Goal: Transaction & Acquisition: Purchase product/service

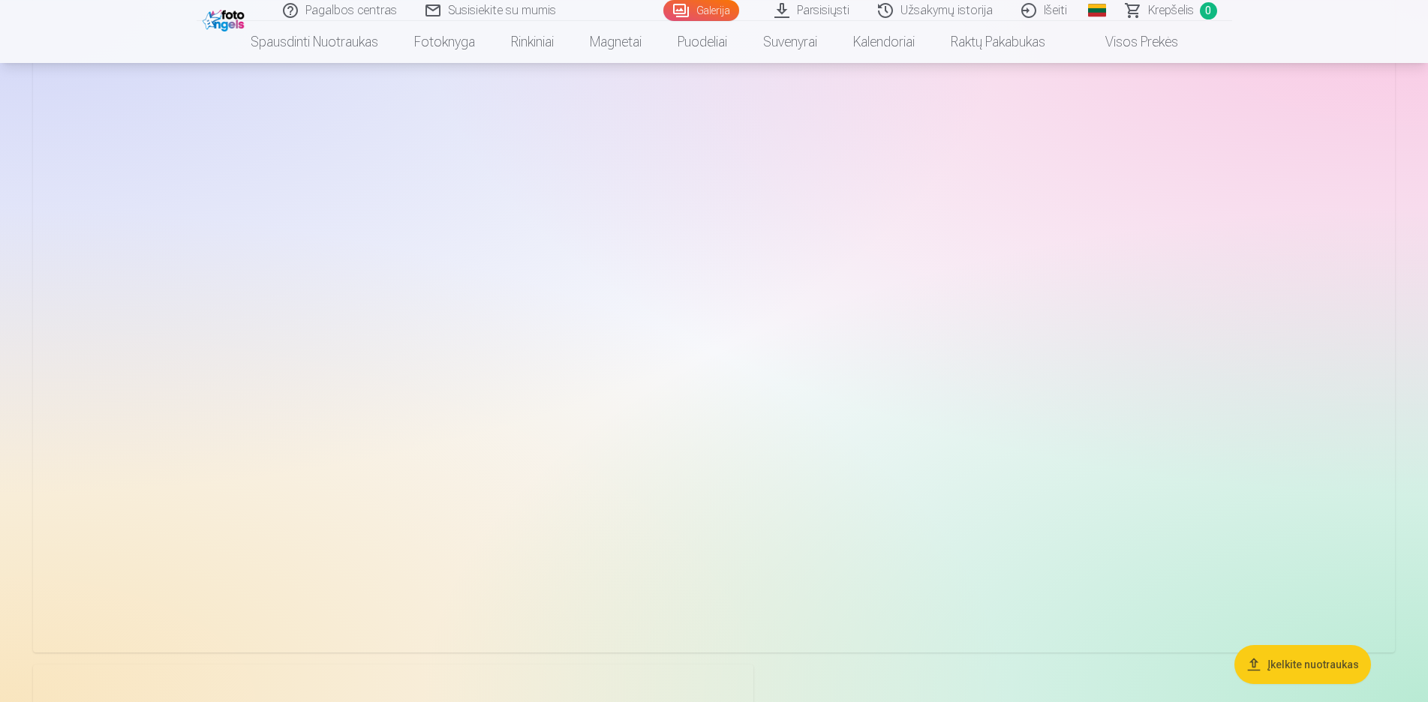
scroll to position [13167, 0]
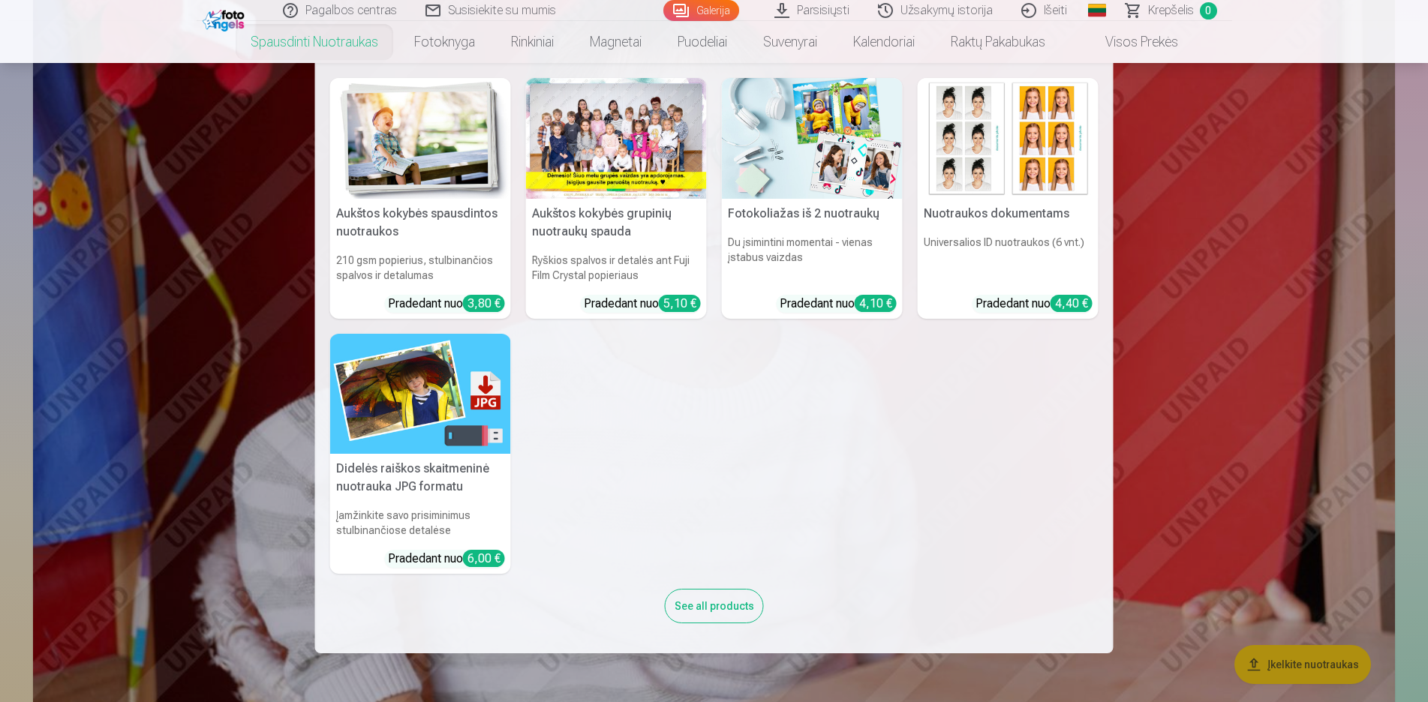
click at [291, 45] on link "Spausdinti nuotraukas" at bounding box center [315, 42] width 164 height 42
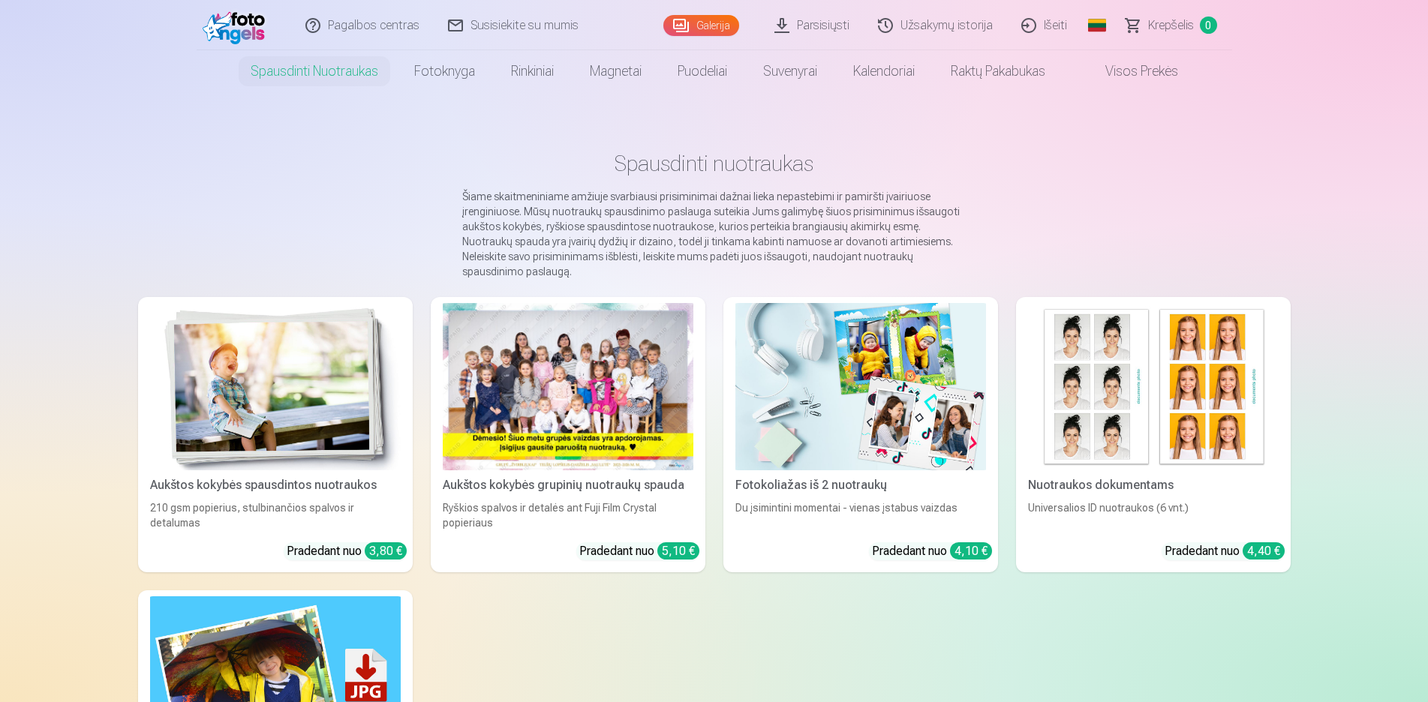
scroll to position [153, 0]
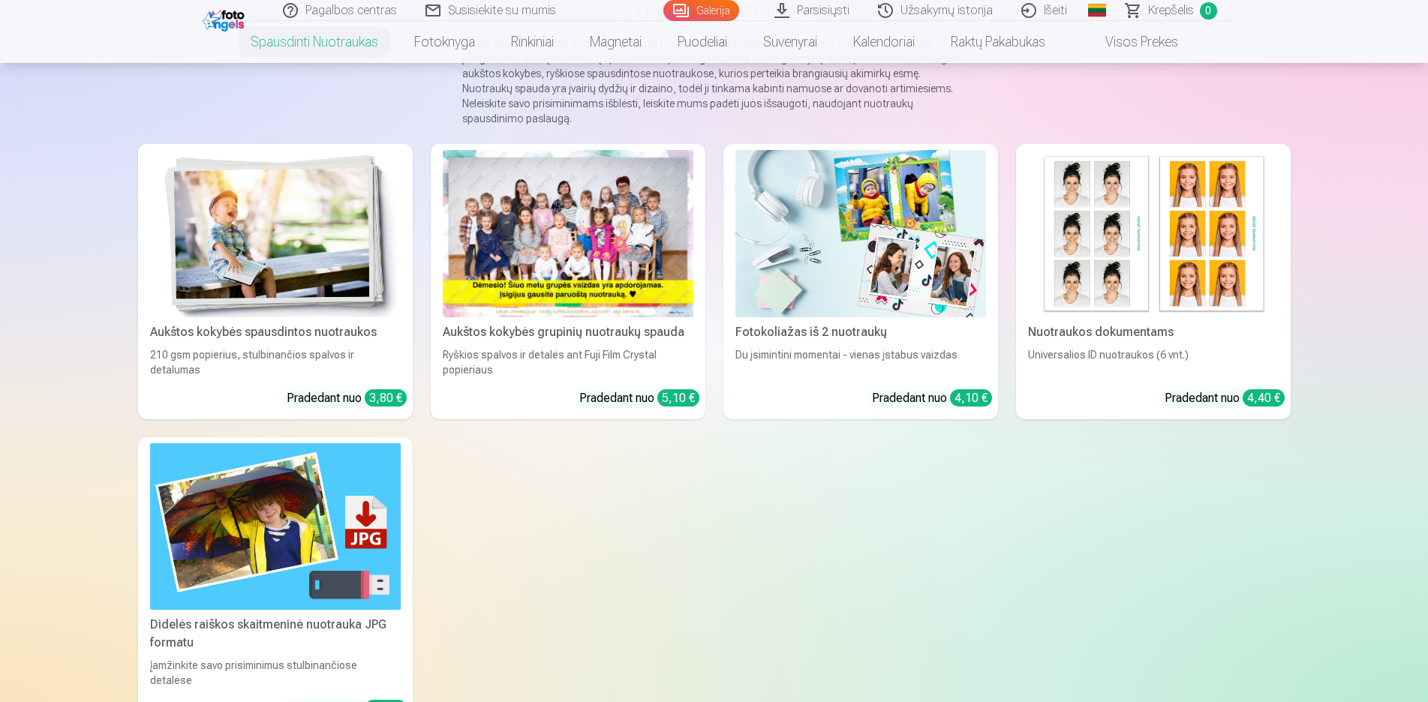
click at [658, 336] on div "Aukštos kokybės grupinių nuotraukų spauda" at bounding box center [568, 332] width 263 height 18
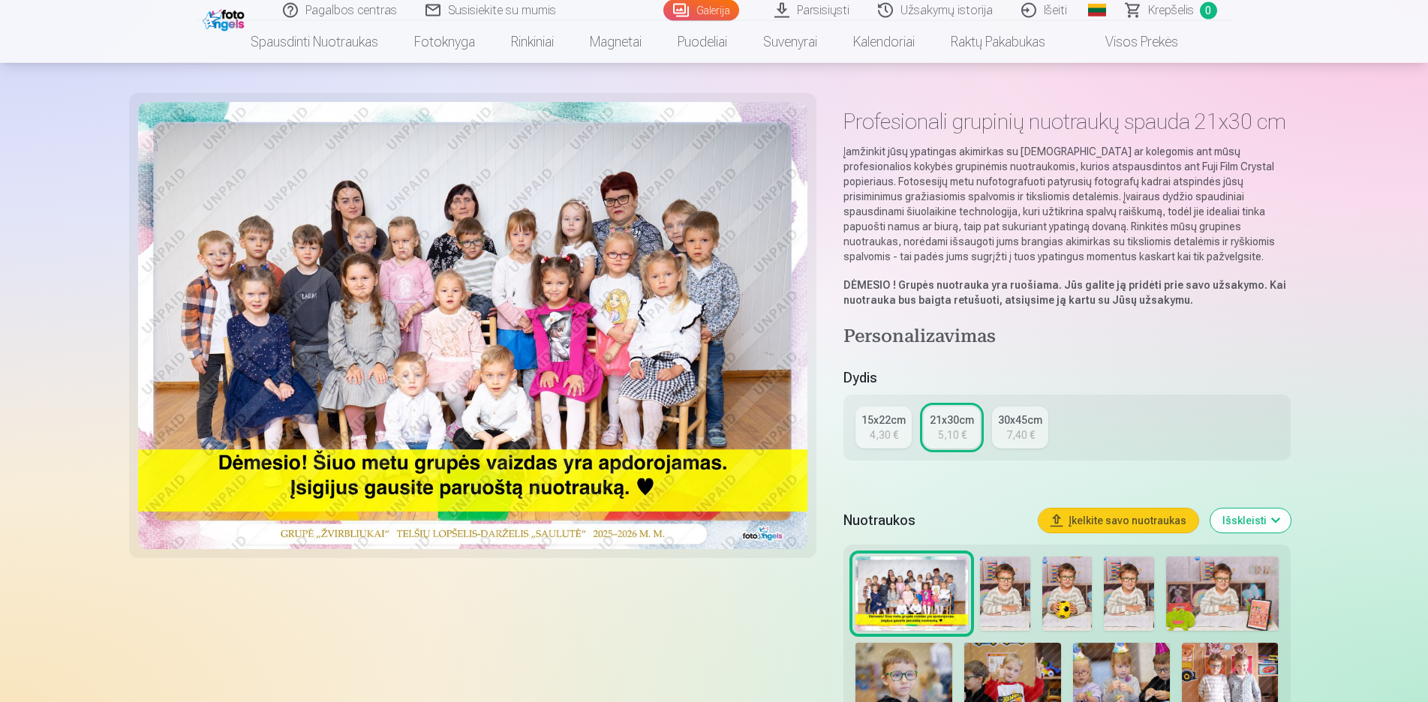
scroll to position [77, 0]
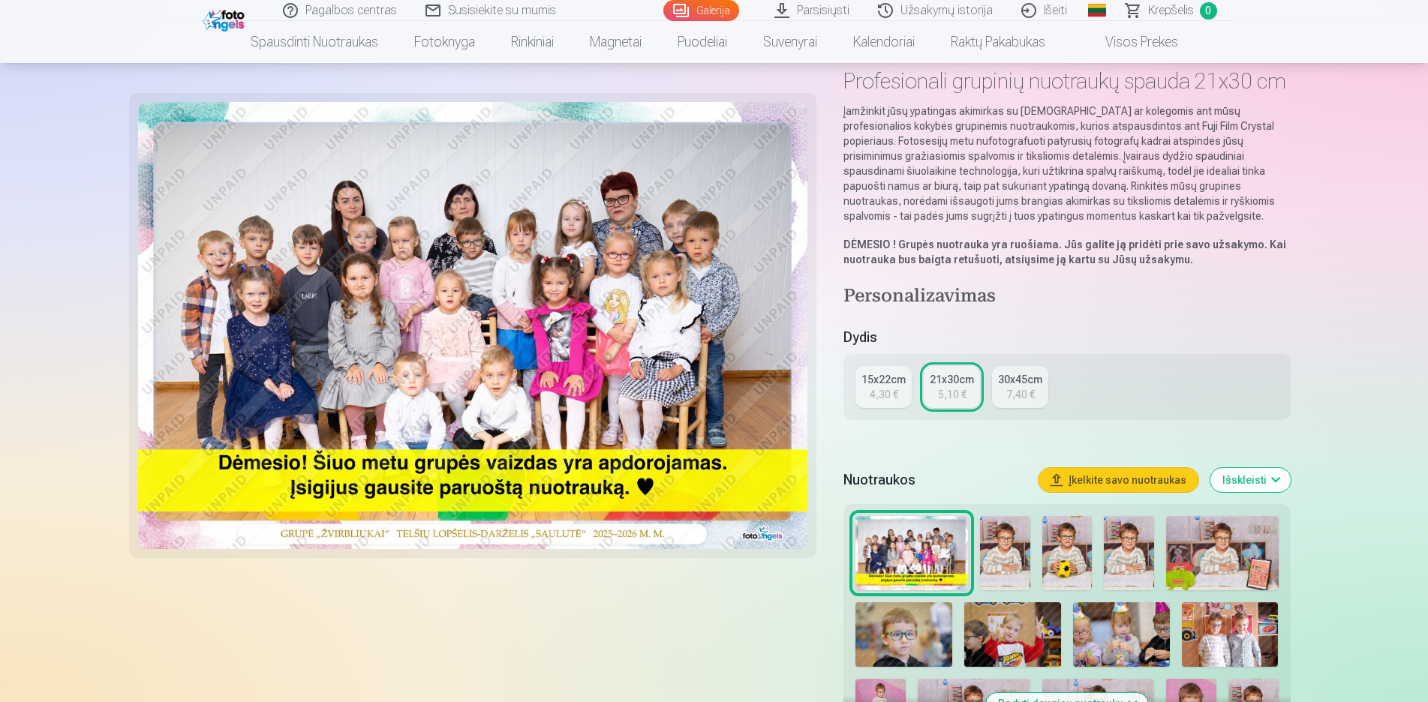
click at [875, 402] on div "4,30 €" at bounding box center [884, 394] width 29 height 15
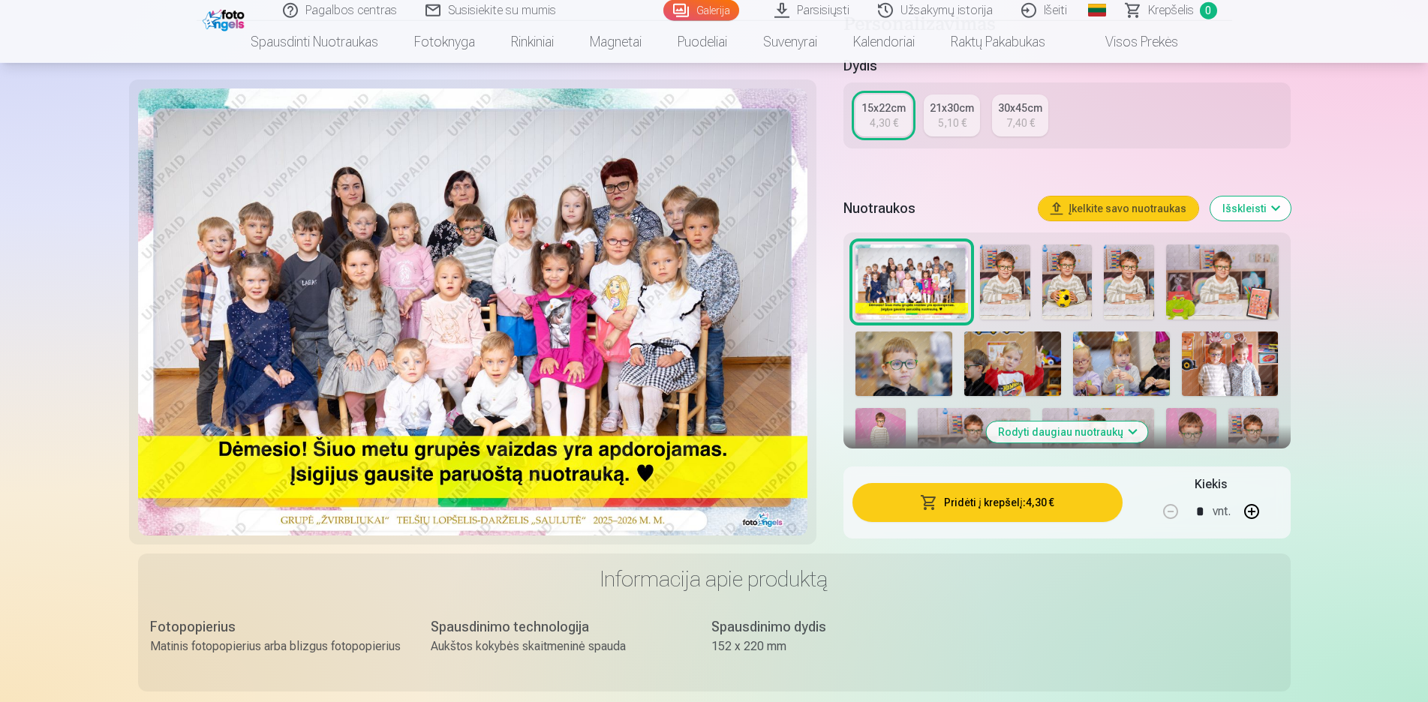
scroll to position [306, 0]
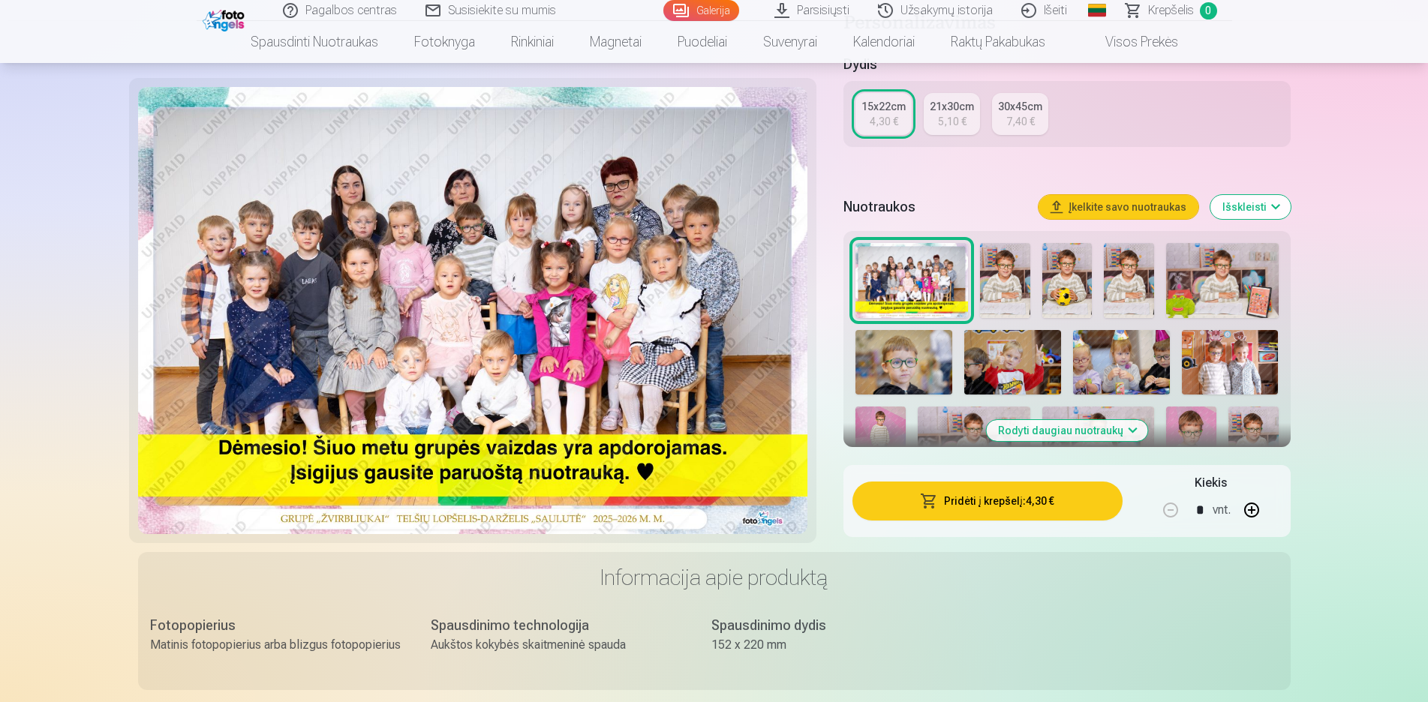
click at [1030, 521] on button "Pridėti į krepšelį : 4,30 €" at bounding box center [987, 501] width 269 height 39
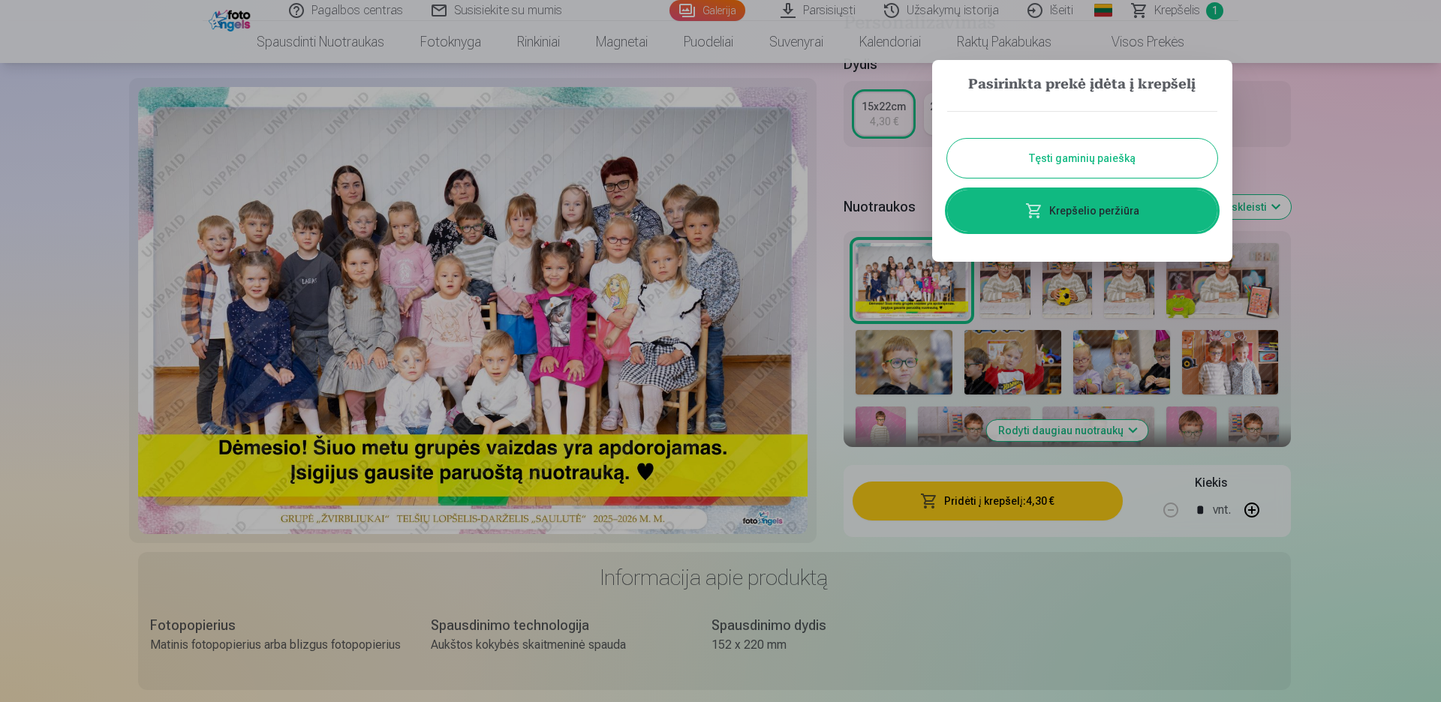
click at [982, 158] on button "Tęsti gaminių paiešką" at bounding box center [1082, 158] width 270 height 39
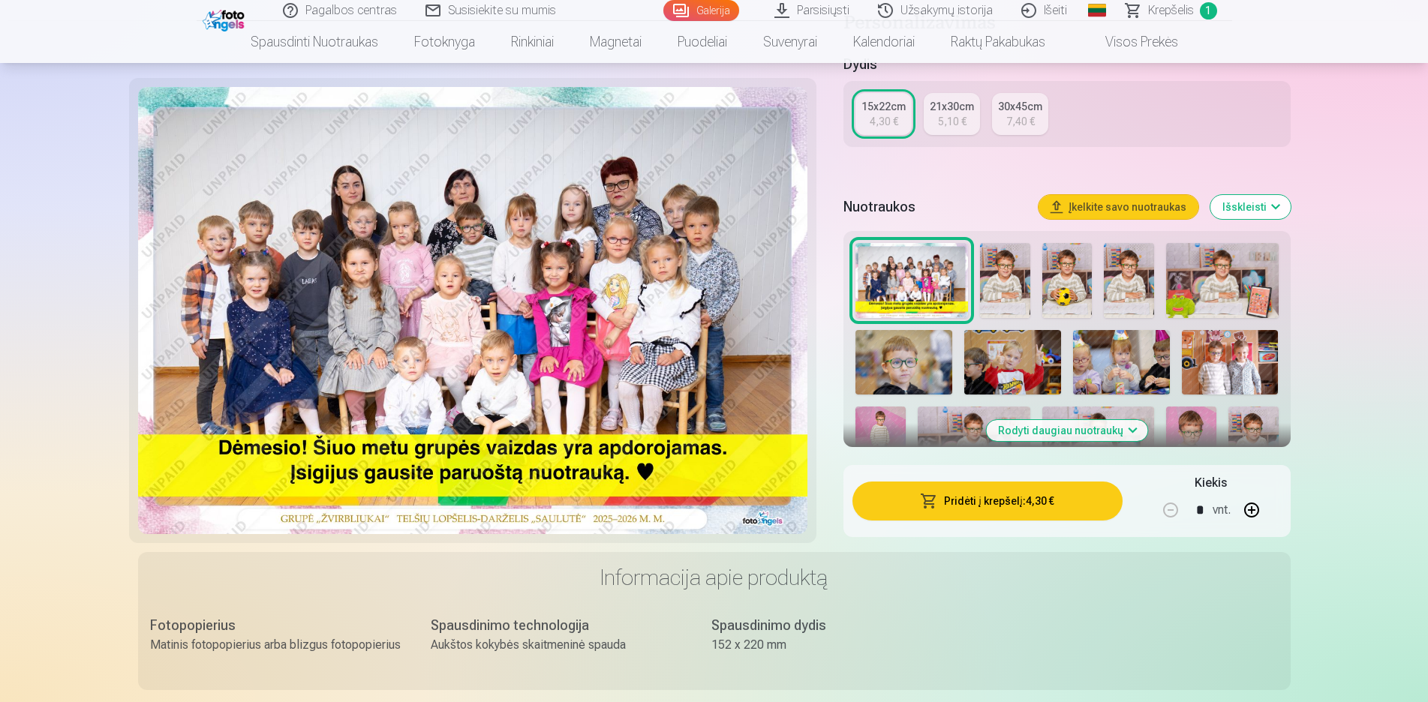
click at [998, 289] on img at bounding box center [1005, 280] width 50 height 75
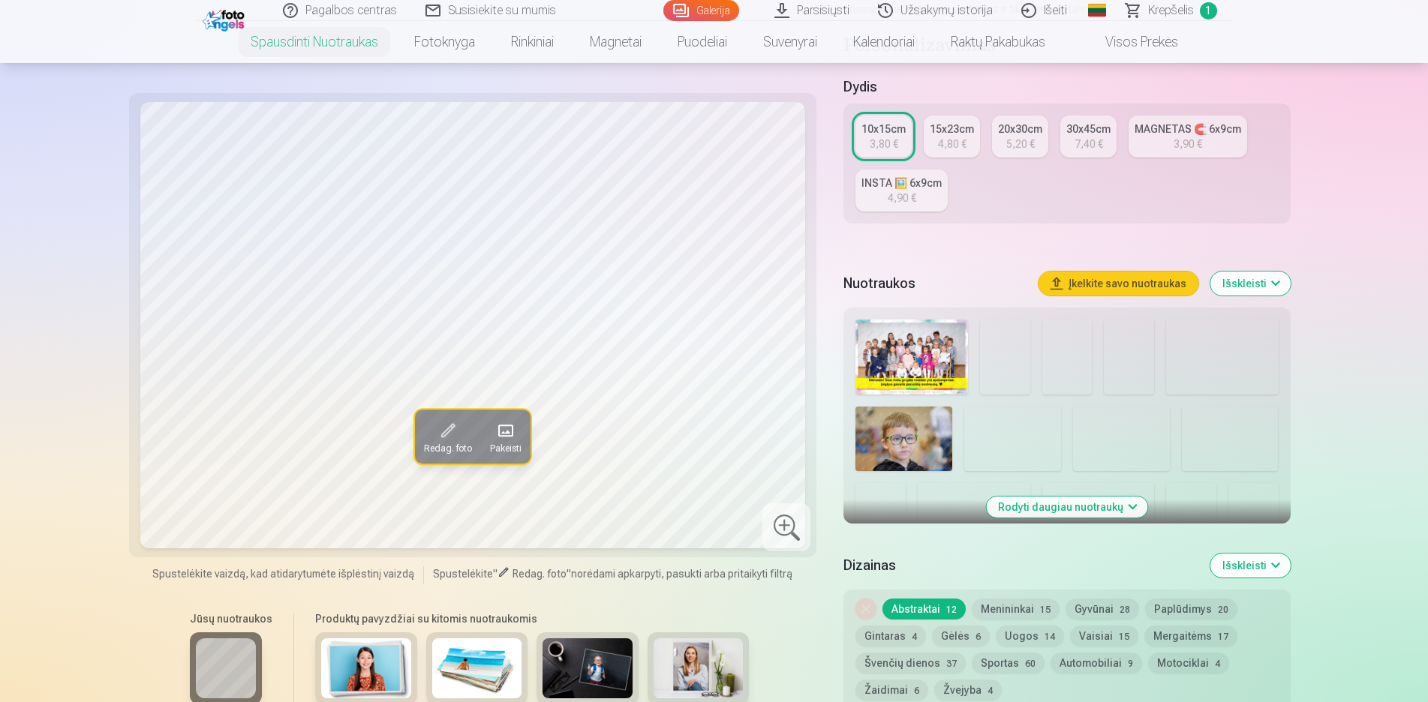
scroll to position [306, 0]
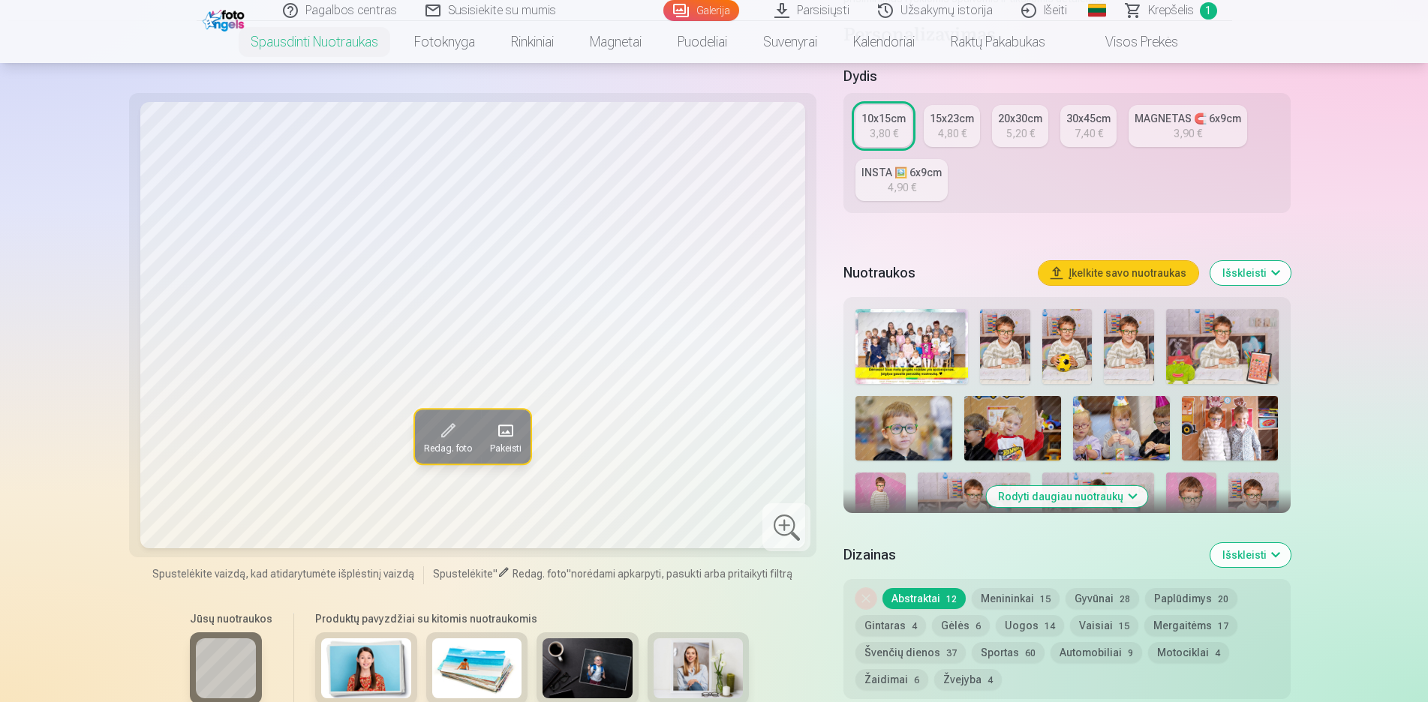
click at [1062, 492] on button "Rodyti daugiau nuotraukų" at bounding box center [1066, 496] width 161 height 21
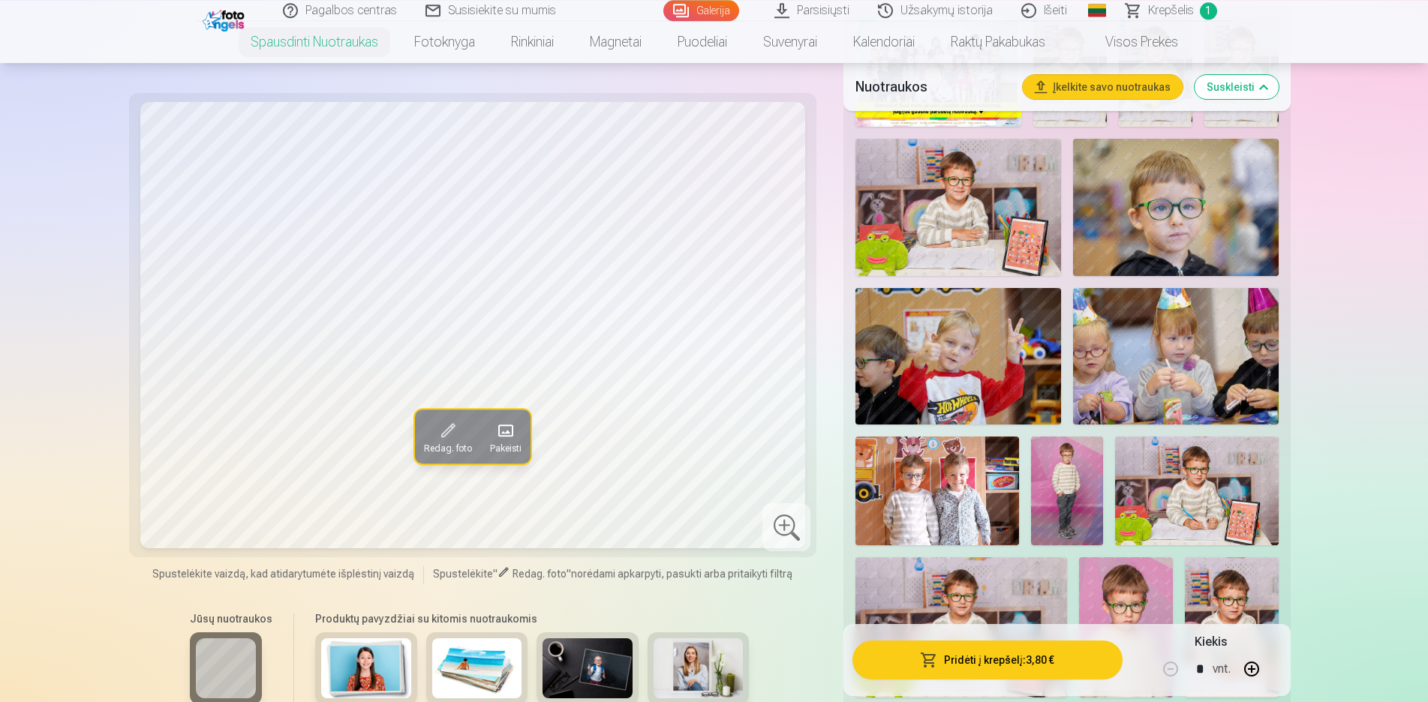
scroll to position [689, 0]
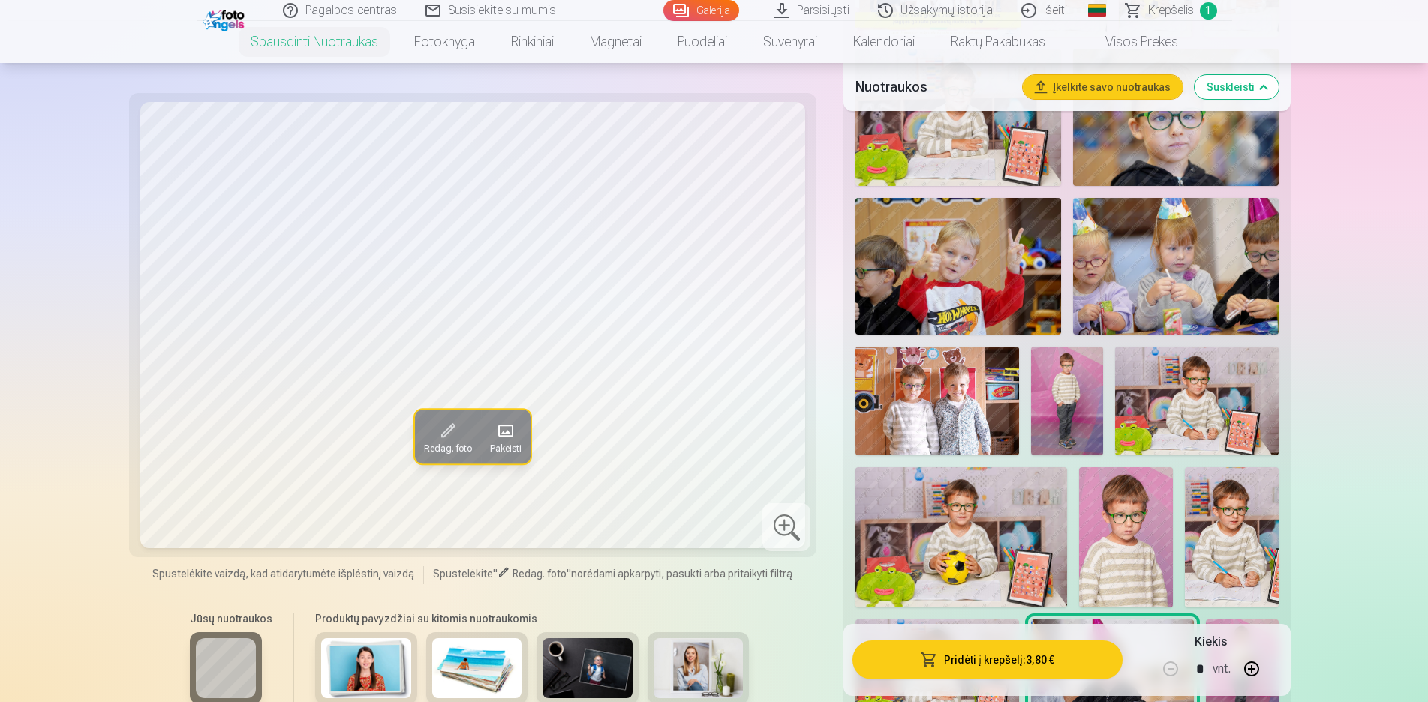
click at [1066, 412] on img at bounding box center [1067, 401] width 73 height 109
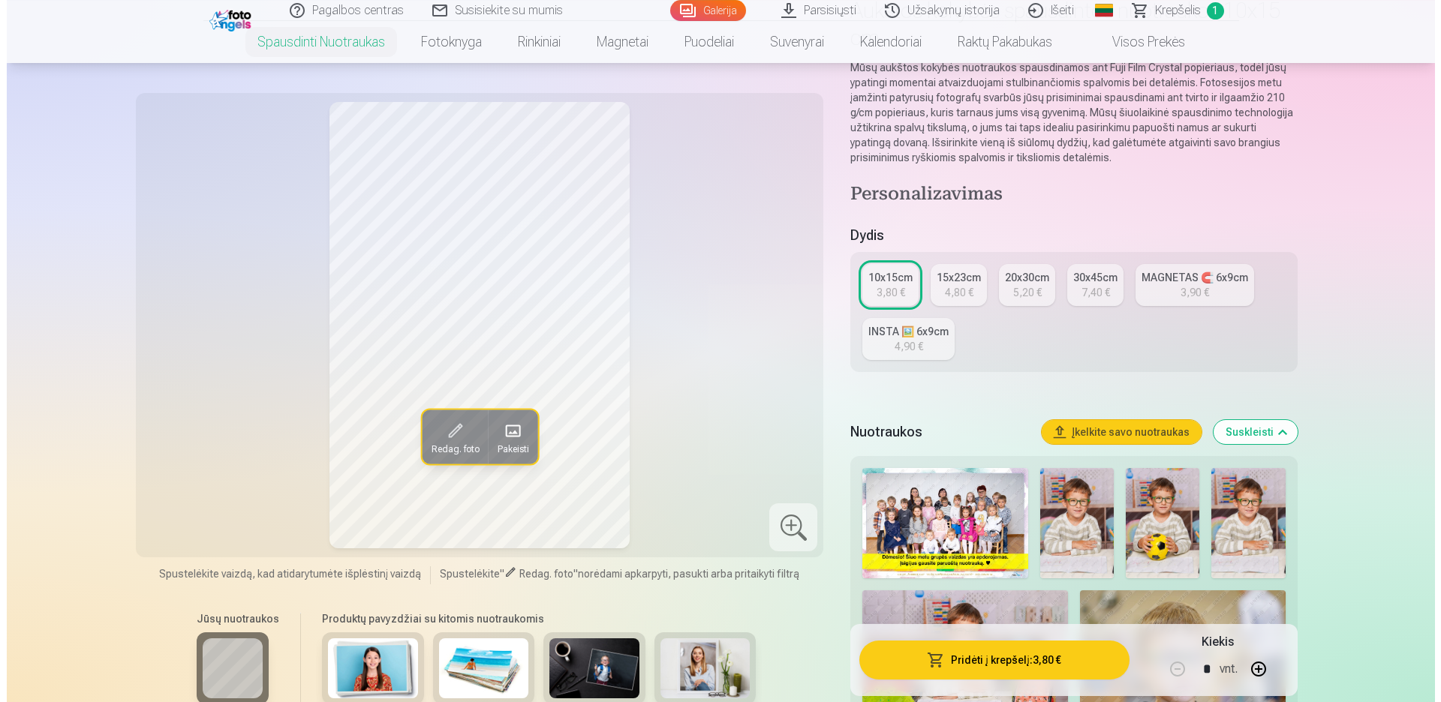
scroll to position [77, 0]
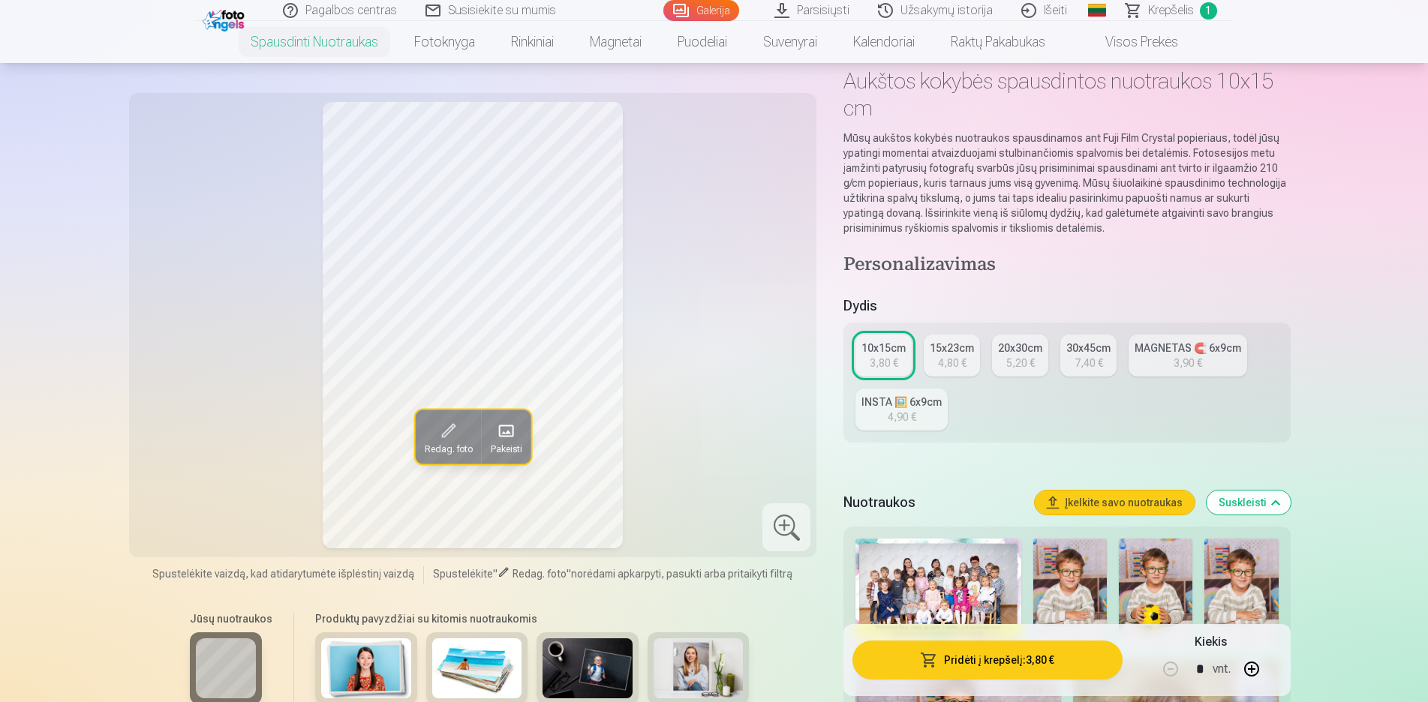
click at [1012, 665] on button "Pridėti į krepšelį : 3,80 €" at bounding box center [987, 660] width 269 height 39
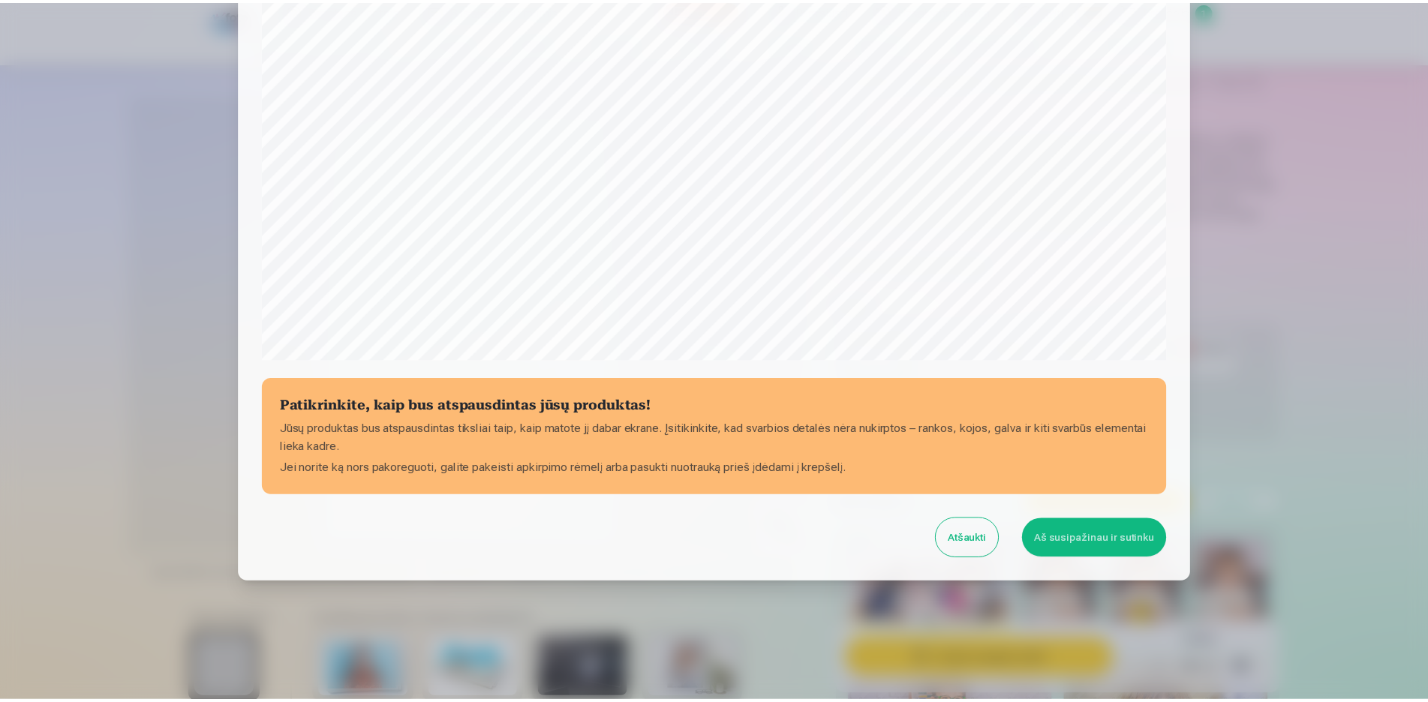
scroll to position [378, 0]
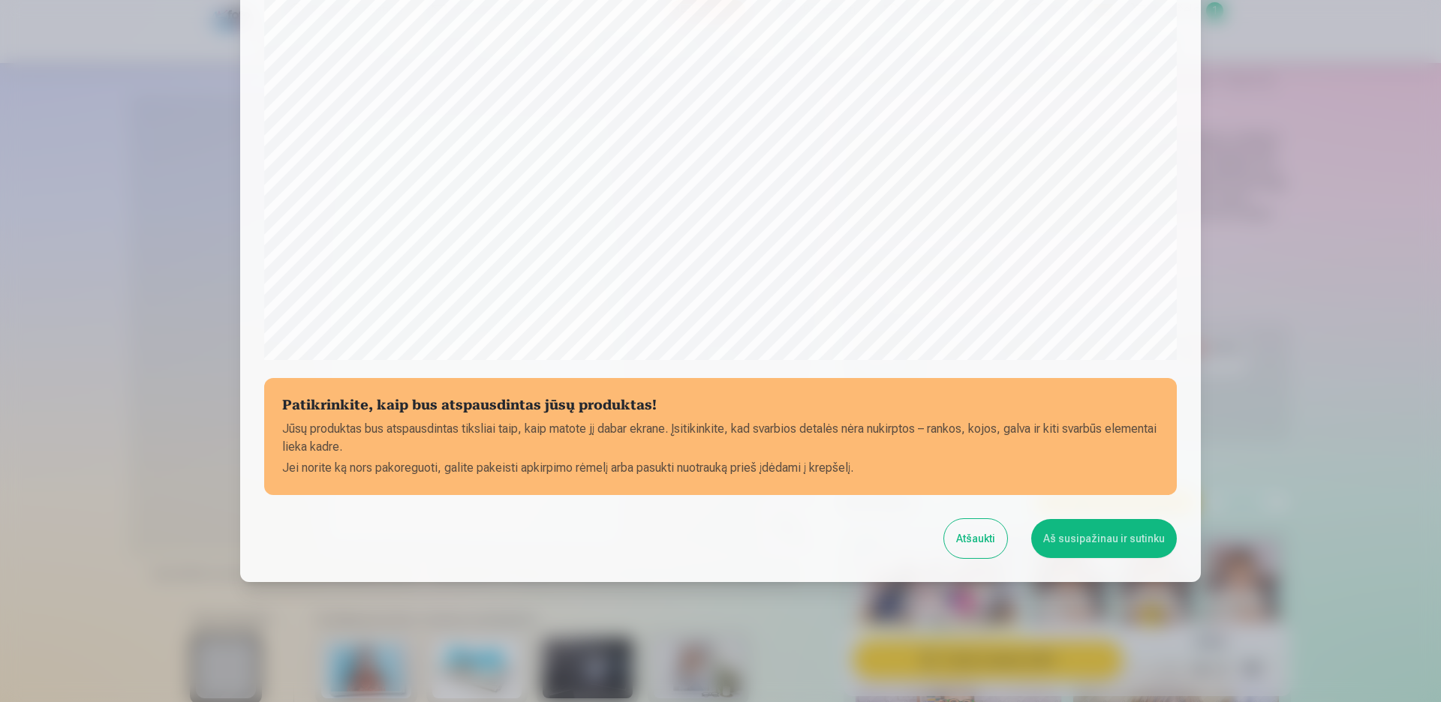
click at [1075, 545] on button "Aš susipažinau ir sutinku" at bounding box center [1104, 538] width 146 height 39
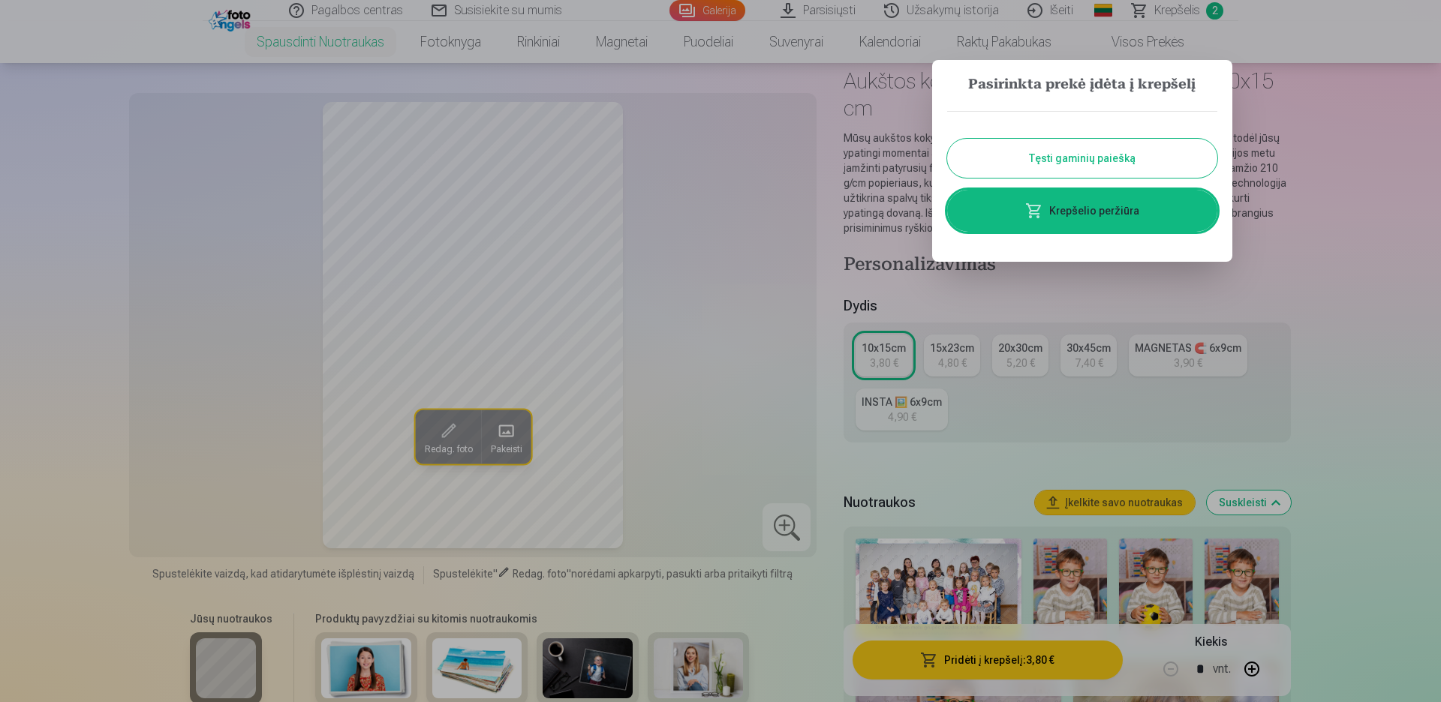
click at [1017, 165] on button "Tęsti gaminių paiešką" at bounding box center [1082, 158] width 270 height 39
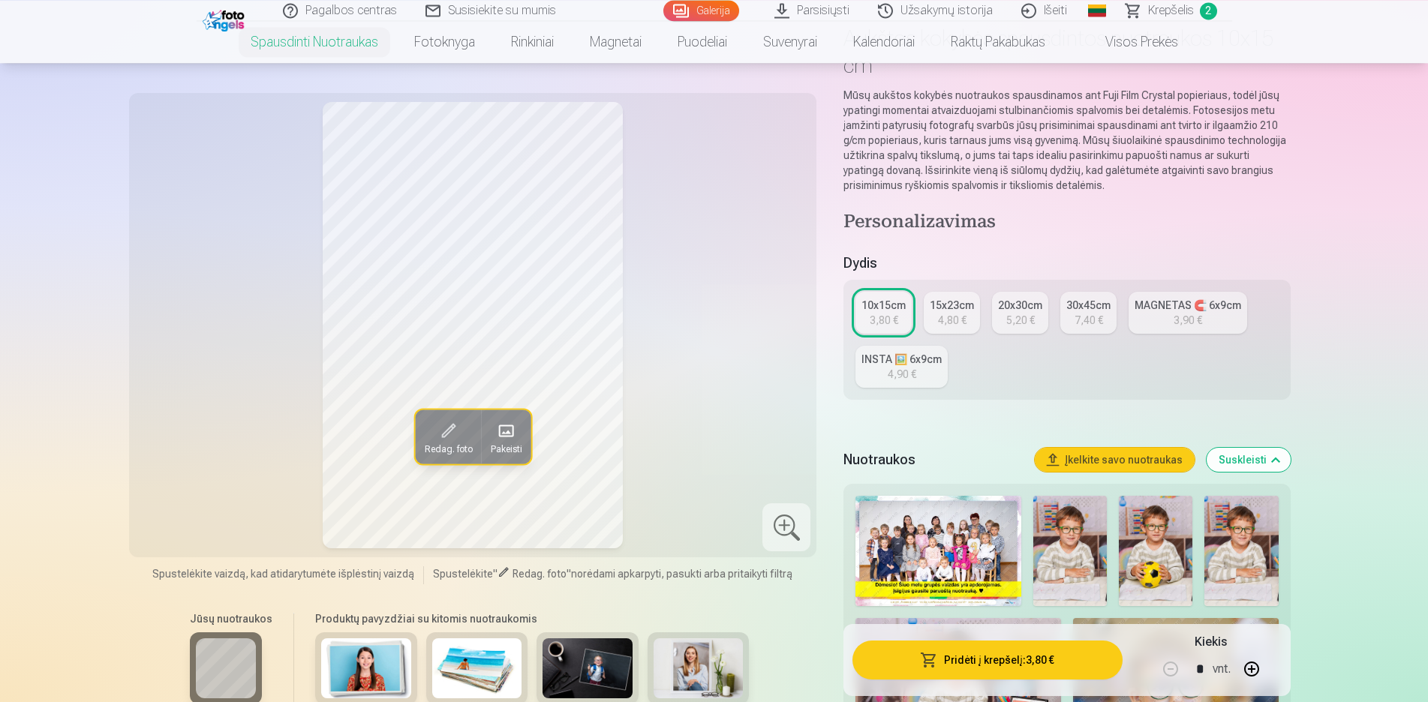
scroll to position [306, 0]
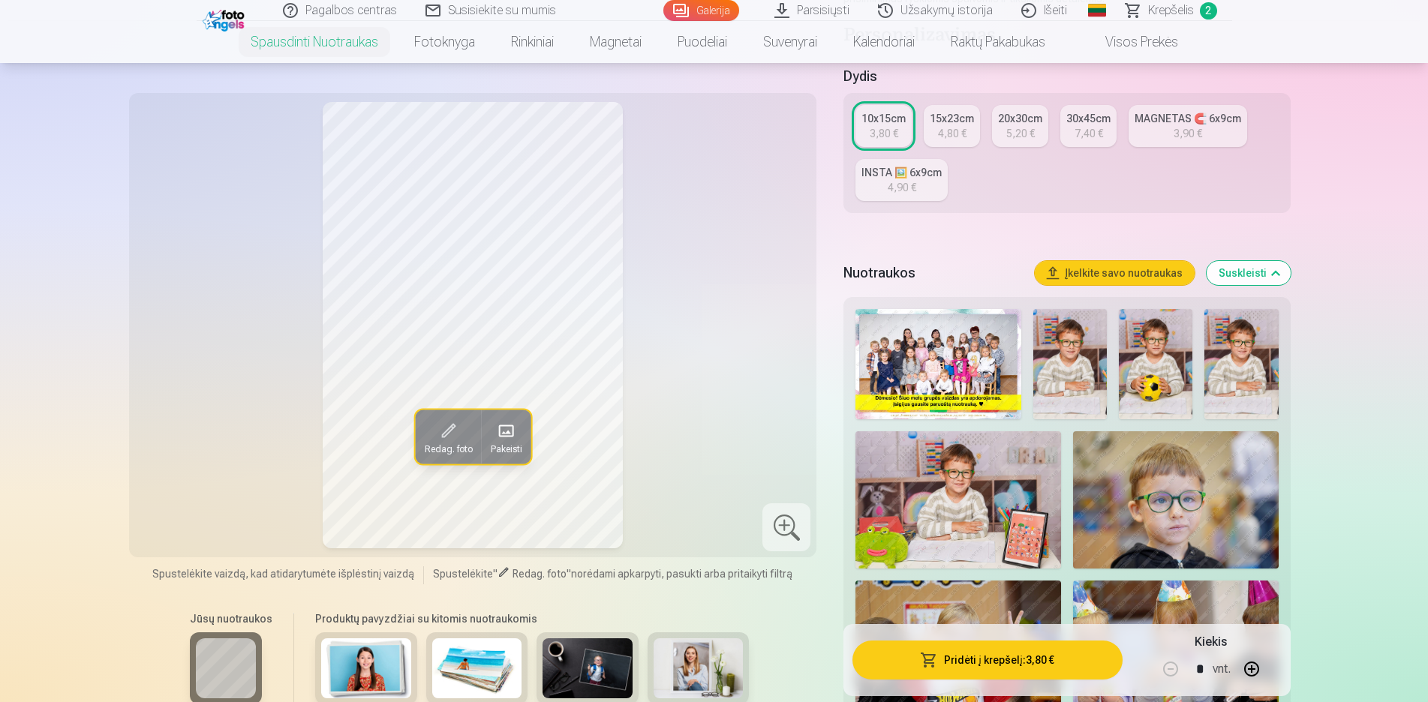
click at [1059, 352] on img at bounding box center [1070, 364] width 74 height 110
click at [1155, 383] on img at bounding box center [1156, 364] width 74 height 110
click at [1229, 368] on img at bounding box center [1242, 364] width 74 height 110
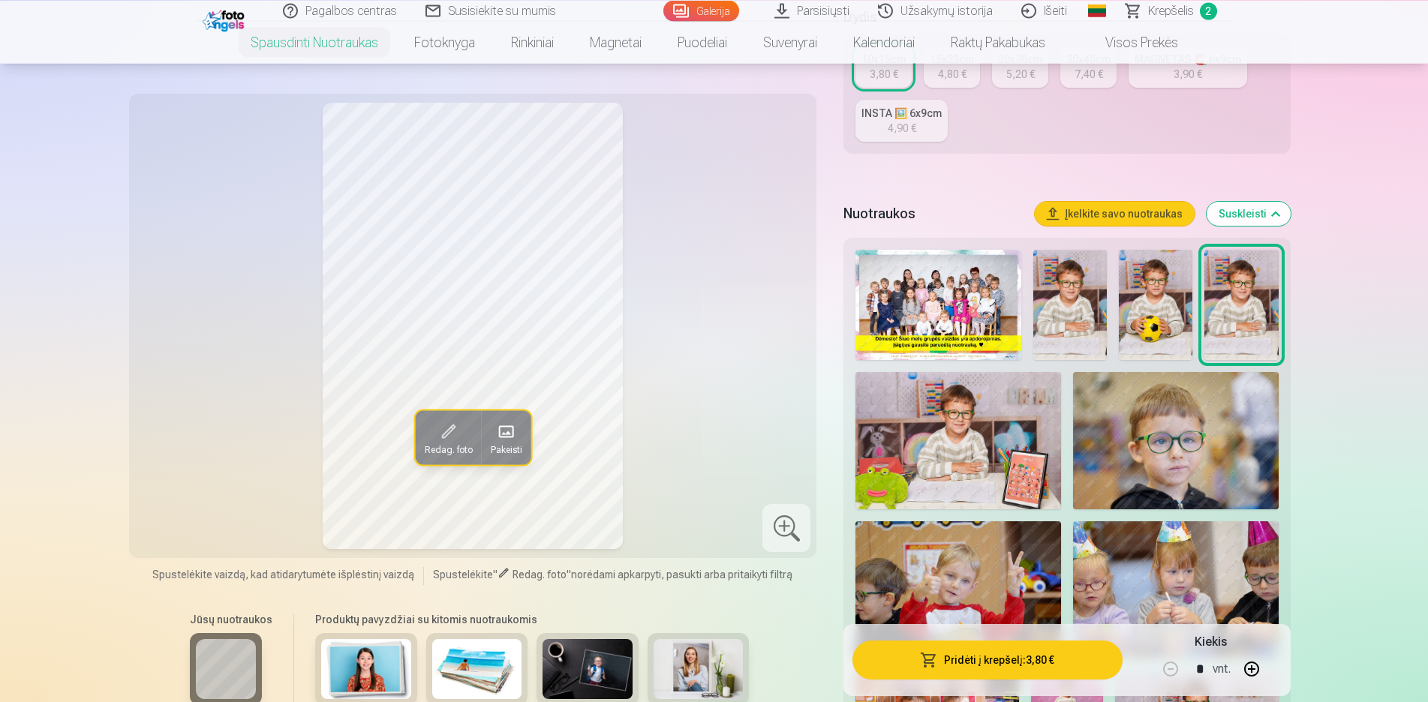
scroll to position [383, 0]
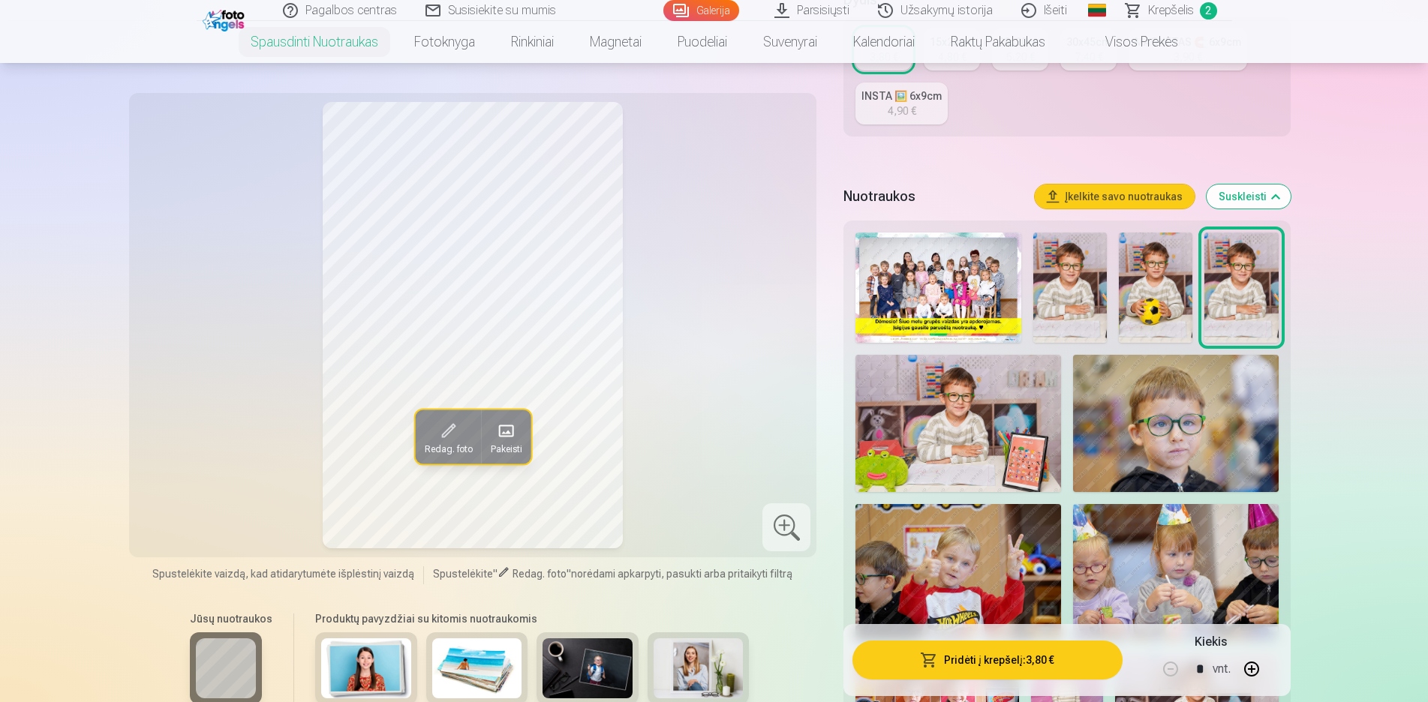
click at [1002, 420] on img at bounding box center [959, 423] width 206 height 137
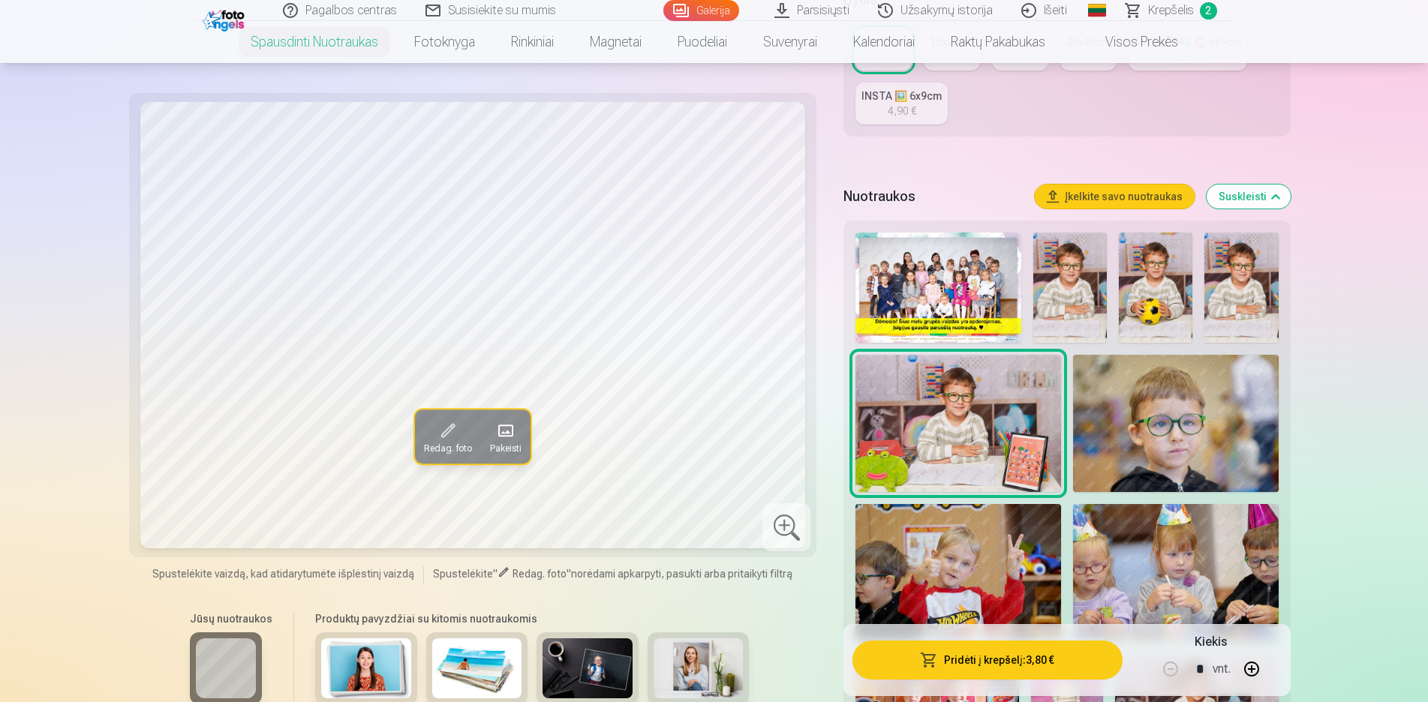
click at [1154, 429] on img at bounding box center [1176, 423] width 206 height 137
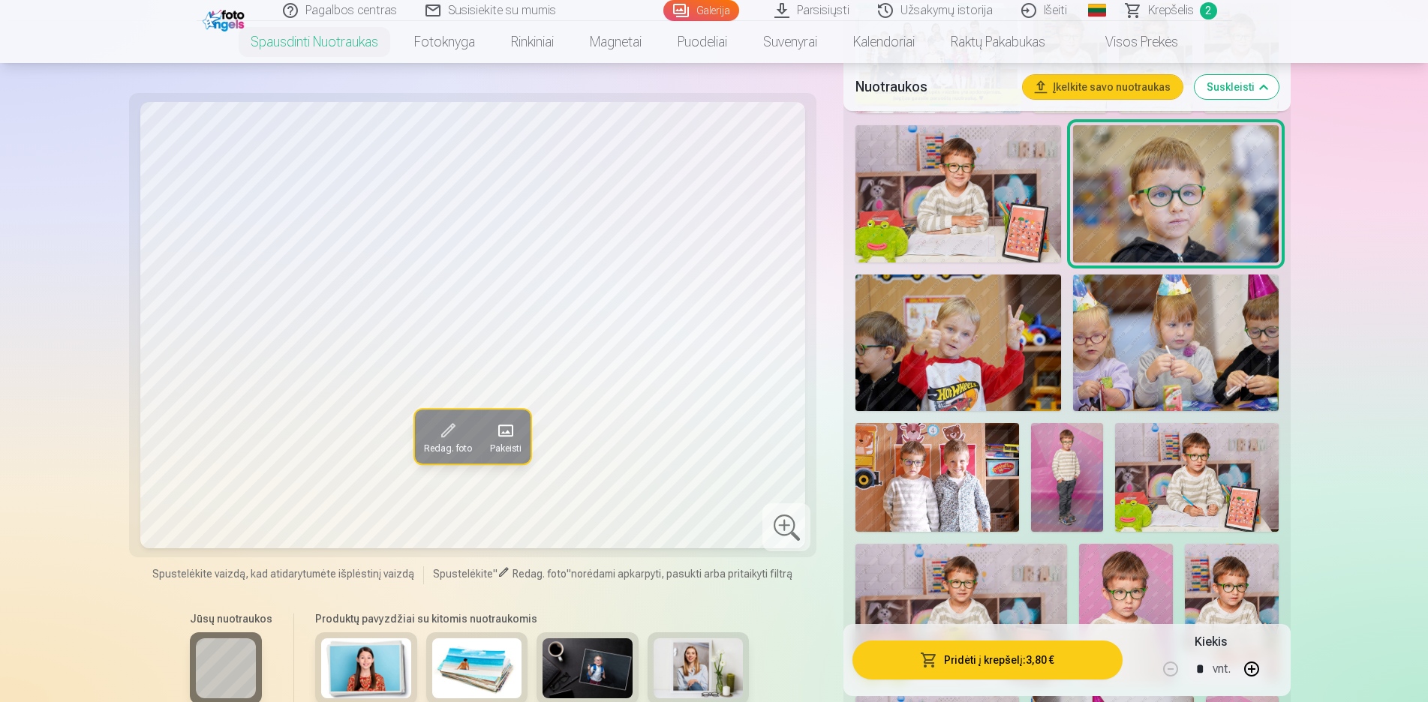
scroll to position [765, 0]
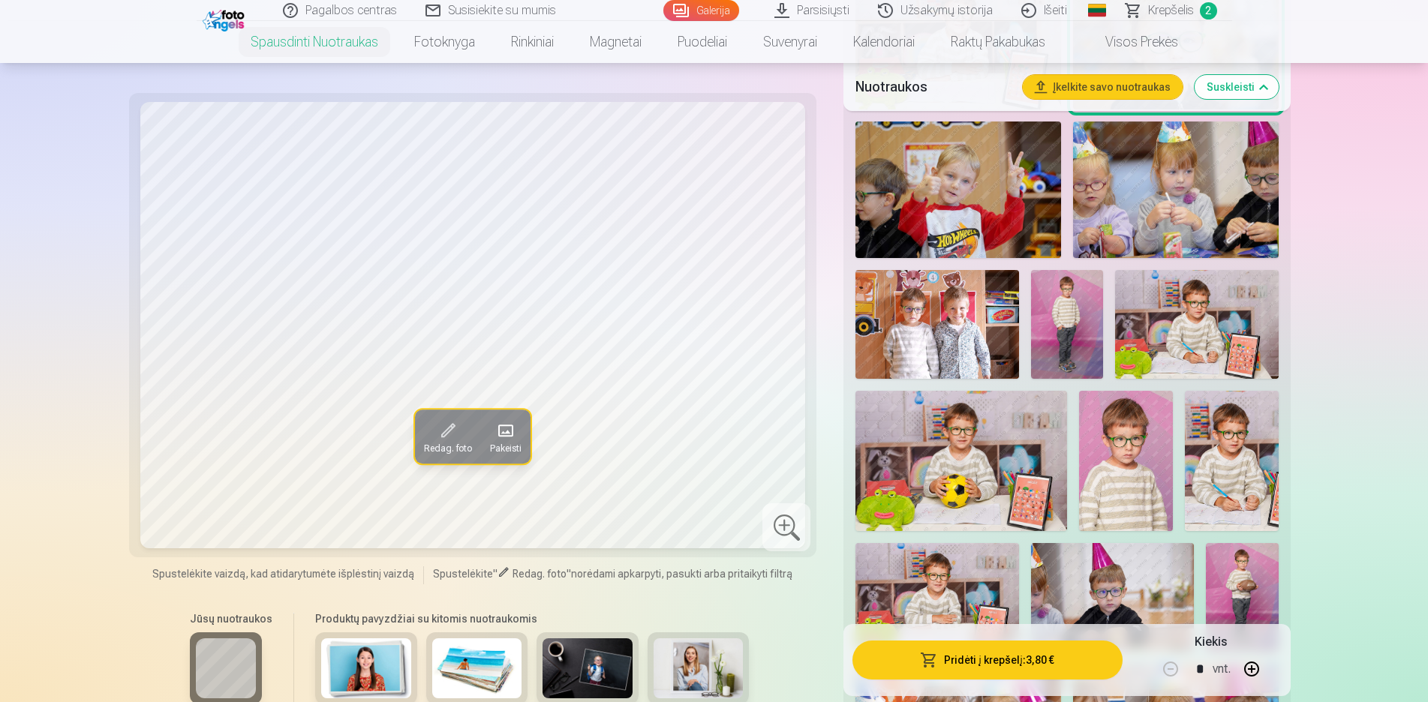
click at [1169, 341] on img at bounding box center [1196, 324] width 163 height 109
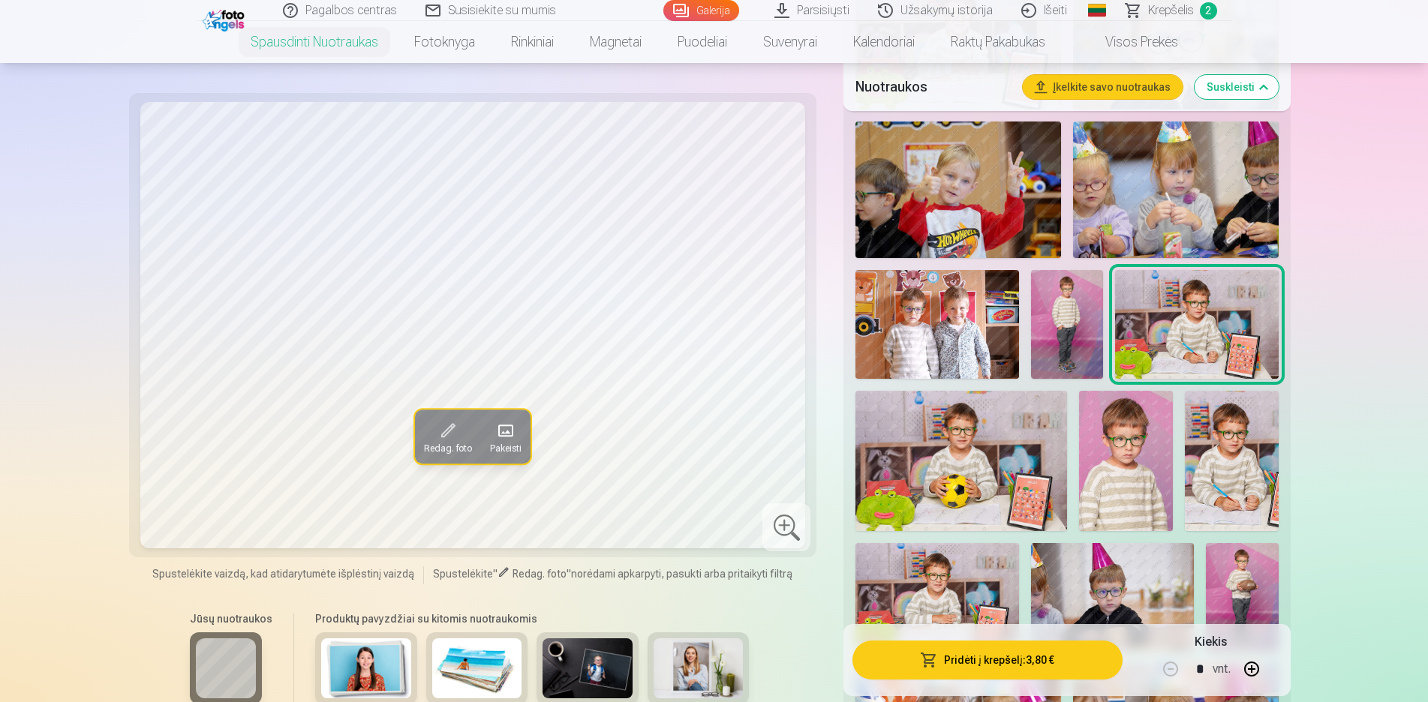
click at [1062, 332] on img at bounding box center [1067, 324] width 73 height 109
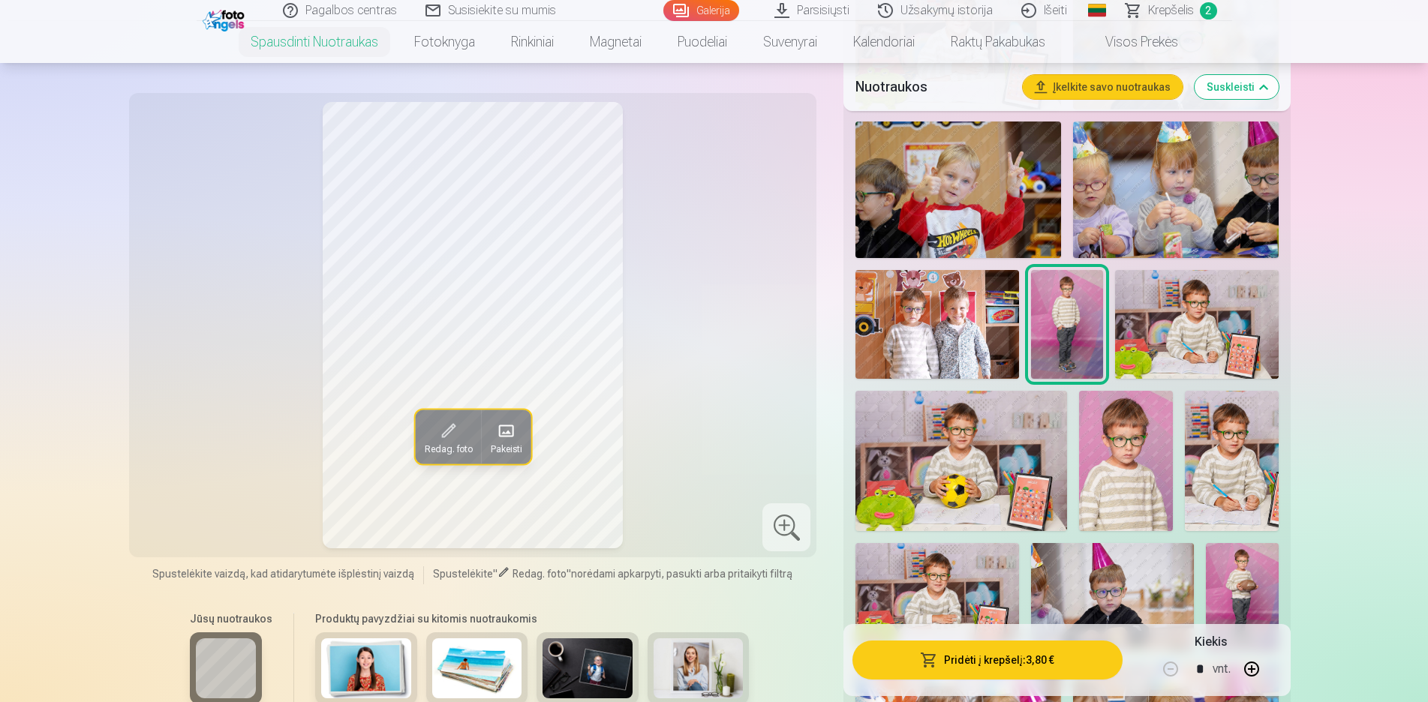
click at [1121, 486] on img at bounding box center [1126, 461] width 94 height 141
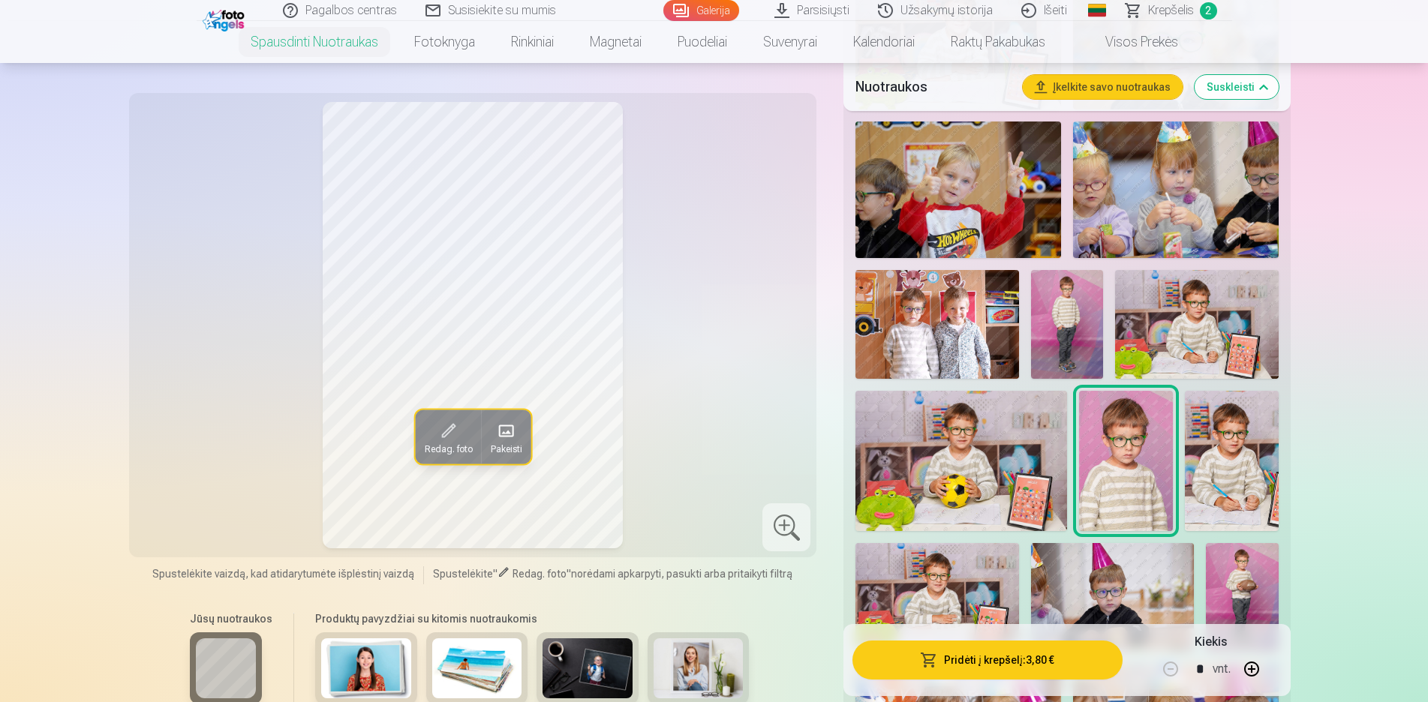
click at [1000, 469] on img at bounding box center [961, 461] width 211 height 140
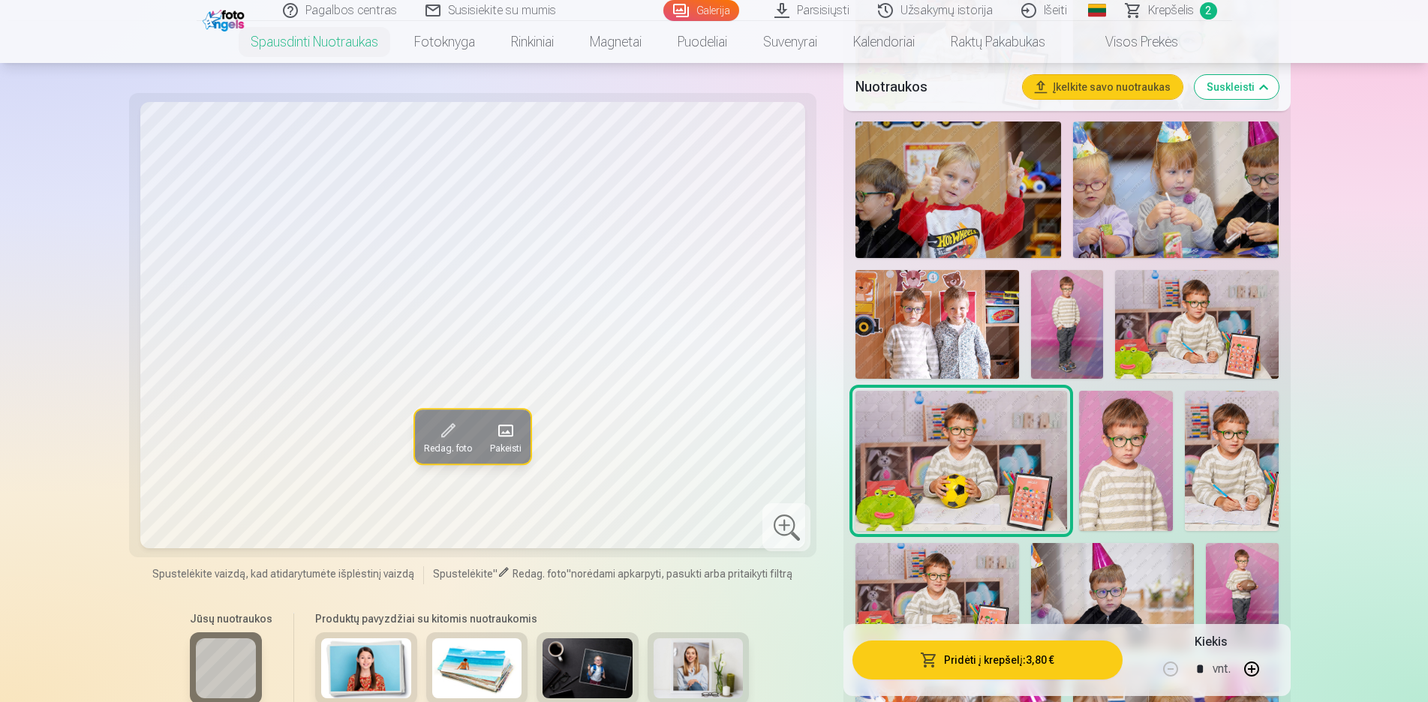
click at [1247, 481] on img at bounding box center [1232, 461] width 94 height 140
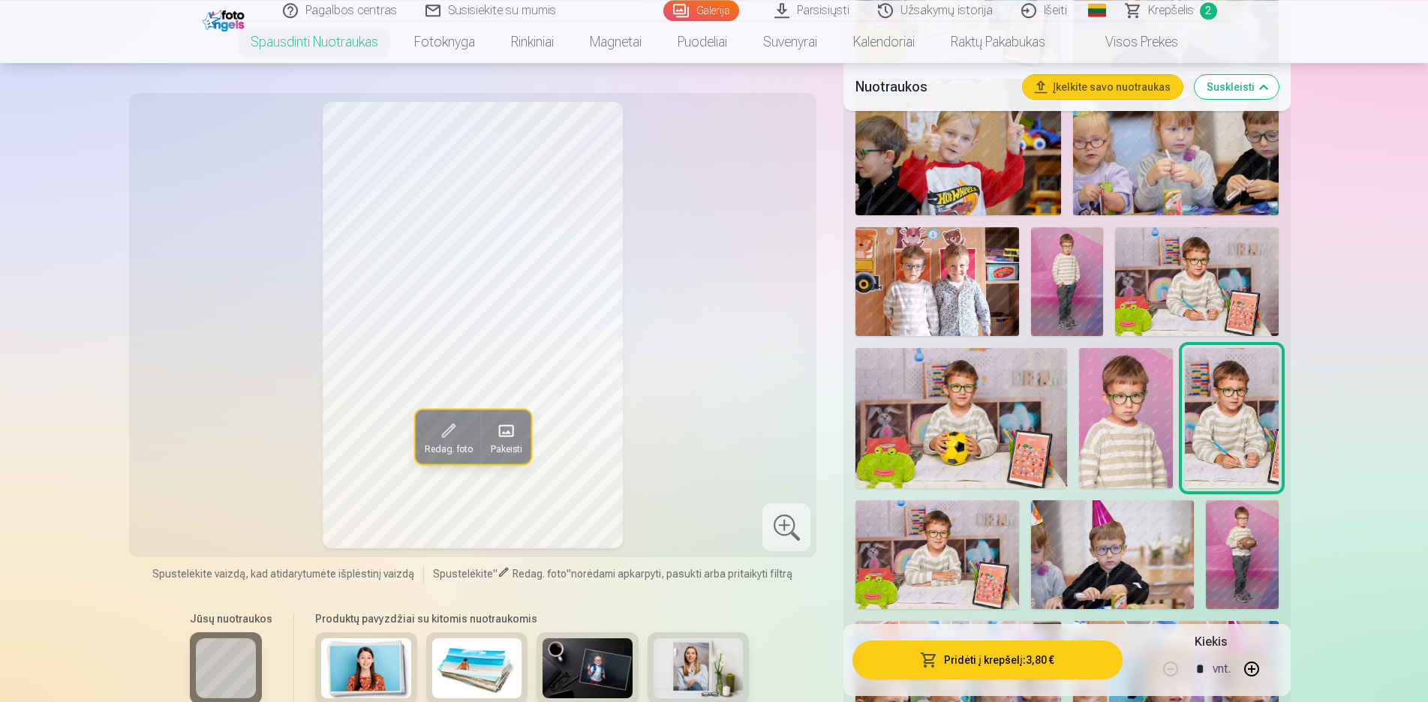
scroll to position [842, 0]
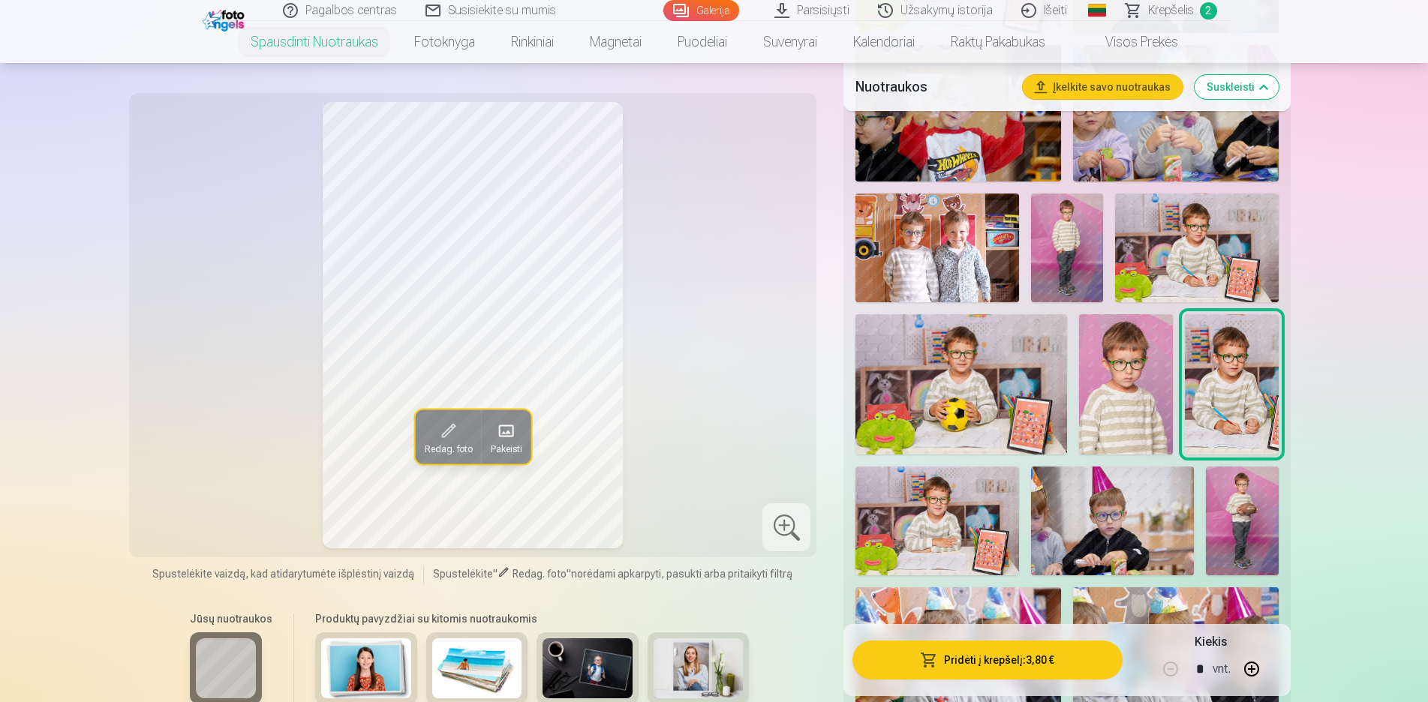
click at [1228, 526] on img at bounding box center [1242, 521] width 73 height 109
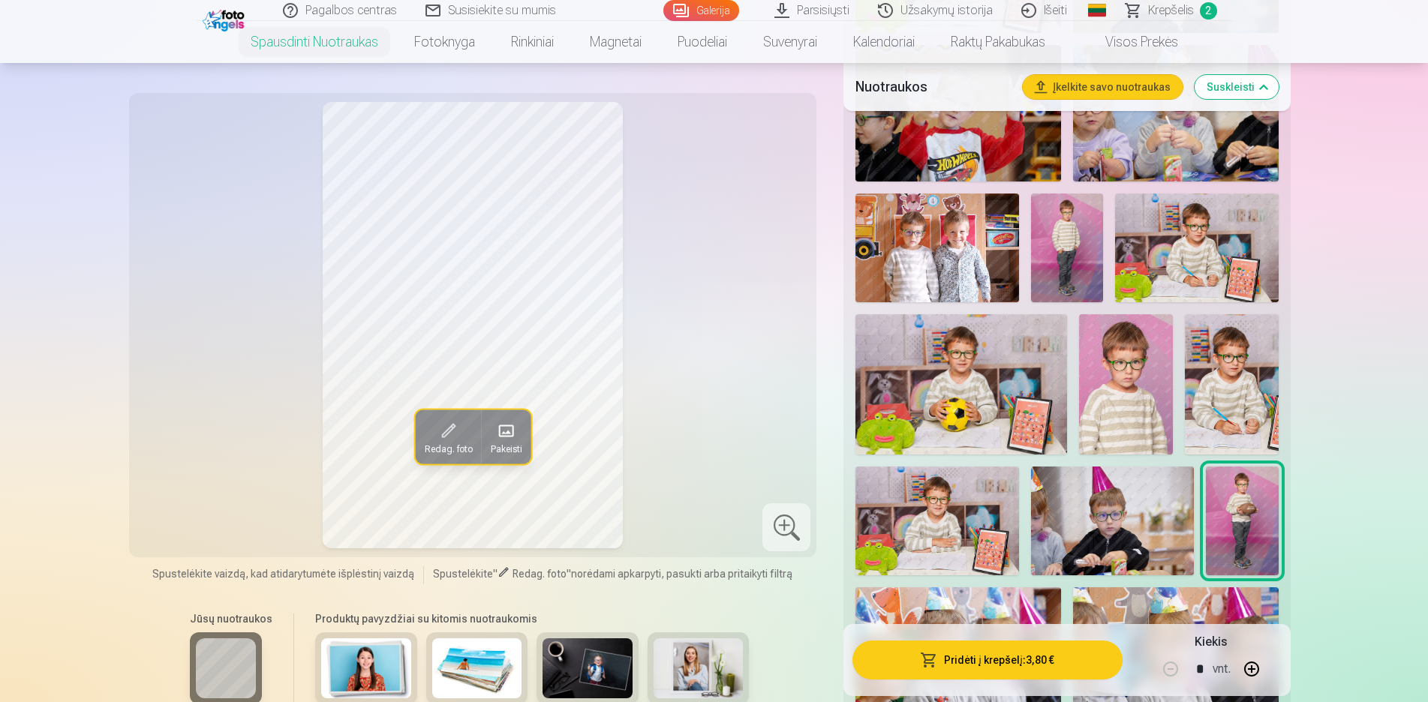
click at [951, 500] on img at bounding box center [937, 521] width 163 height 109
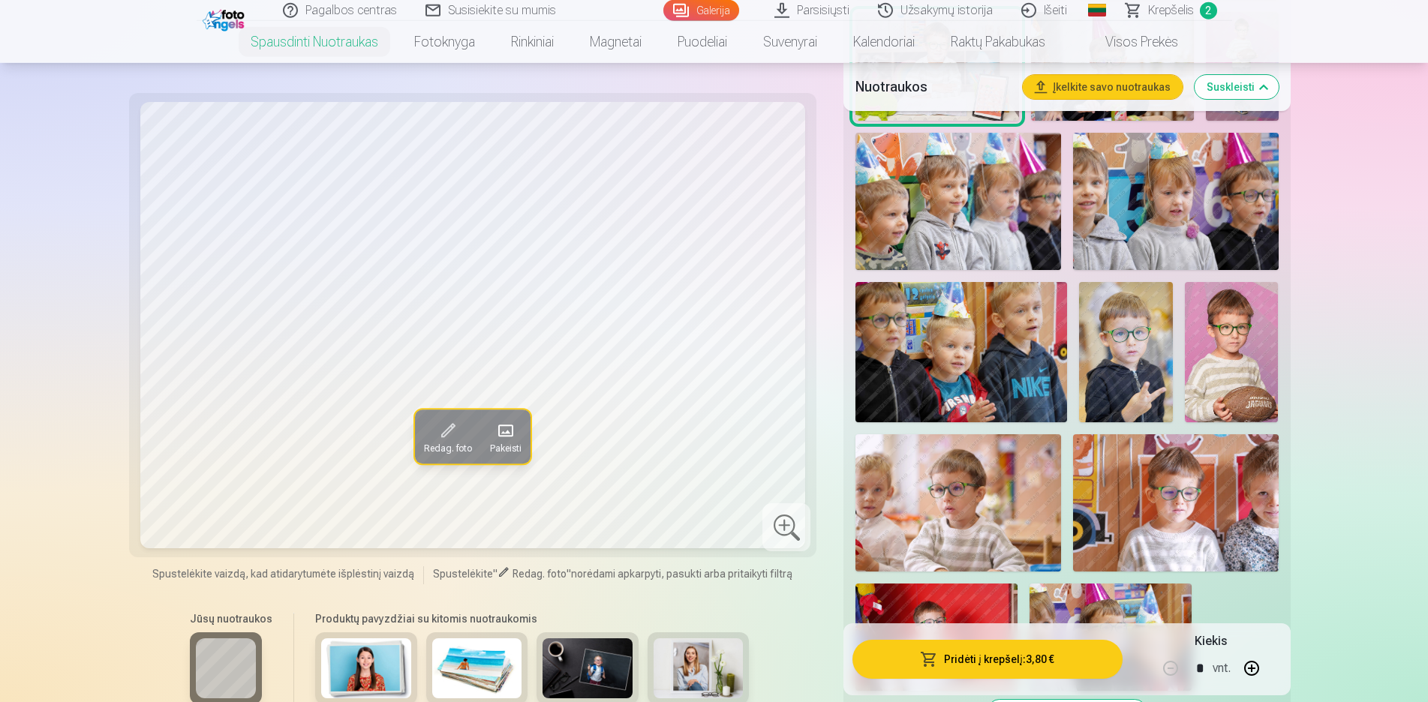
scroll to position [1301, 0]
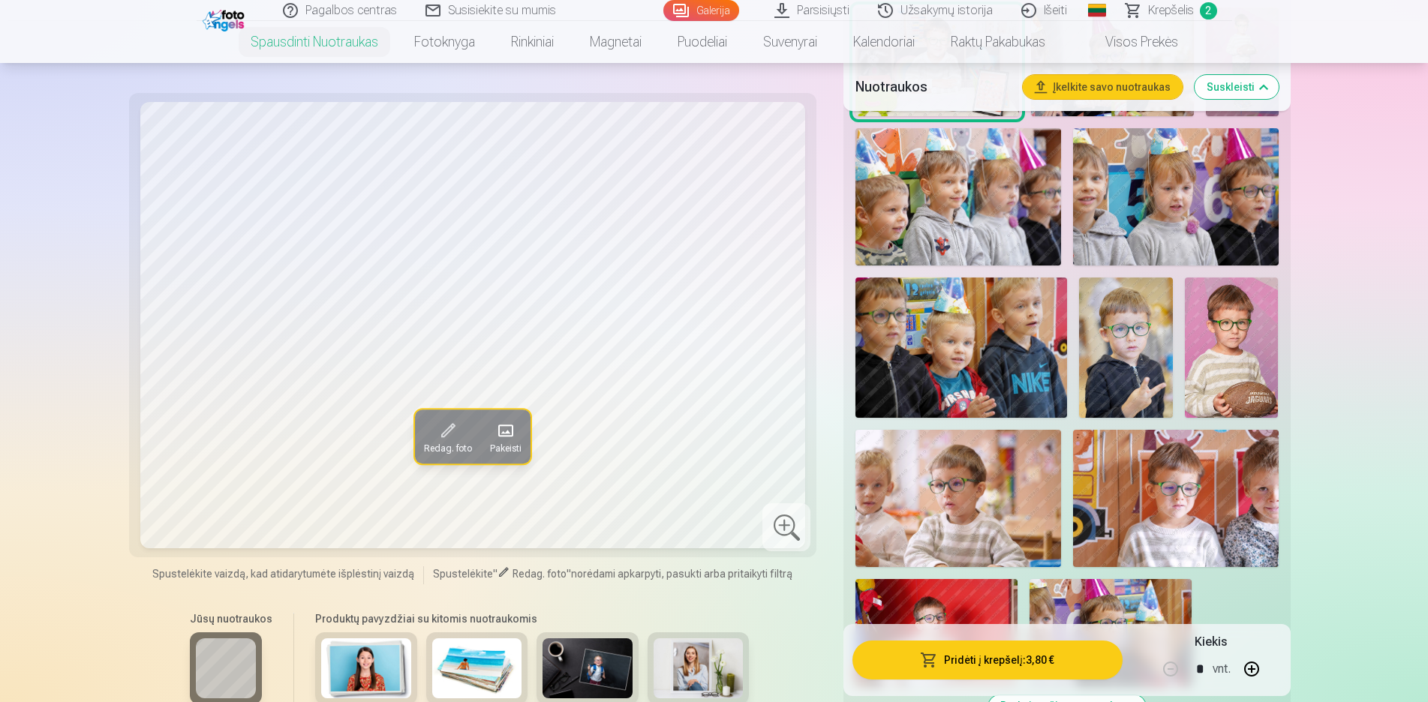
click at [1234, 386] on img at bounding box center [1232, 348] width 94 height 140
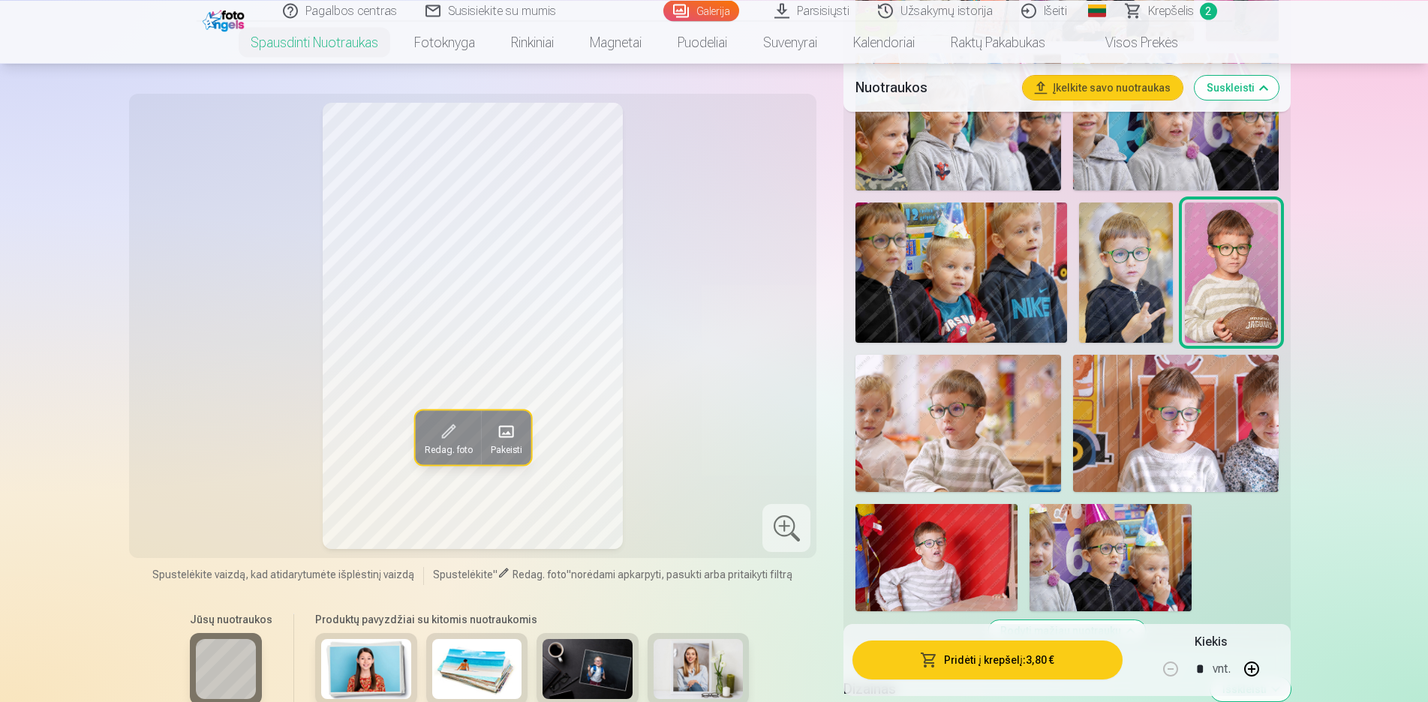
scroll to position [1454, 0]
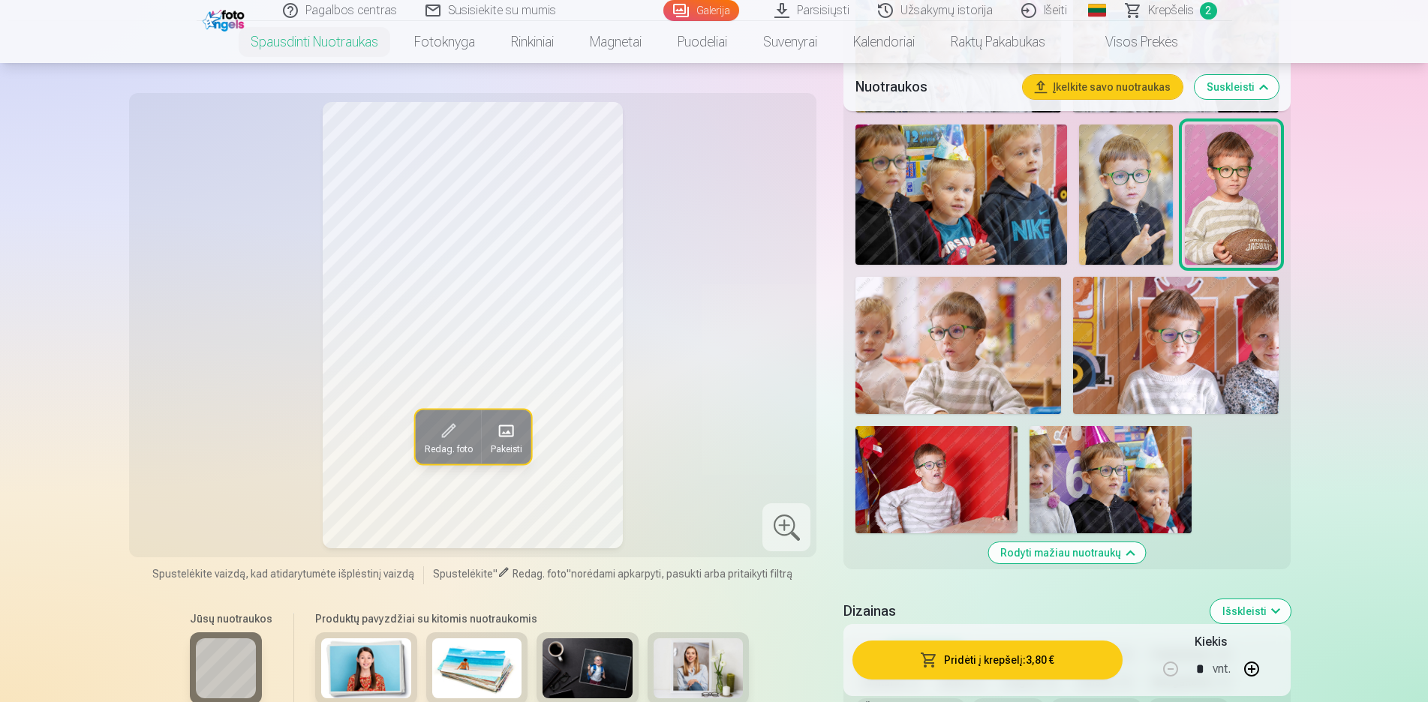
click at [1130, 341] on img at bounding box center [1176, 345] width 206 height 137
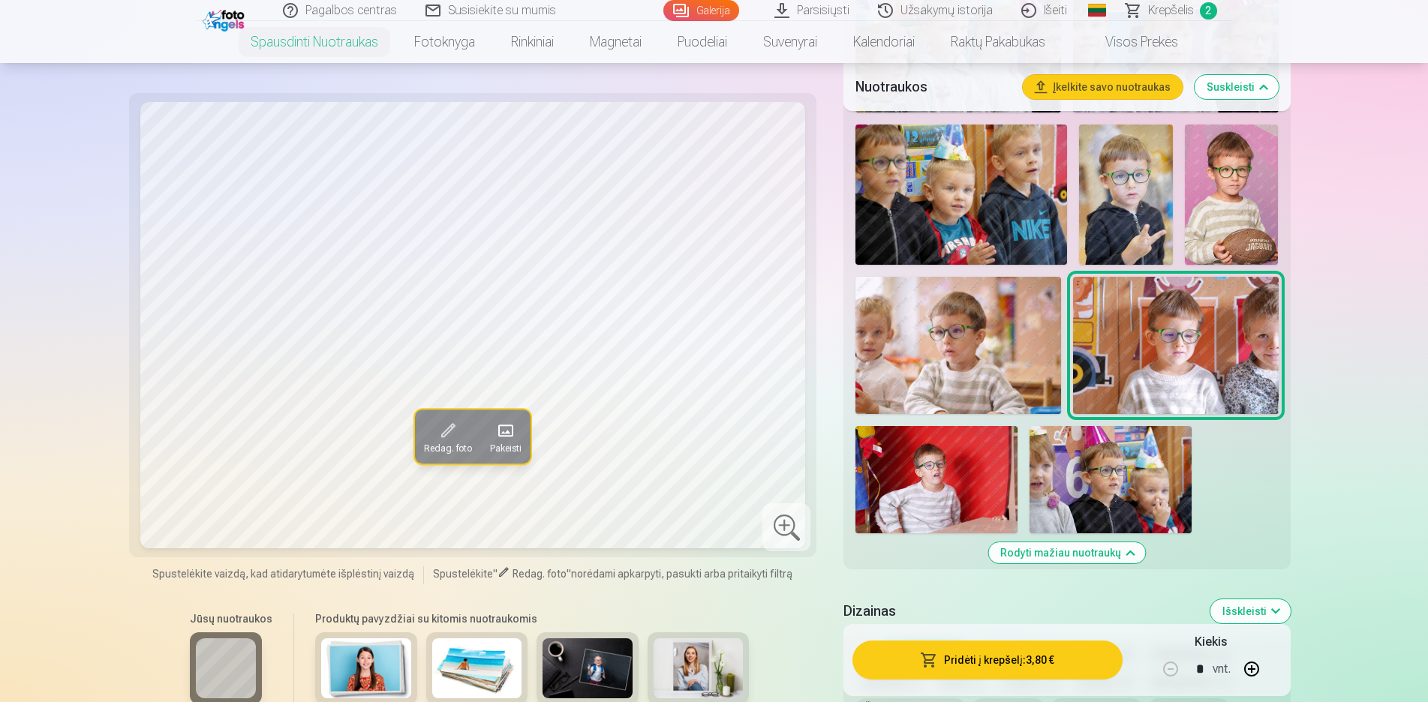
click at [940, 464] on img at bounding box center [937, 480] width 162 height 108
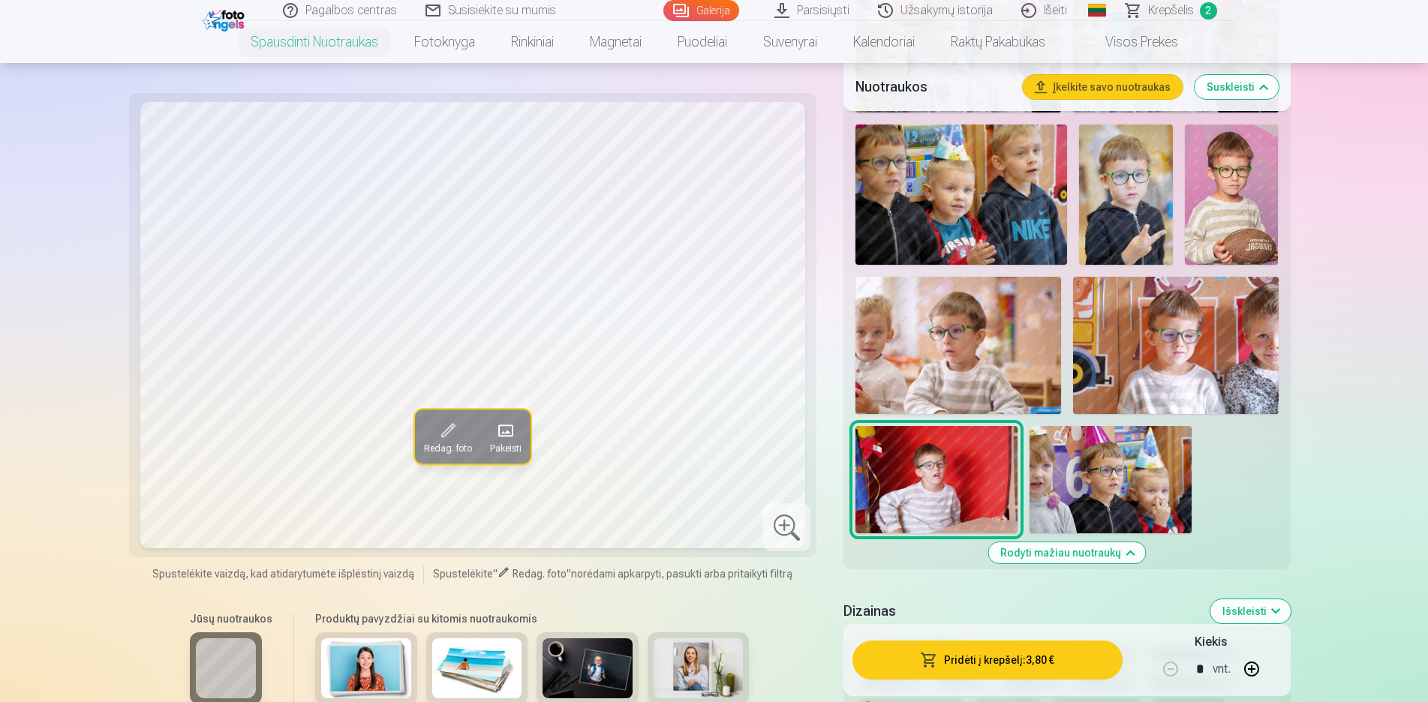
click at [939, 384] on img at bounding box center [959, 345] width 206 height 137
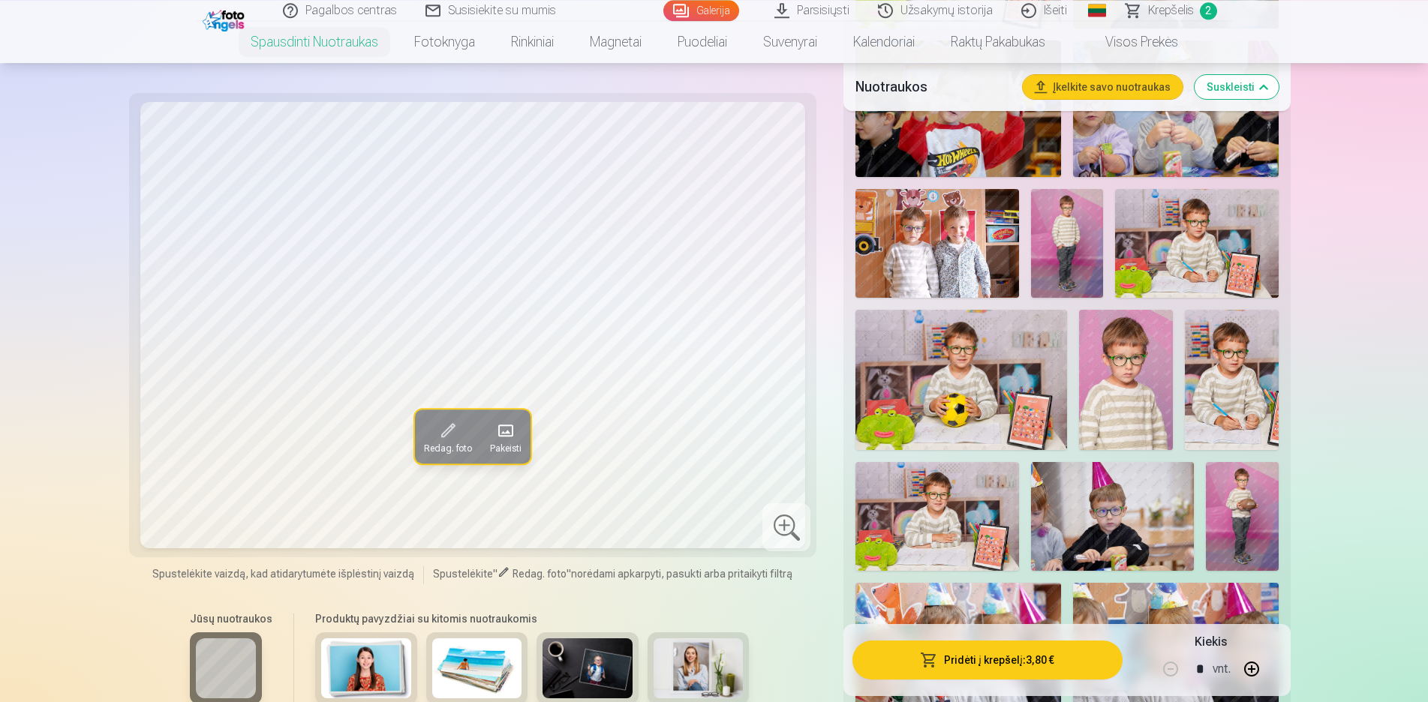
scroll to position [842, 0]
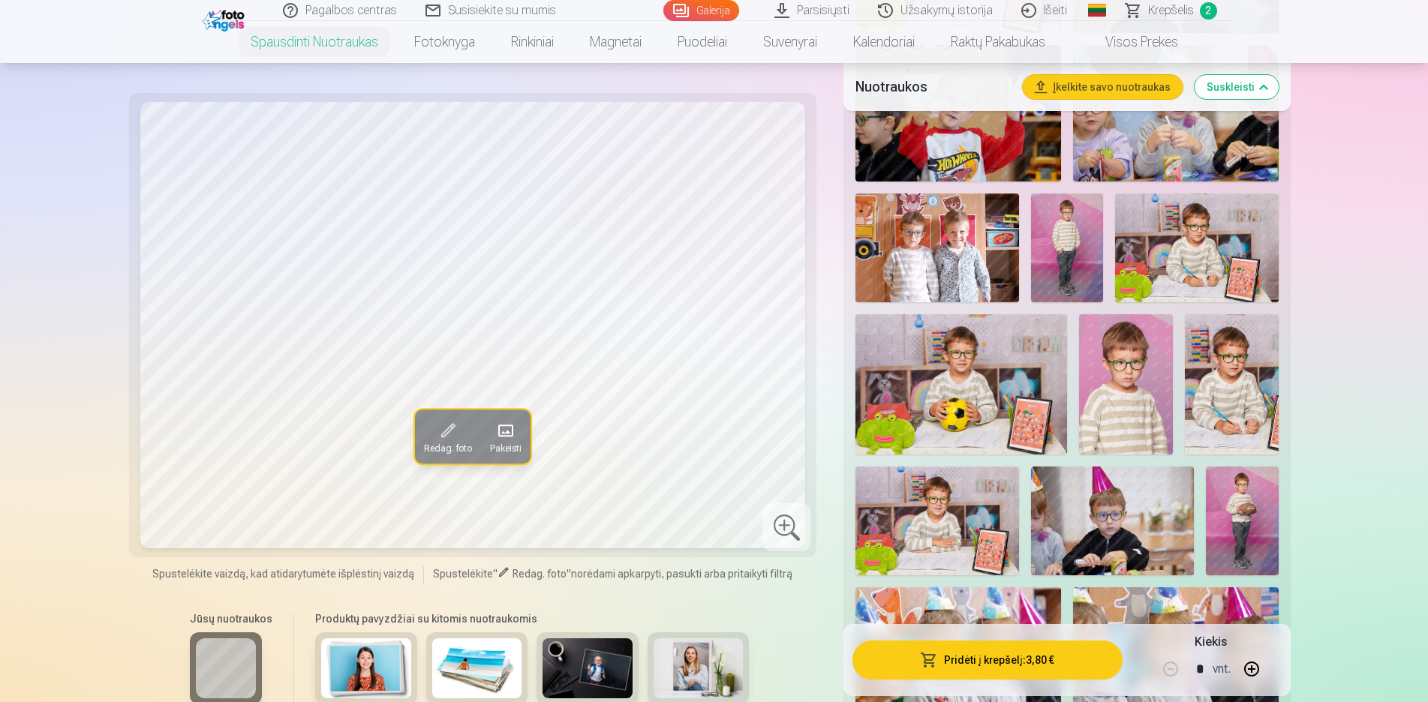
click at [991, 371] on img at bounding box center [961, 384] width 211 height 140
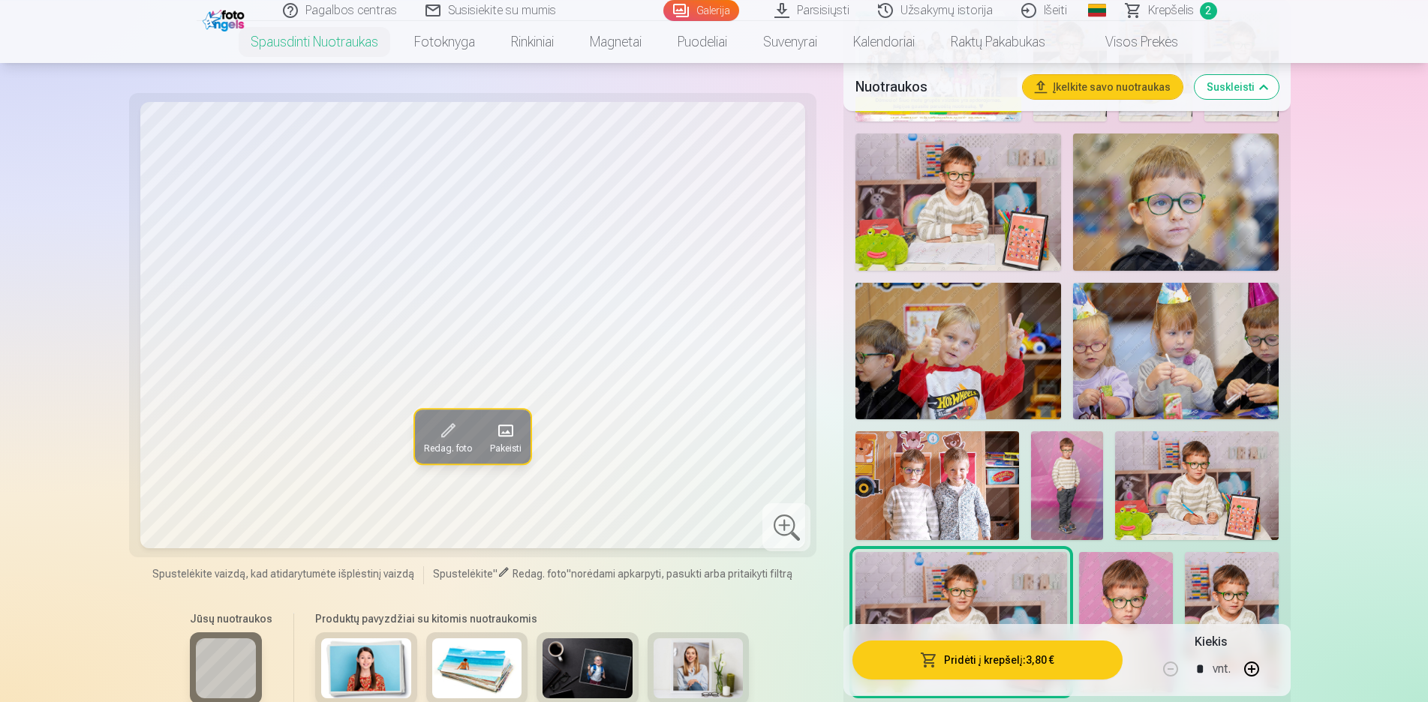
scroll to position [612, 0]
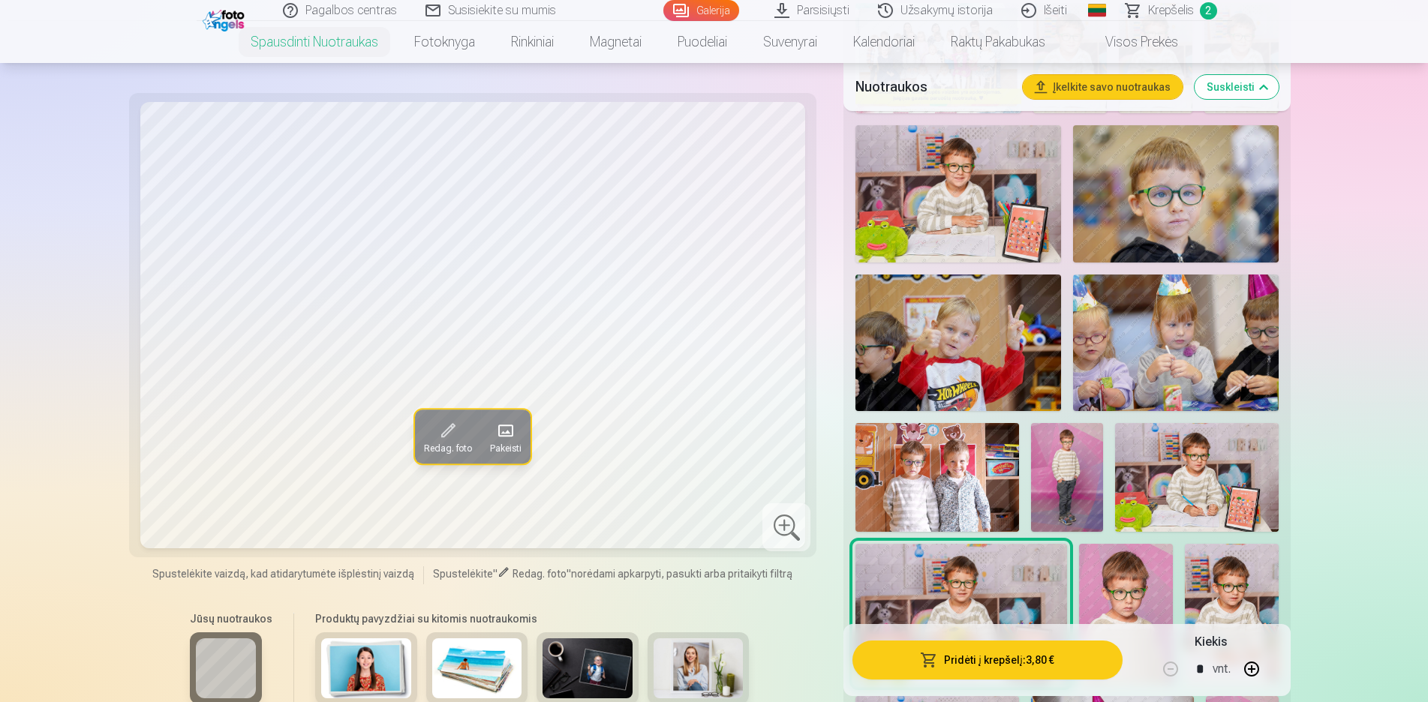
click at [985, 441] on img at bounding box center [937, 477] width 163 height 109
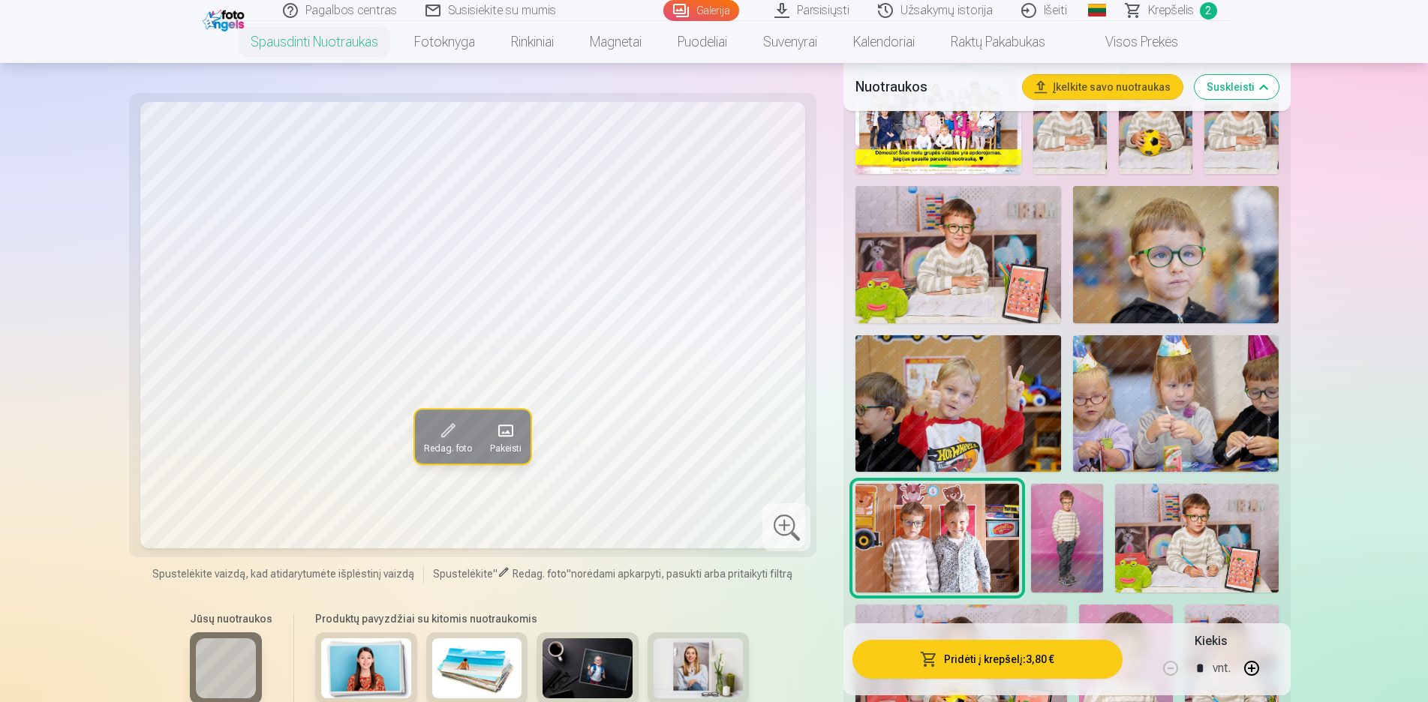
scroll to position [536, 0]
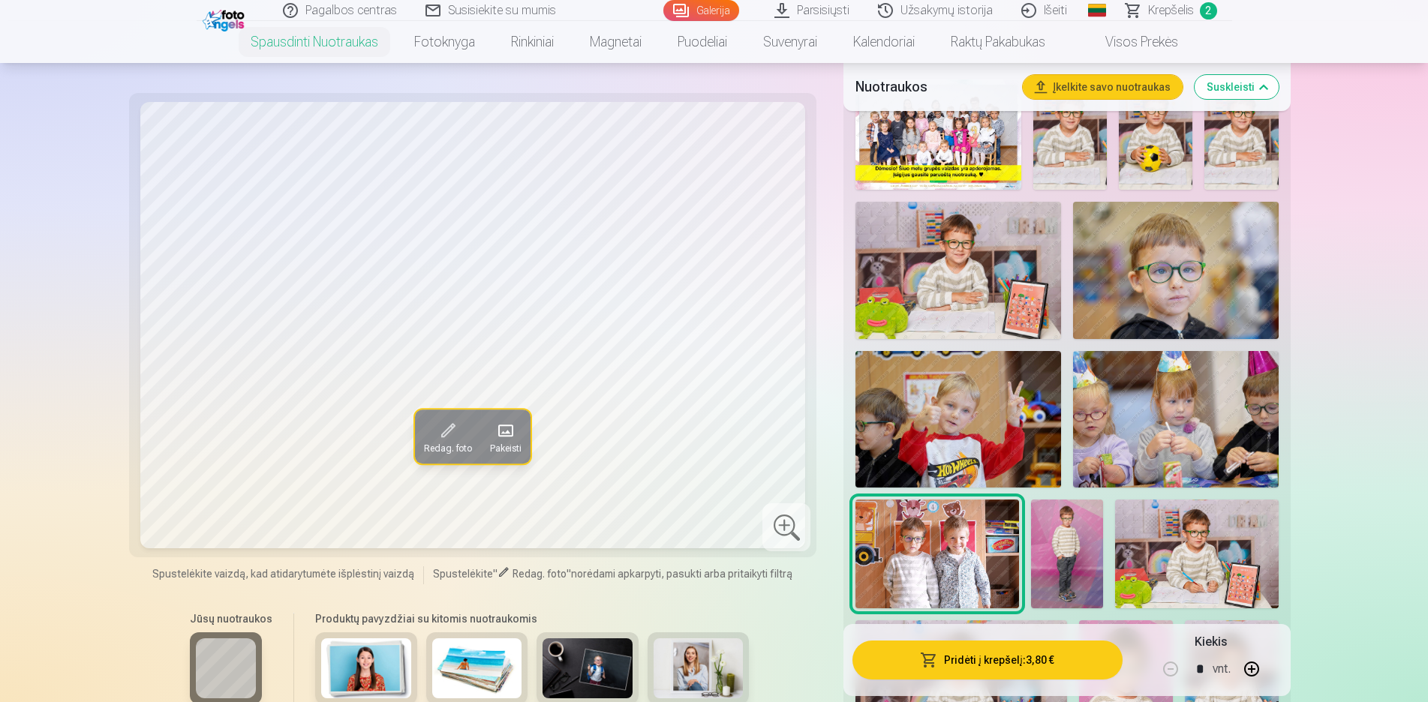
click at [972, 306] on img at bounding box center [959, 270] width 206 height 137
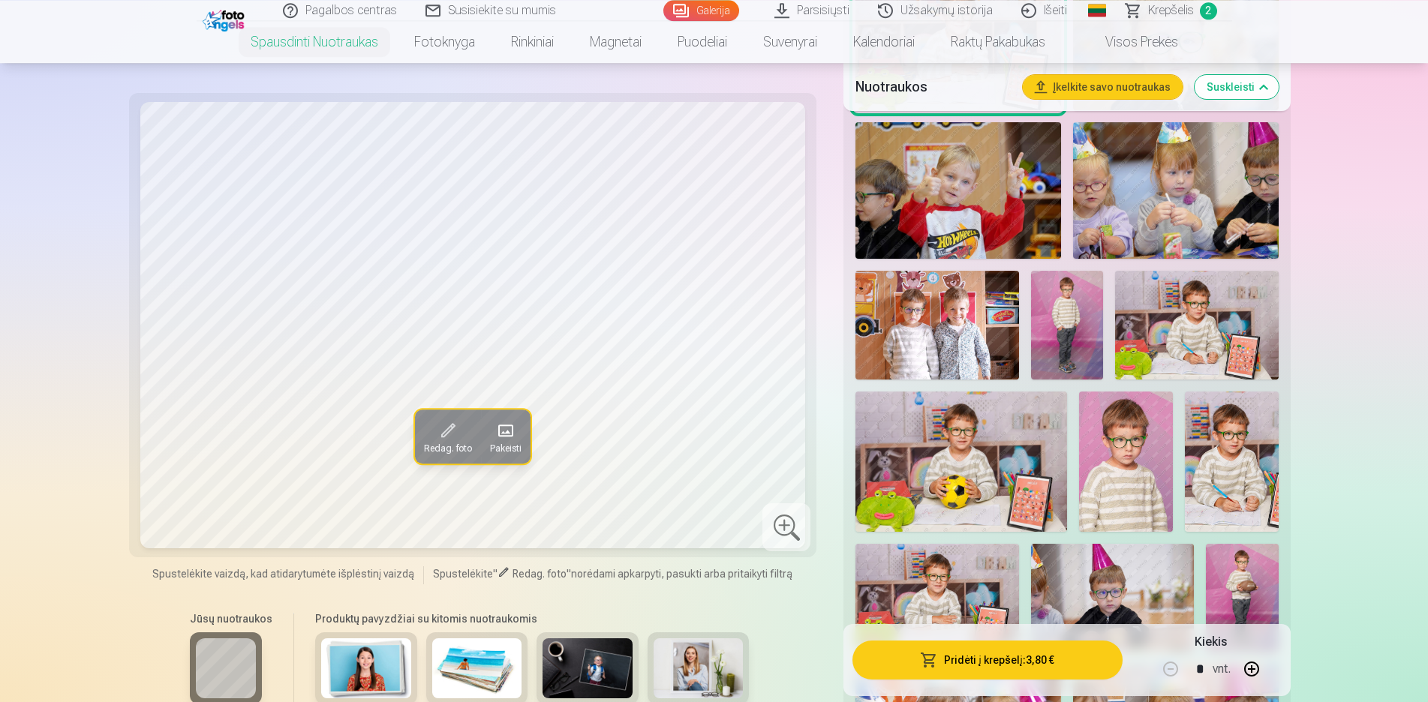
scroll to position [765, 0]
click at [979, 479] on img at bounding box center [961, 461] width 211 height 140
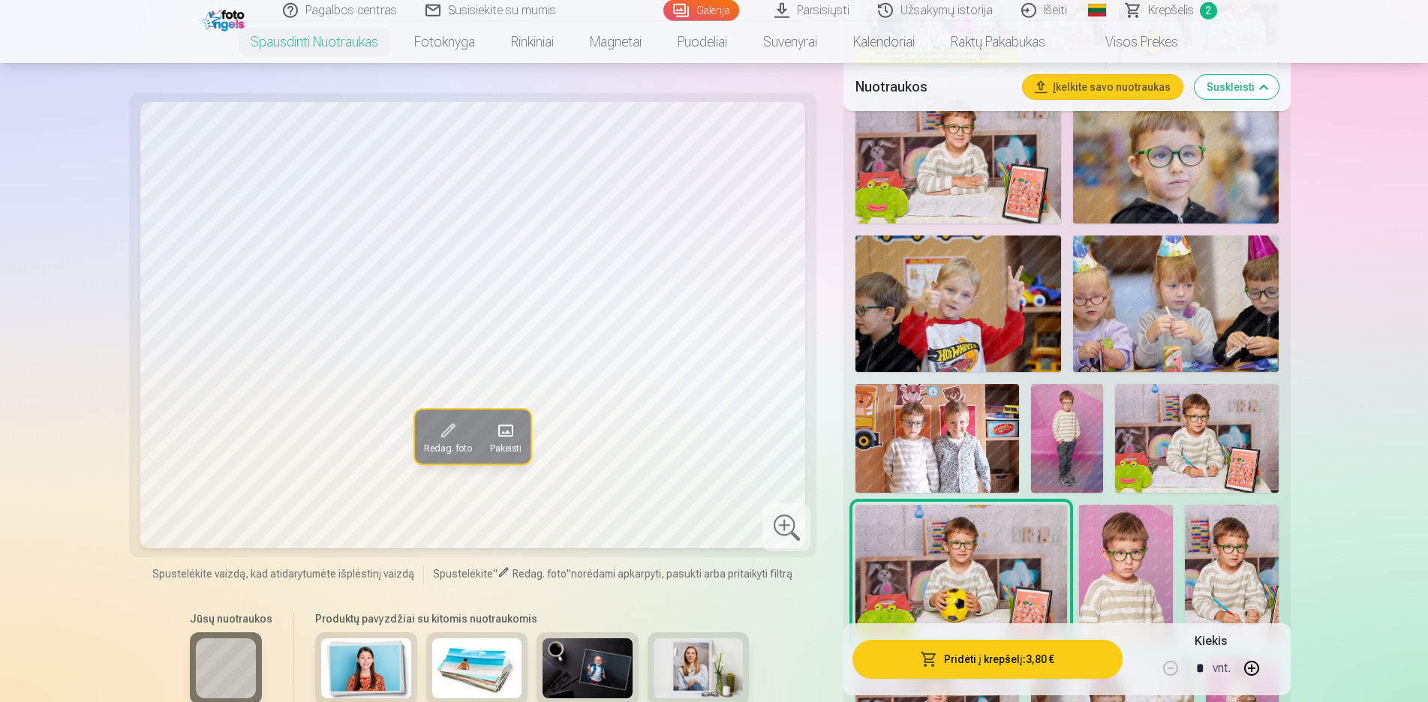
scroll to position [612, 0]
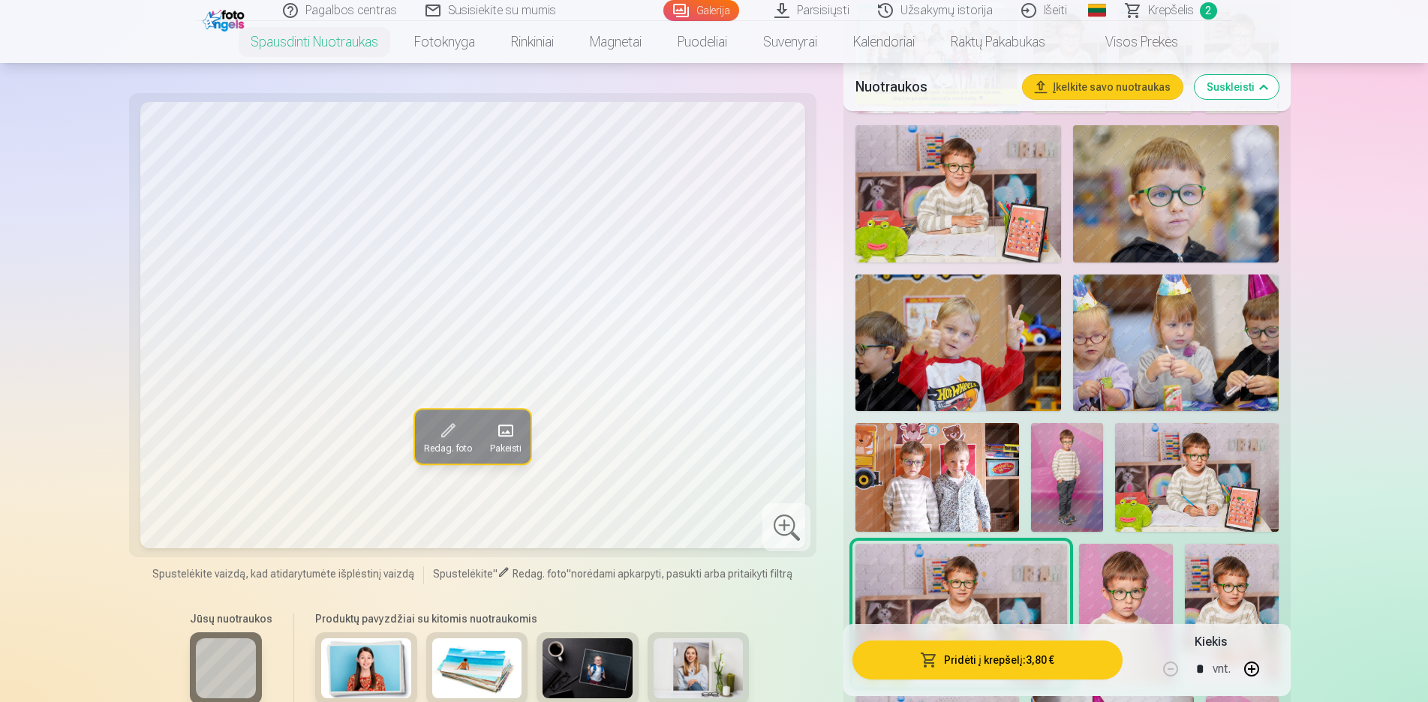
click at [935, 197] on img at bounding box center [959, 193] width 206 height 137
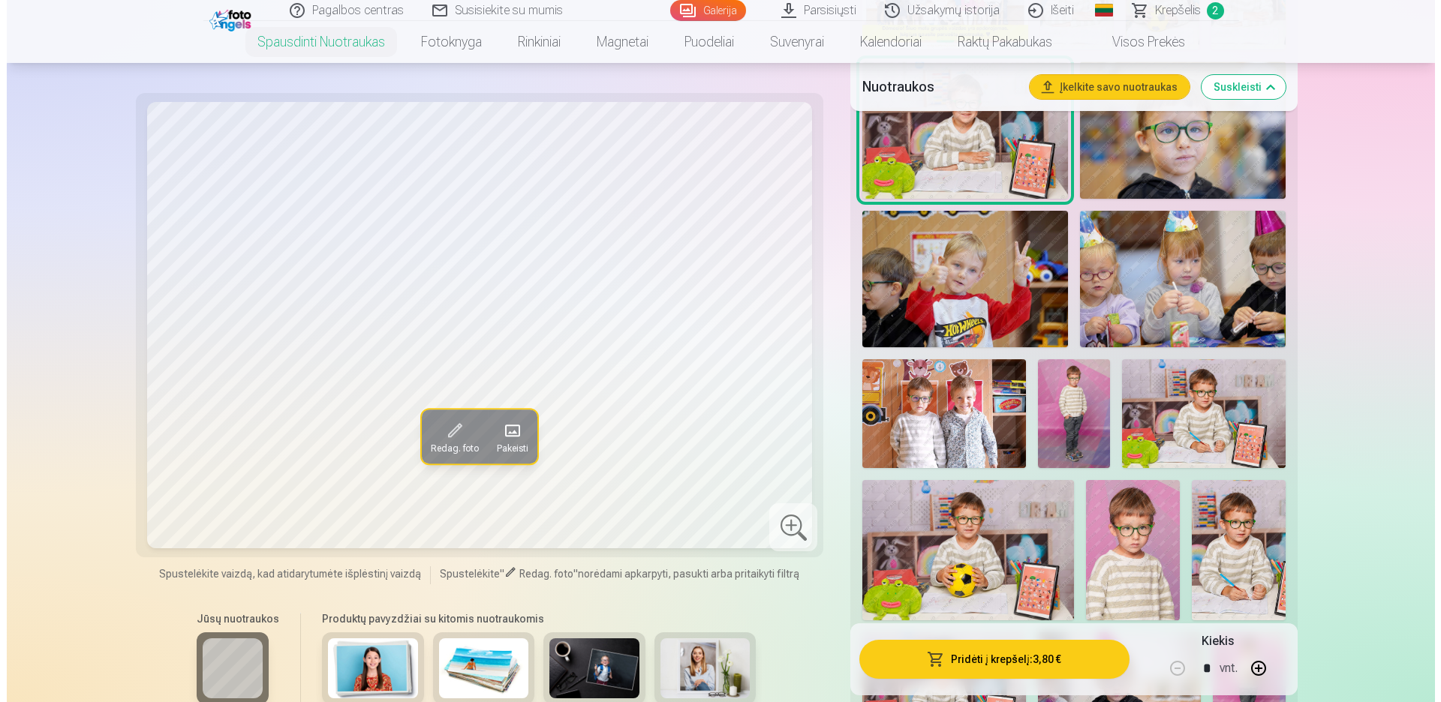
scroll to position [765, 0]
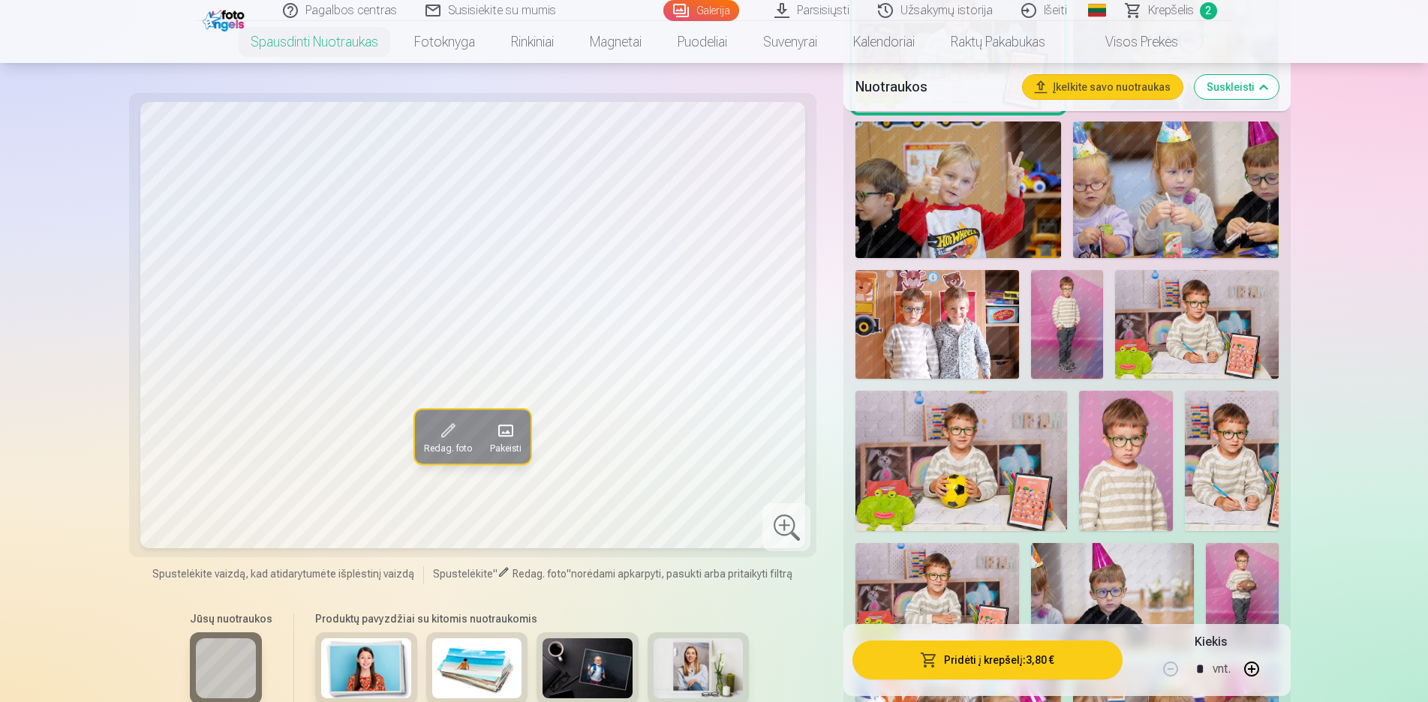
click at [1051, 661] on button "Pridėti į krepšelį : 3,80 €" at bounding box center [987, 660] width 269 height 39
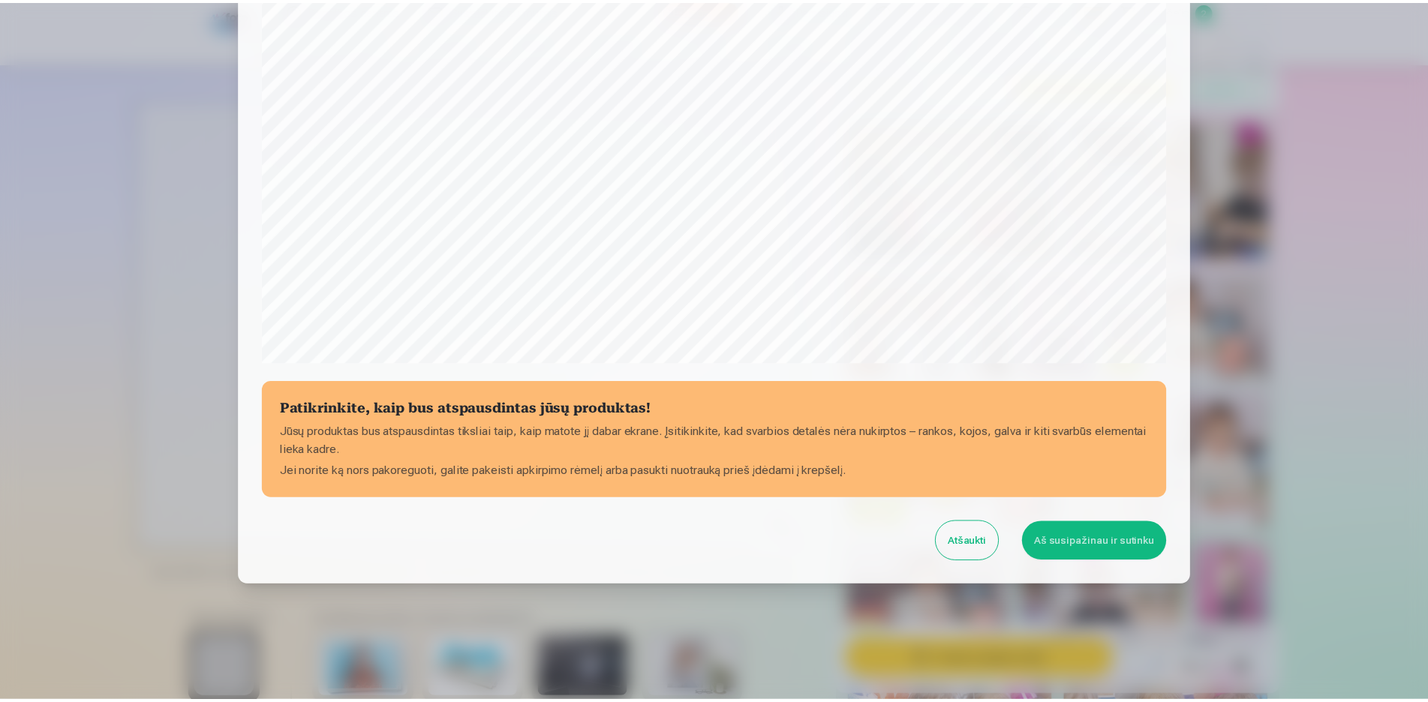
scroll to position [378, 0]
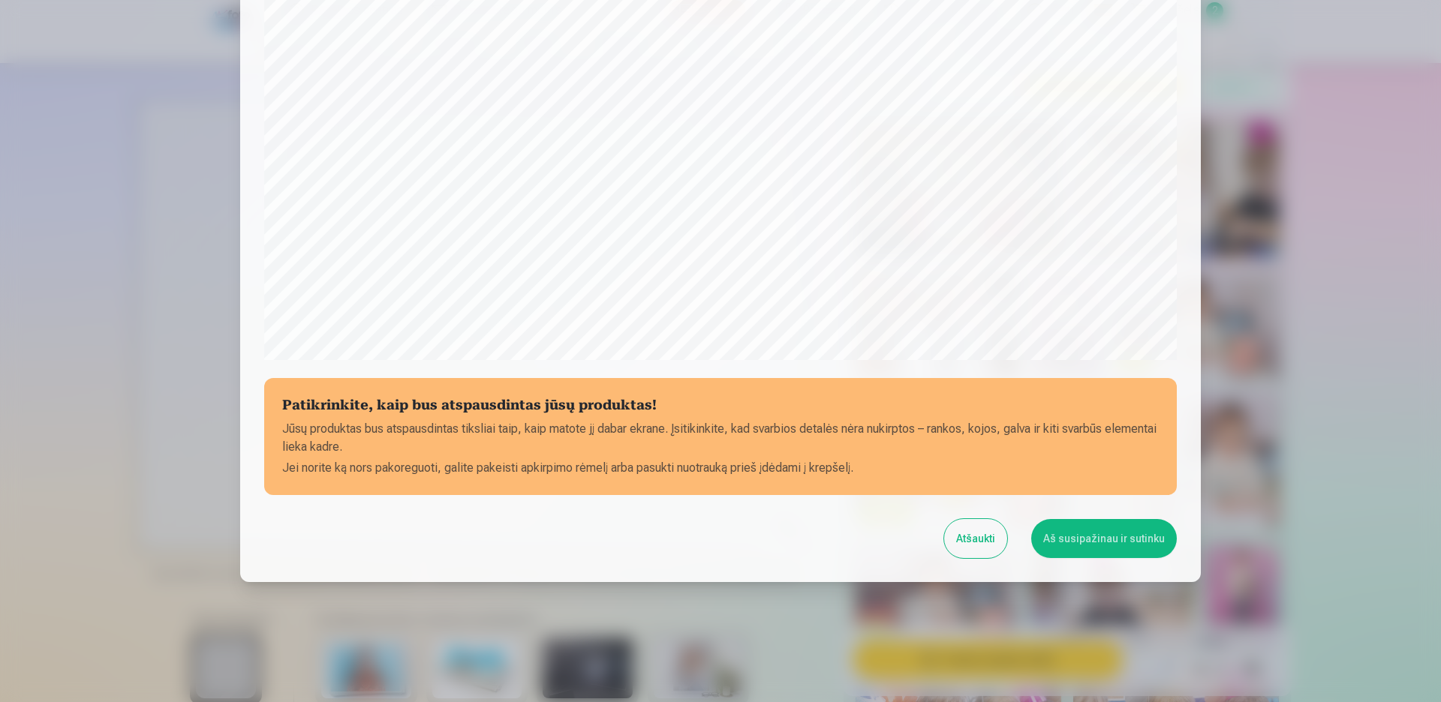
click at [1109, 544] on button "Aš susipažinau ir sutinku" at bounding box center [1104, 538] width 146 height 39
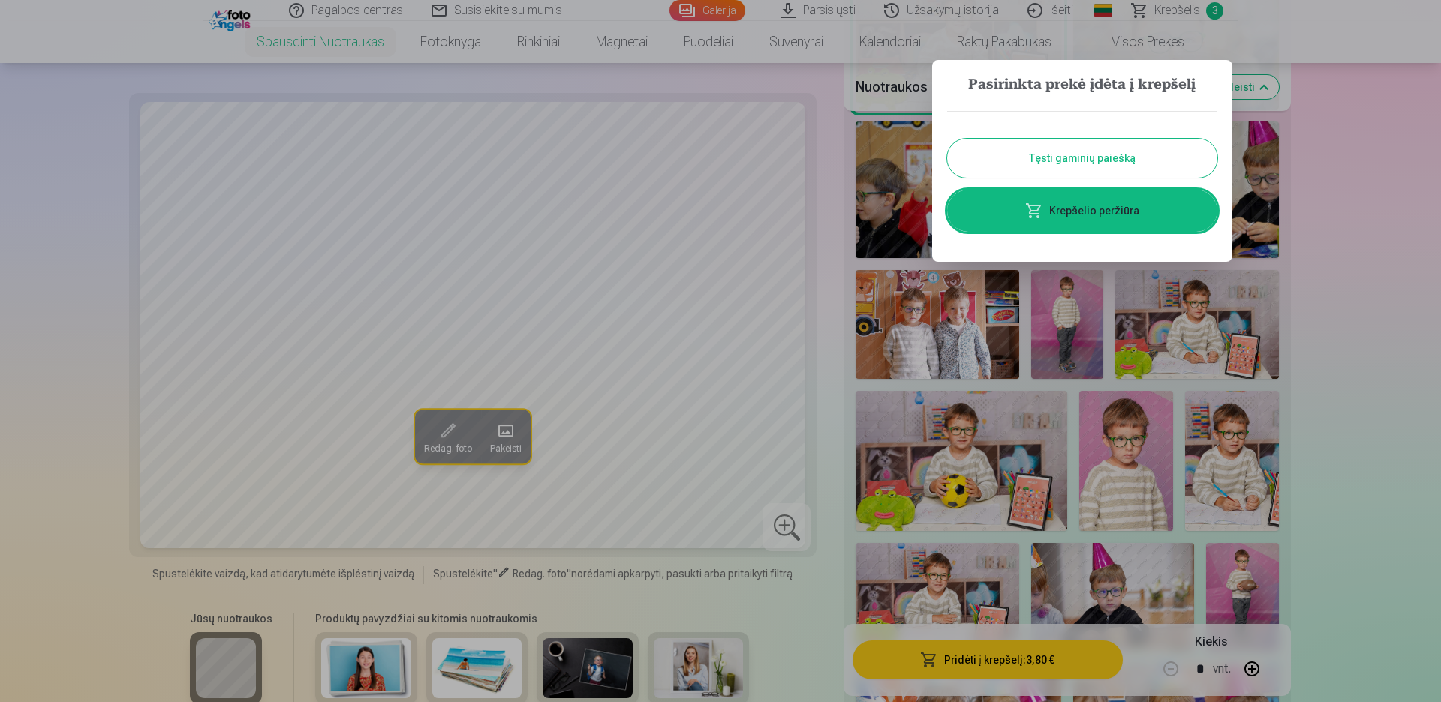
click at [1093, 211] on link "Krepšelio peržiūra" at bounding box center [1082, 211] width 270 height 42
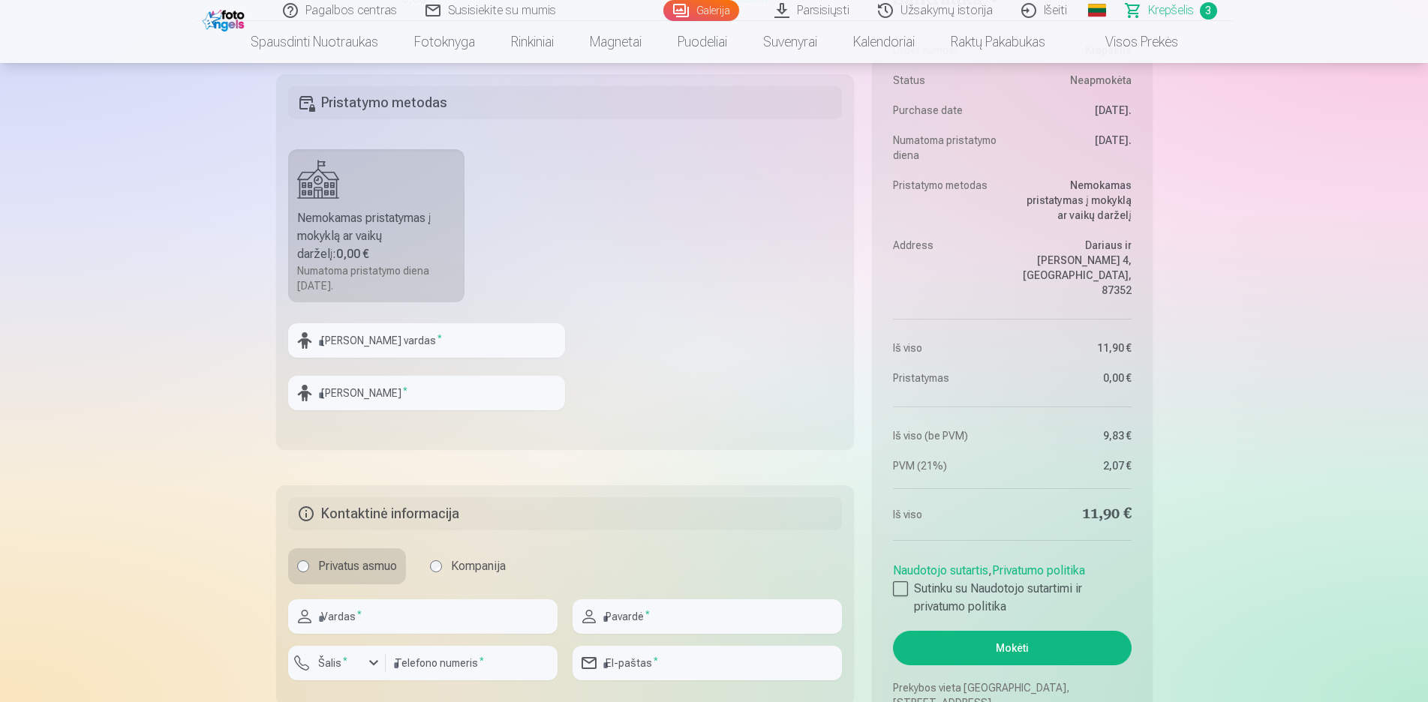
scroll to position [1072, 0]
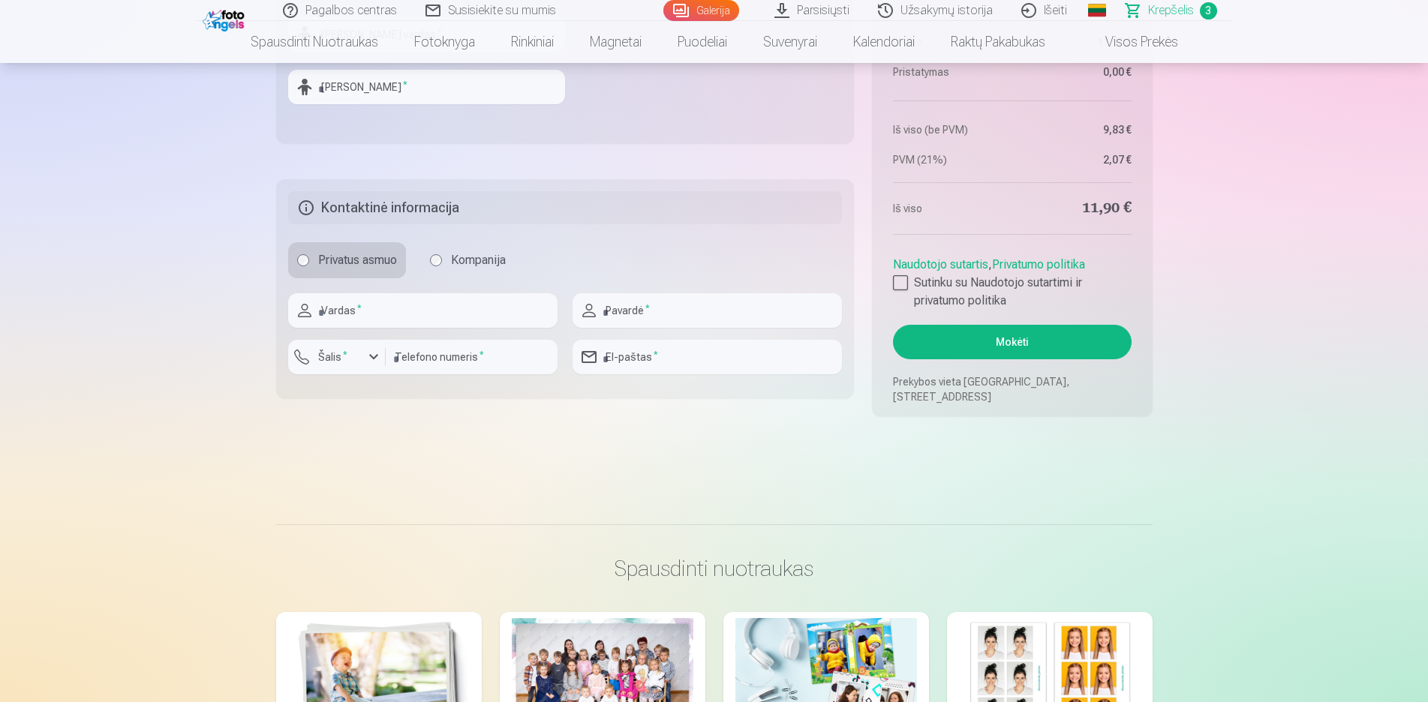
drag, startPoint x: 967, startPoint y: 365, endPoint x: 958, endPoint y: 349, distance: 18.8
click at [967, 365] on aside "Santrauka Order number Krepšelis Status Neapmokėta Purchase date 13.10.2025. Nu…" at bounding box center [1012, 39] width 280 height 756
click at [958, 349] on button "Mokėti" at bounding box center [1012, 342] width 238 height 35
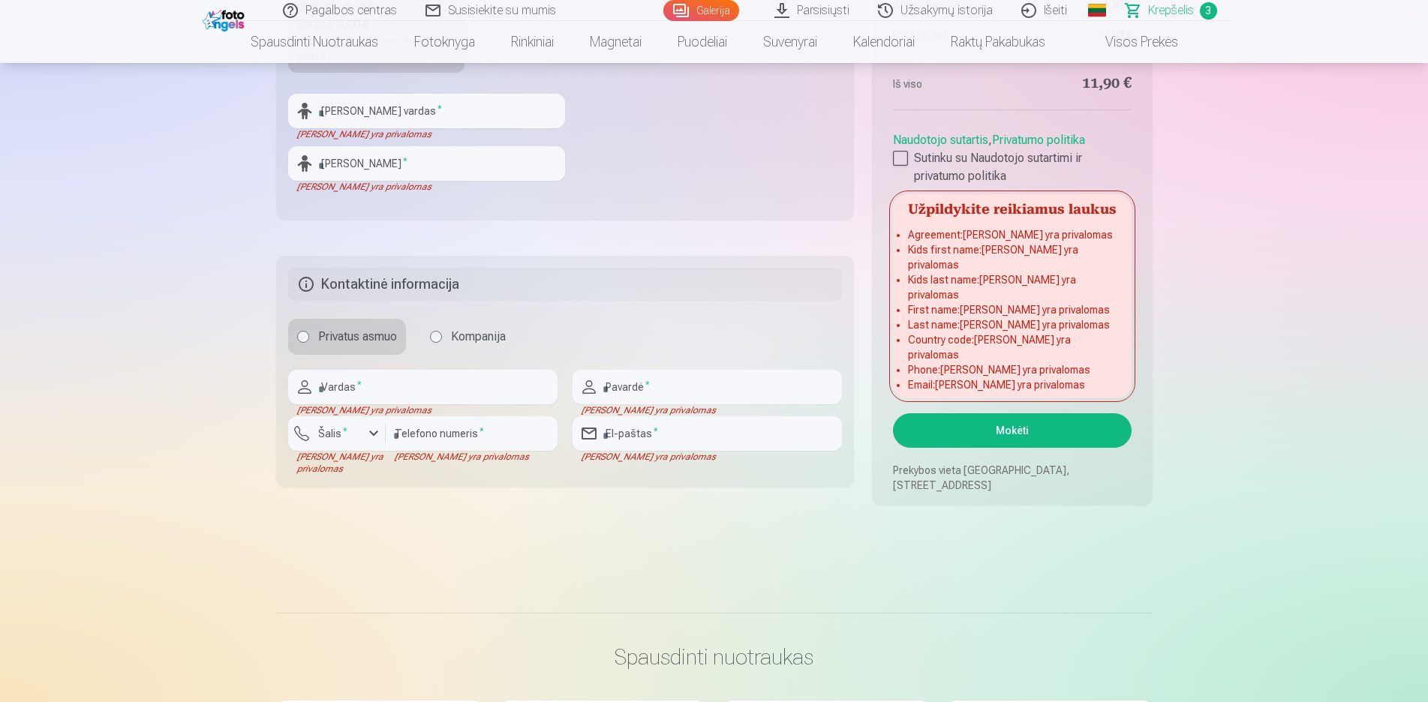
scroll to position [689, 0]
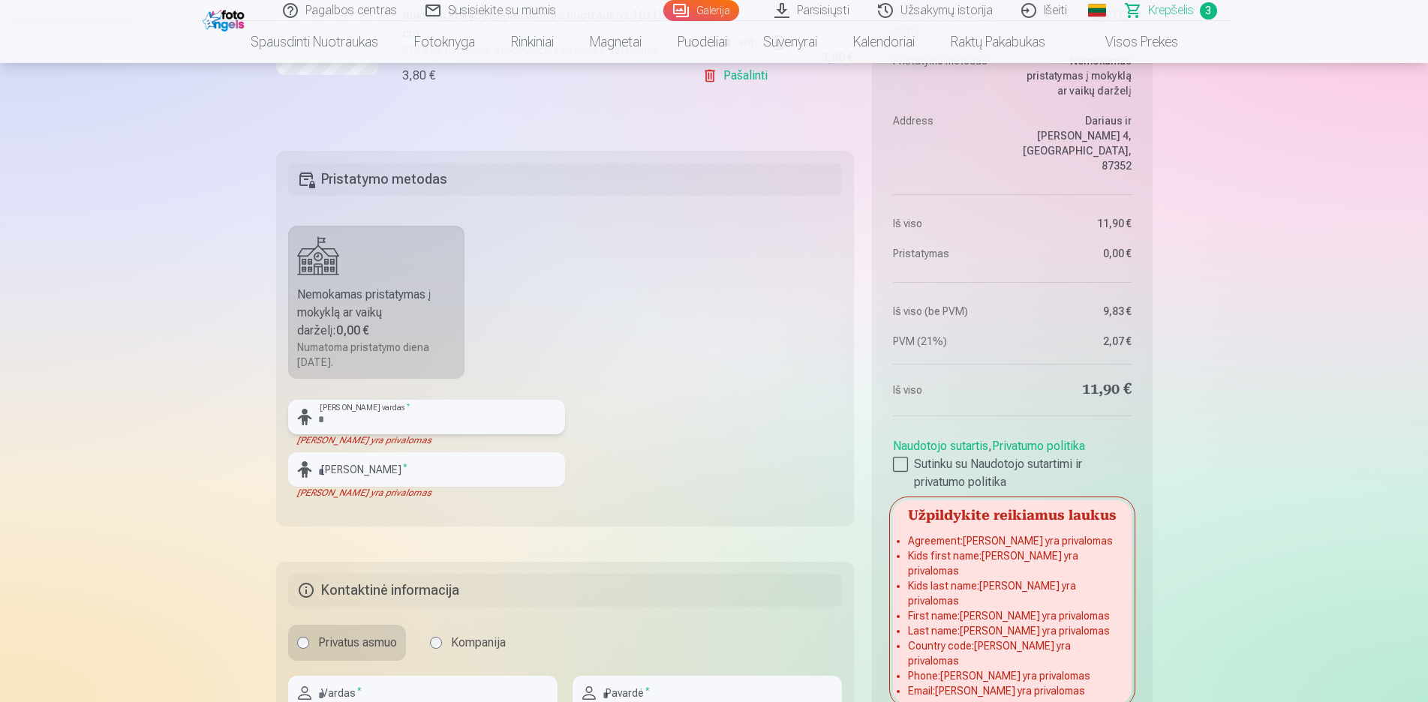
click at [420, 417] on input "text" at bounding box center [426, 417] width 277 height 35
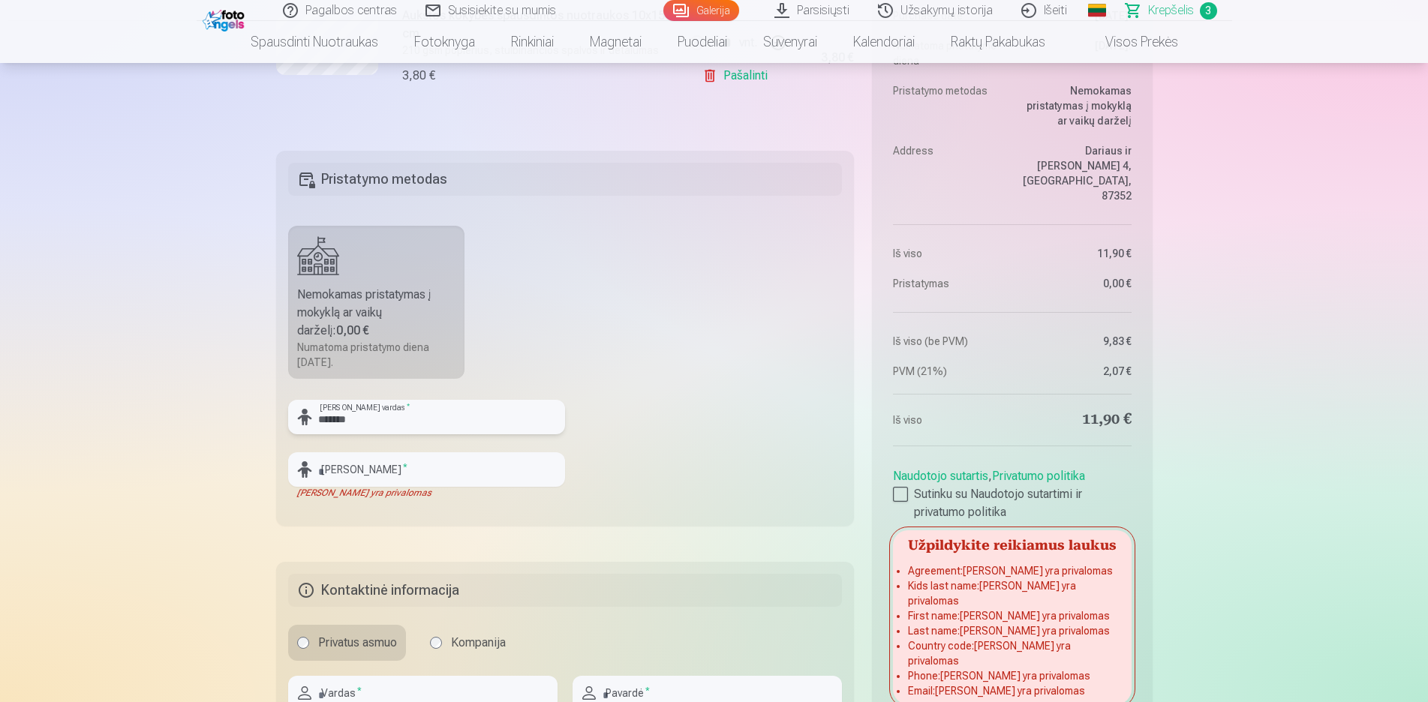
type input "*******"
click at [387, 486] on input "text" at bounding box center [426, 470] width 277 height 35
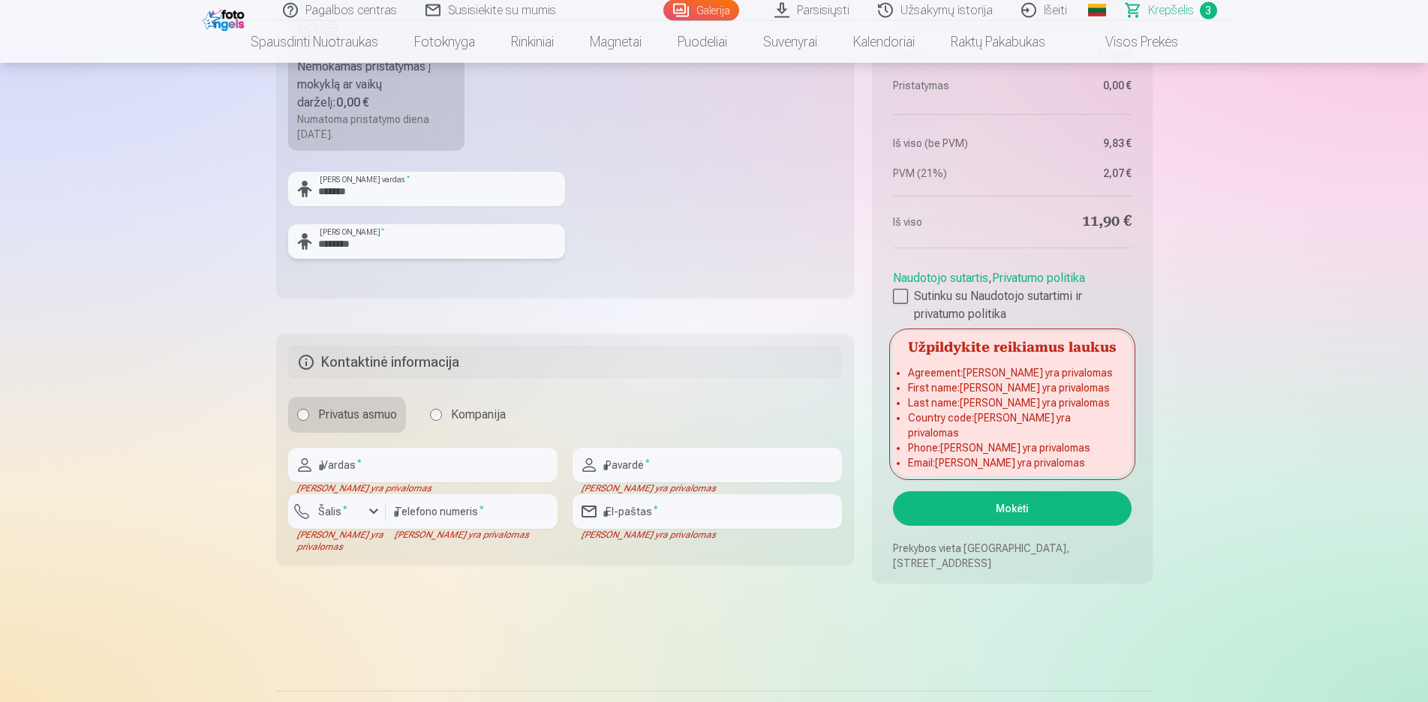
scroll to position [919, 0]
type input "********"
click at [372, 468] on input "text" at bounding box center [422, 464] width 269 height 35
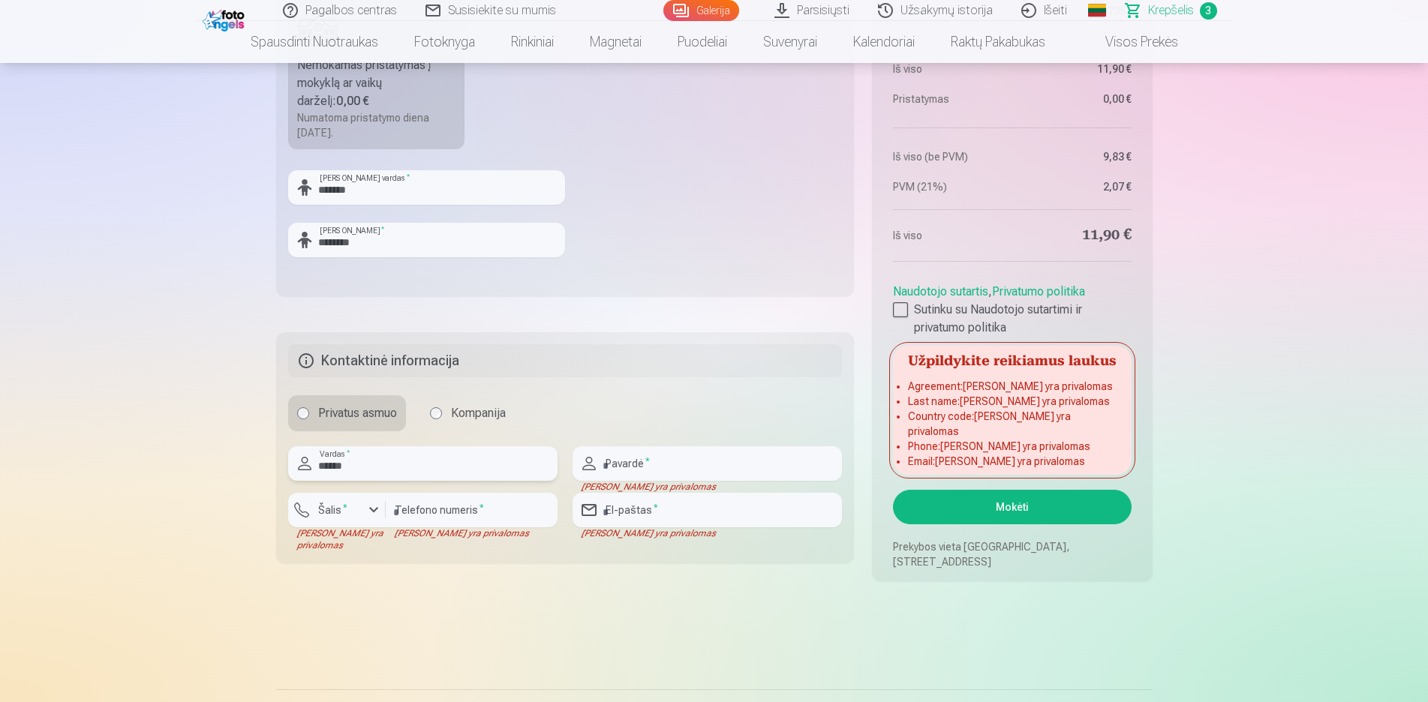
type input "******"
drag, startPoint x: 786, startPoint y: 479, endPoint x: 780, endPoint y: 473, distance: 8.5
click at [781, 474] on input "text" at bounding box center [707, 464] width 269 height 35
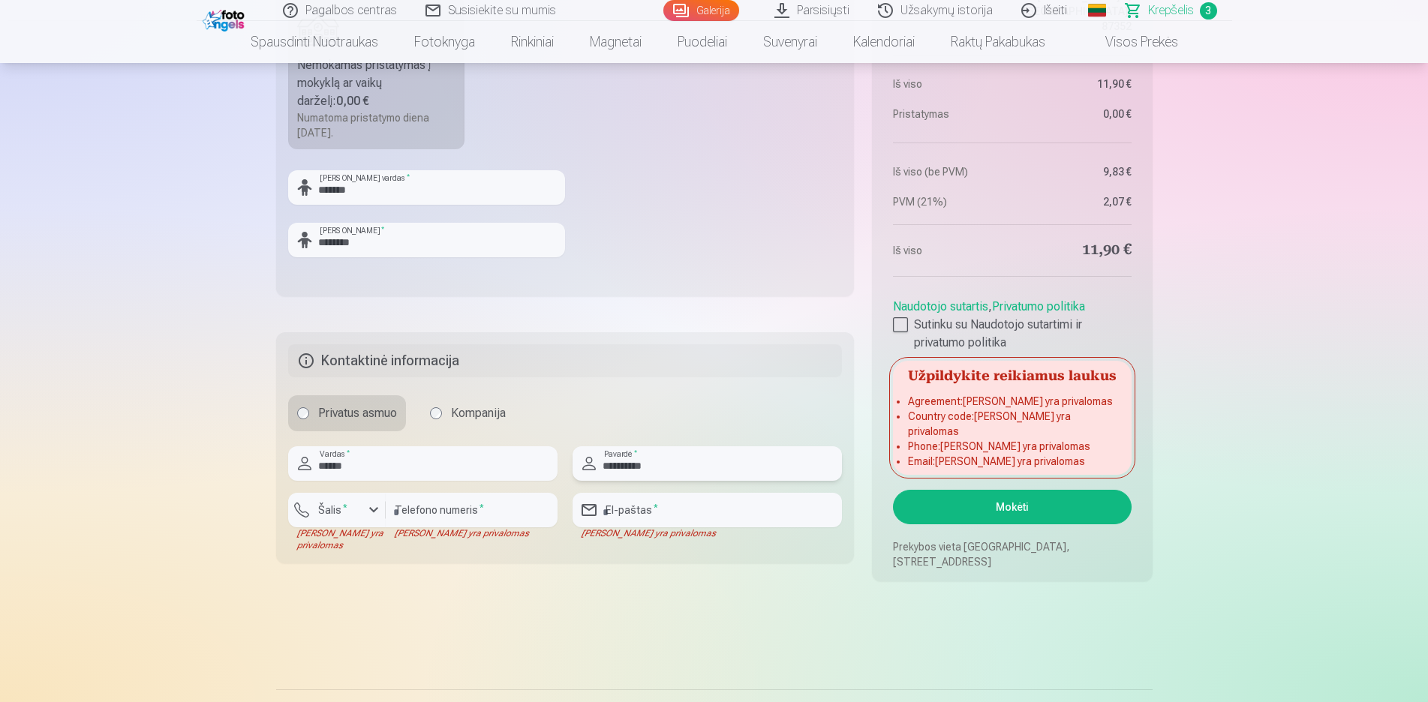
type input "**********"
click at [443, 509] on input "number" at bounding box center [472, 510] width 172 height 35
type input "*"
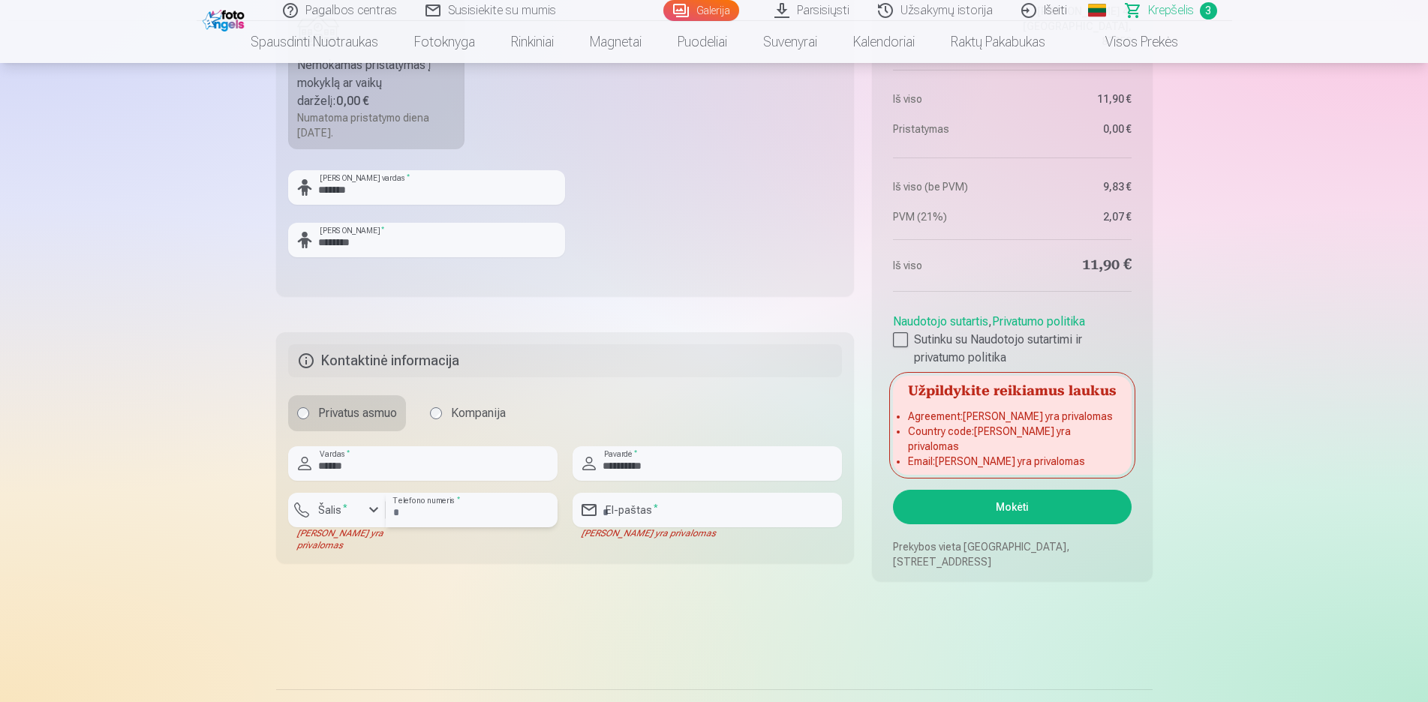
type input "********"
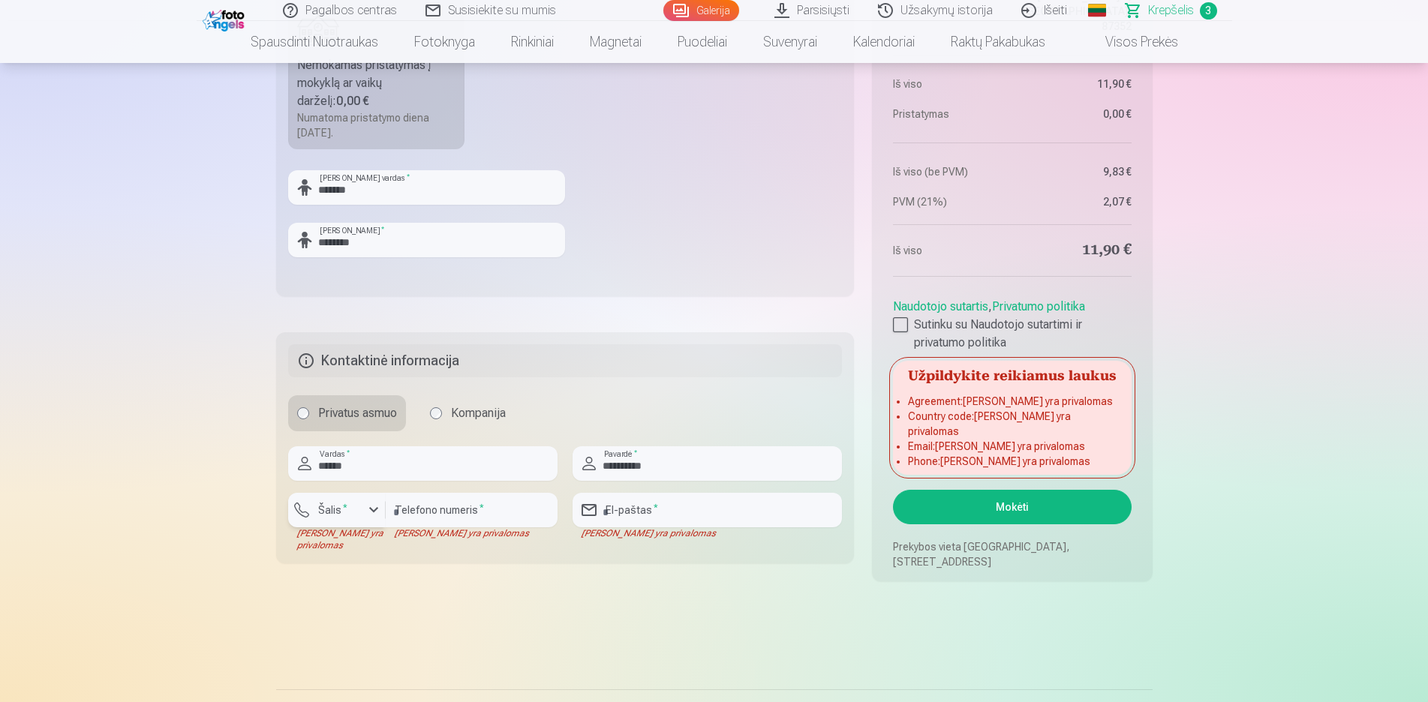
click at [370, 524] on button "Šalis *" at bounding box center [337, 510] width 98 height 35
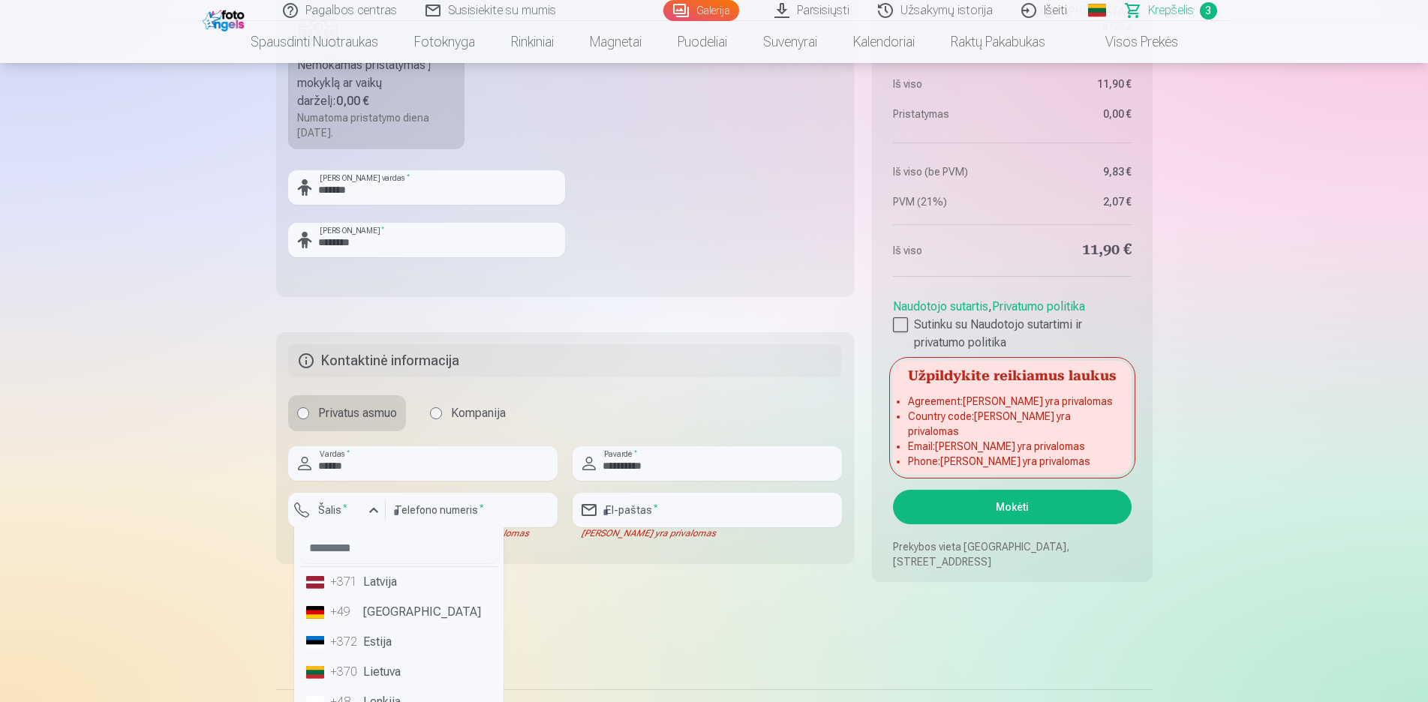
scroll to position [95, 0]
click at [385, 594] on li "+48 Lenkija" at bounding box center [398, 608] width 197 height 30
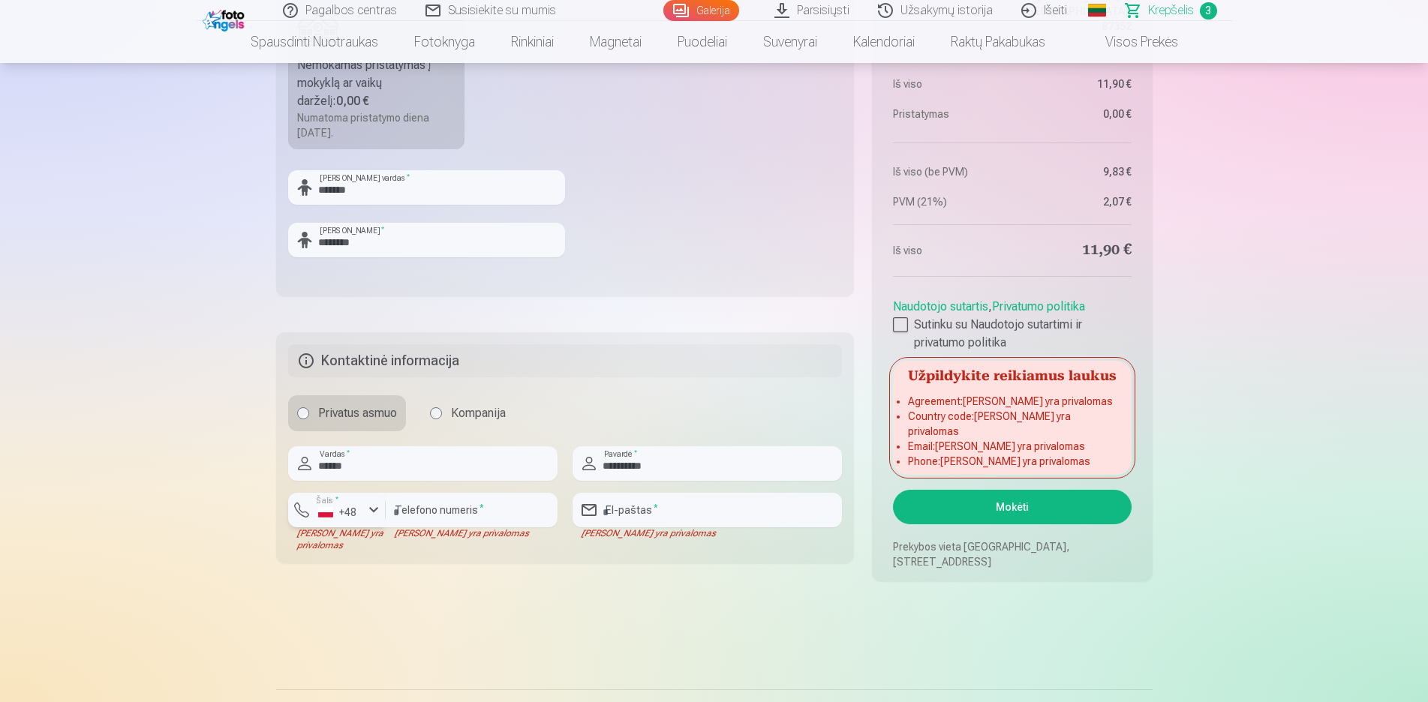
click at [371, 510] on div "button" at bounding box center [374, 510] width 18 height 18
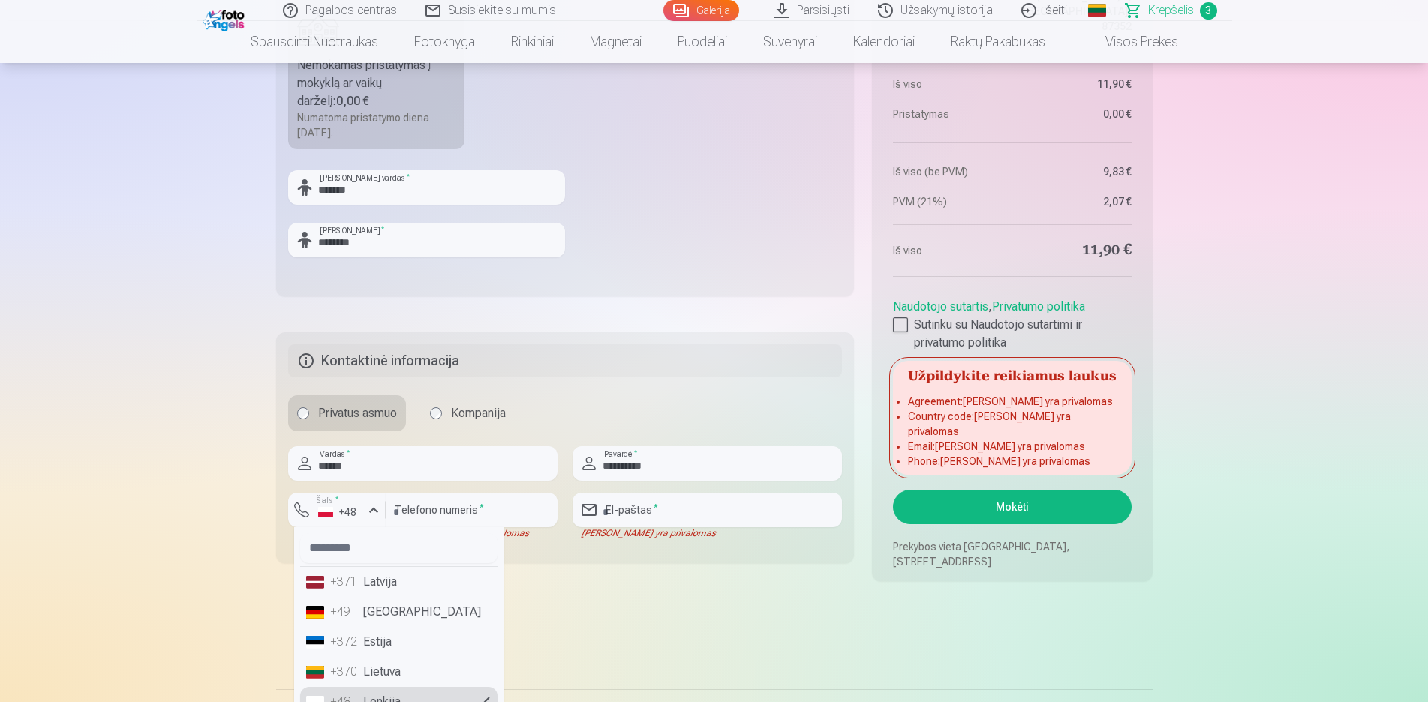
scroll to position [934, 0]
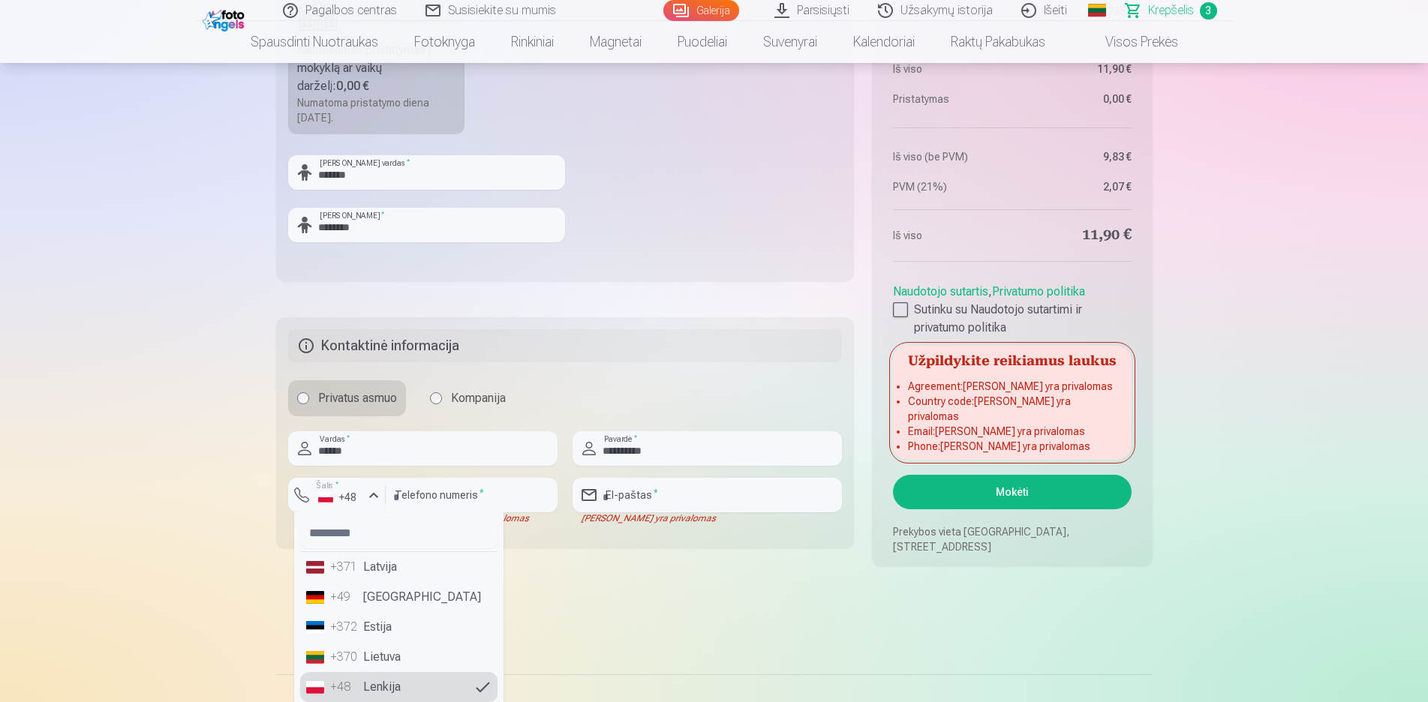
click at [392, 654] on li "+370 Lietuva" at bounding box center [398, 657] width 197 height 30
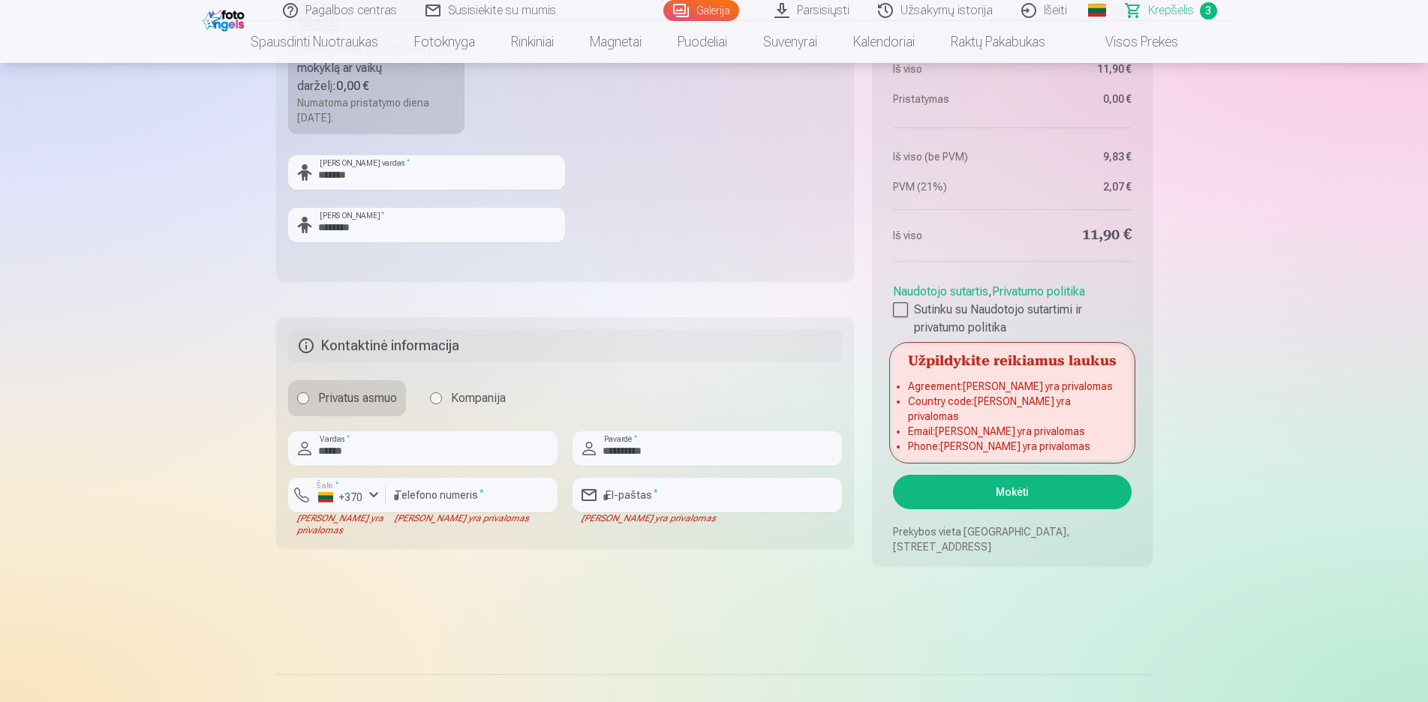
drag, startPoint x: 576, startPoint y: 586, endPoint x: 619, endPoint y: 515, distance: 83.1
click at [622, 507] on input "email" at bounding box center [707, 495] width 269 height 35
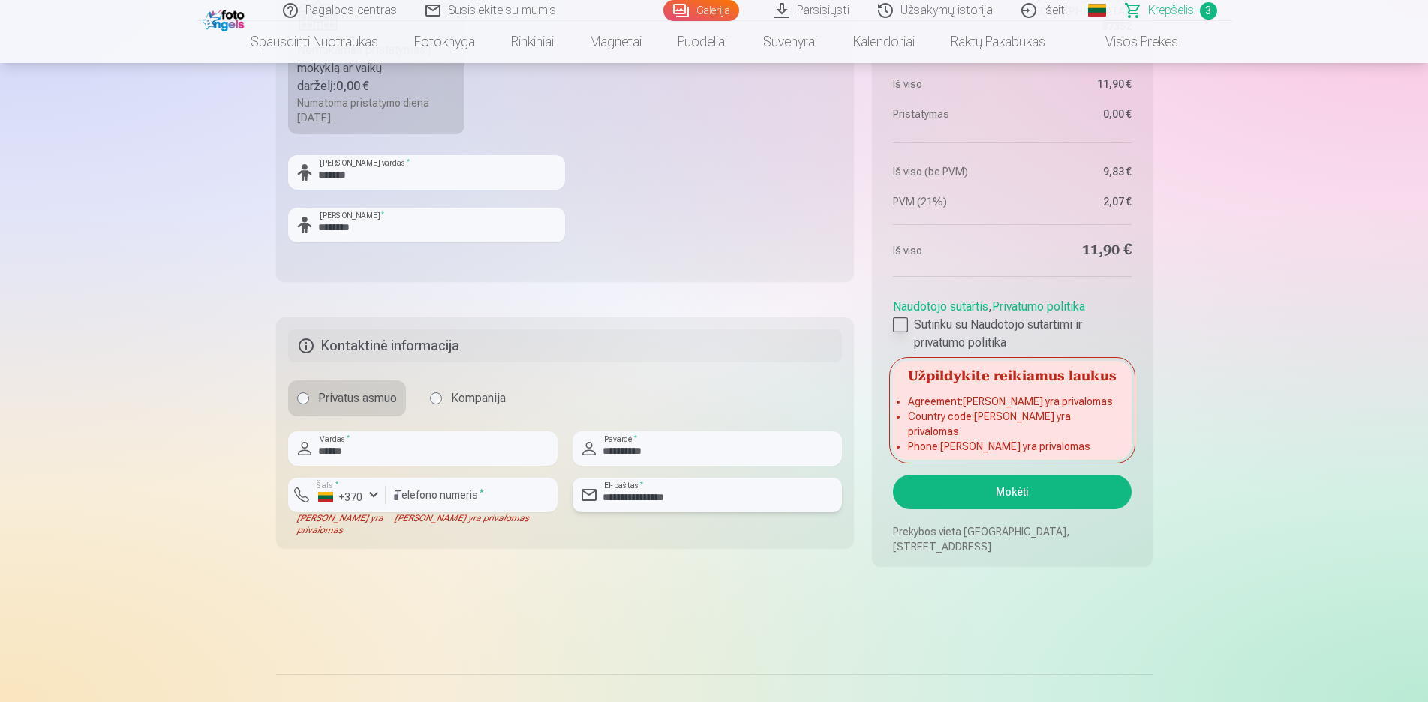
type input "**********"
click at [901, 332] on div at bounding box center [900, 324] width 15 height 15
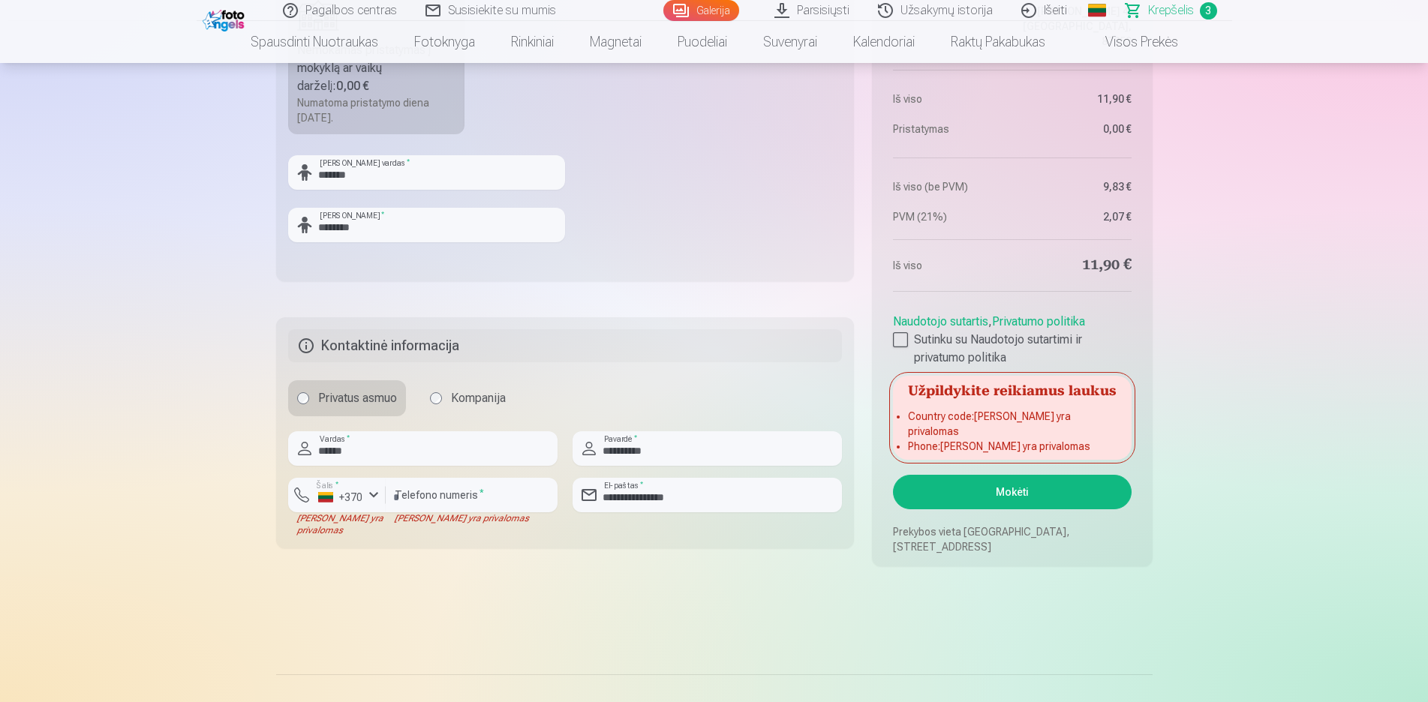
click at [999, 504] on button "Mokėti" at bounding box center [1012, 492] width 238 height 35
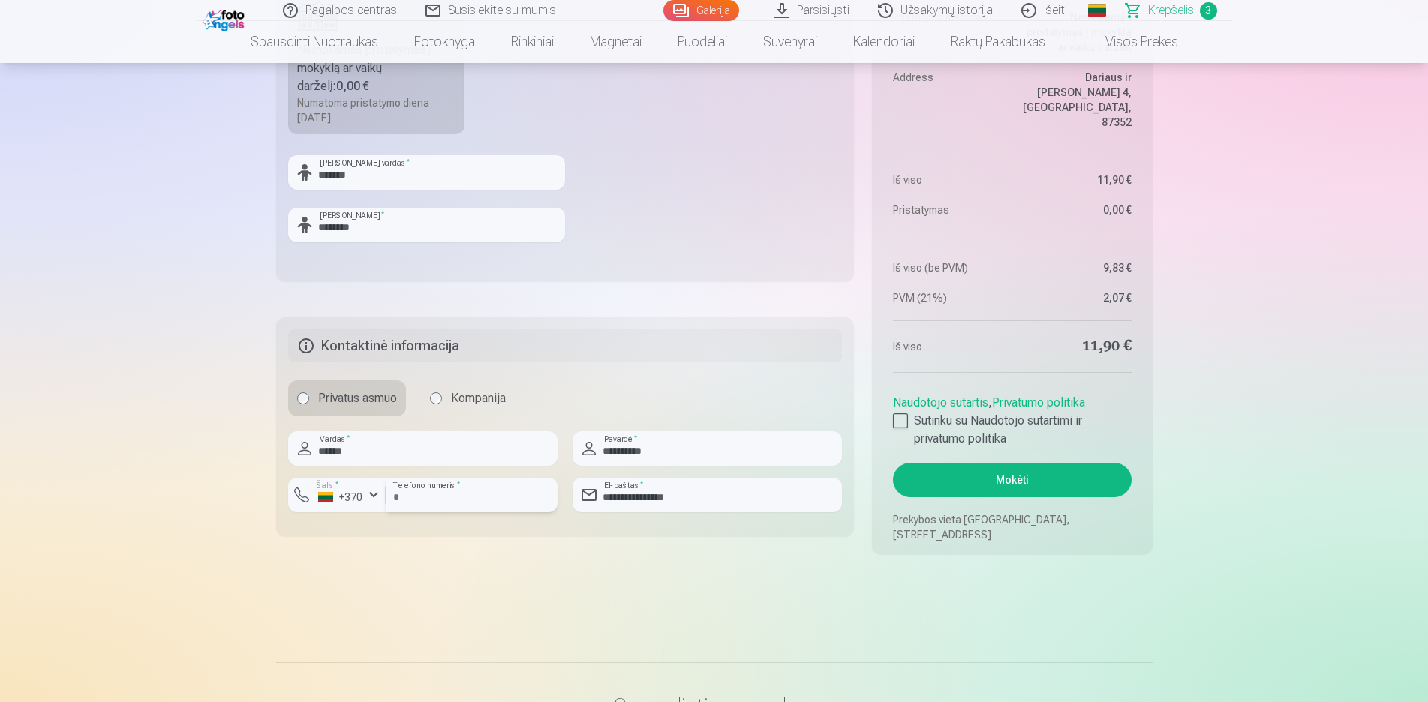
type input "********"
click at [940, 483] on button "Mokėti" at bounding box center [1012, 480] width 238 height 35
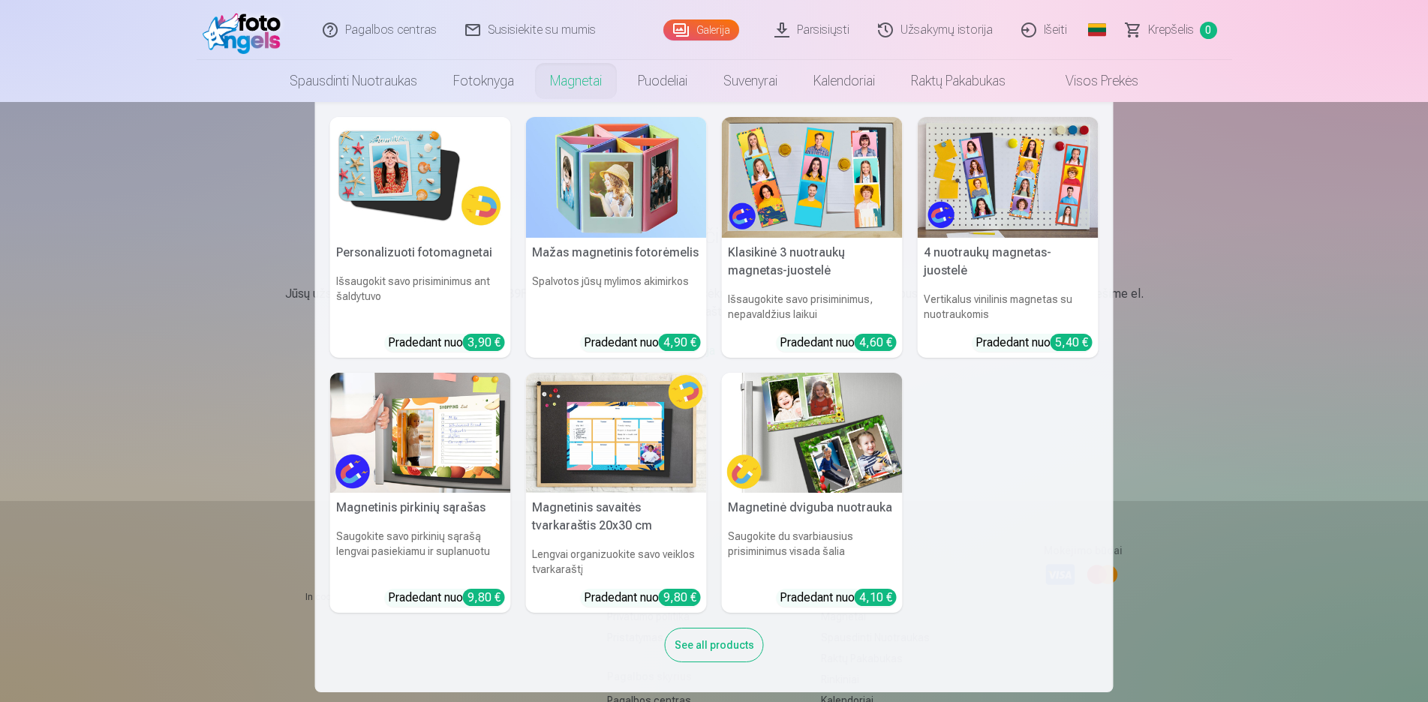
click at [567, 74] on link "Magnetai" at bounding box center [576, 81] width 88 height 42
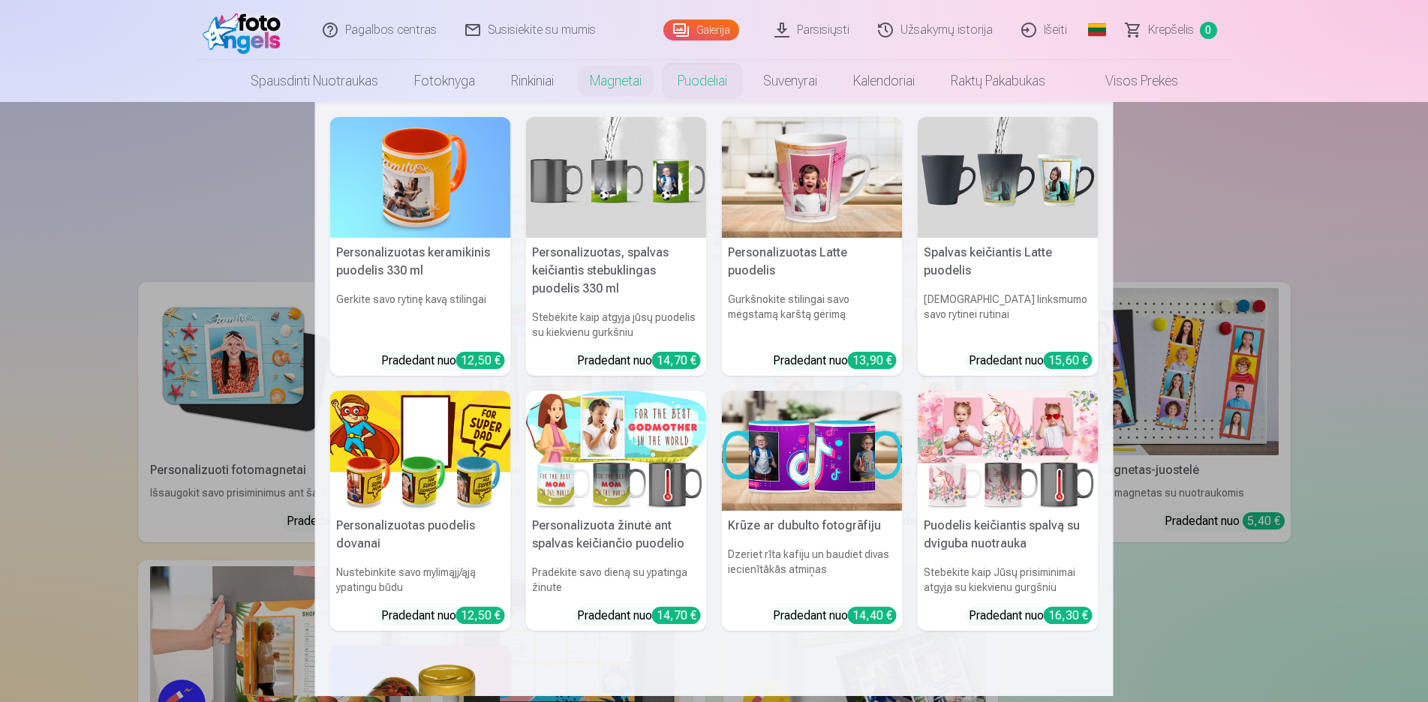
click at [662, 74] on link "Puodeliai" at bounding box center [703, 81] width 86 height 42
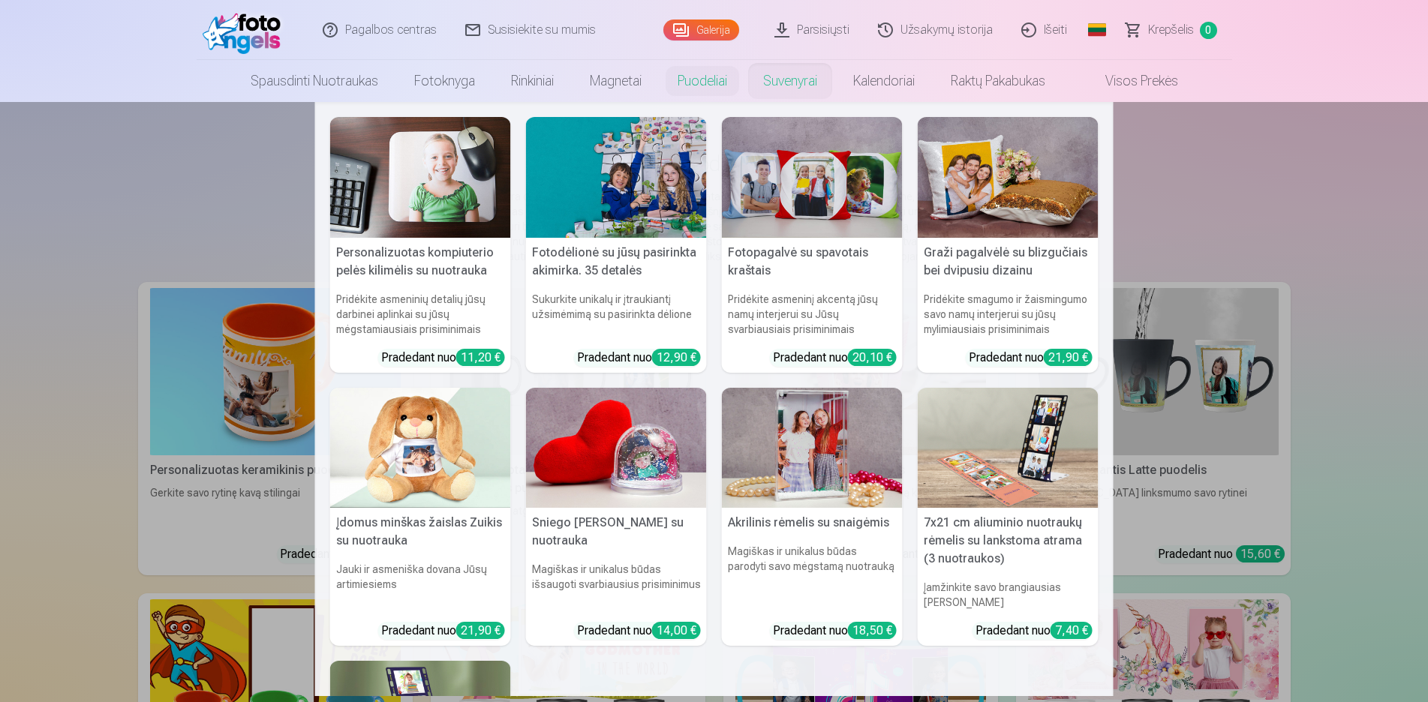
click at [803, 77] on link "Suvenyrai" at bounding box center [790, 81] width 90 height 42
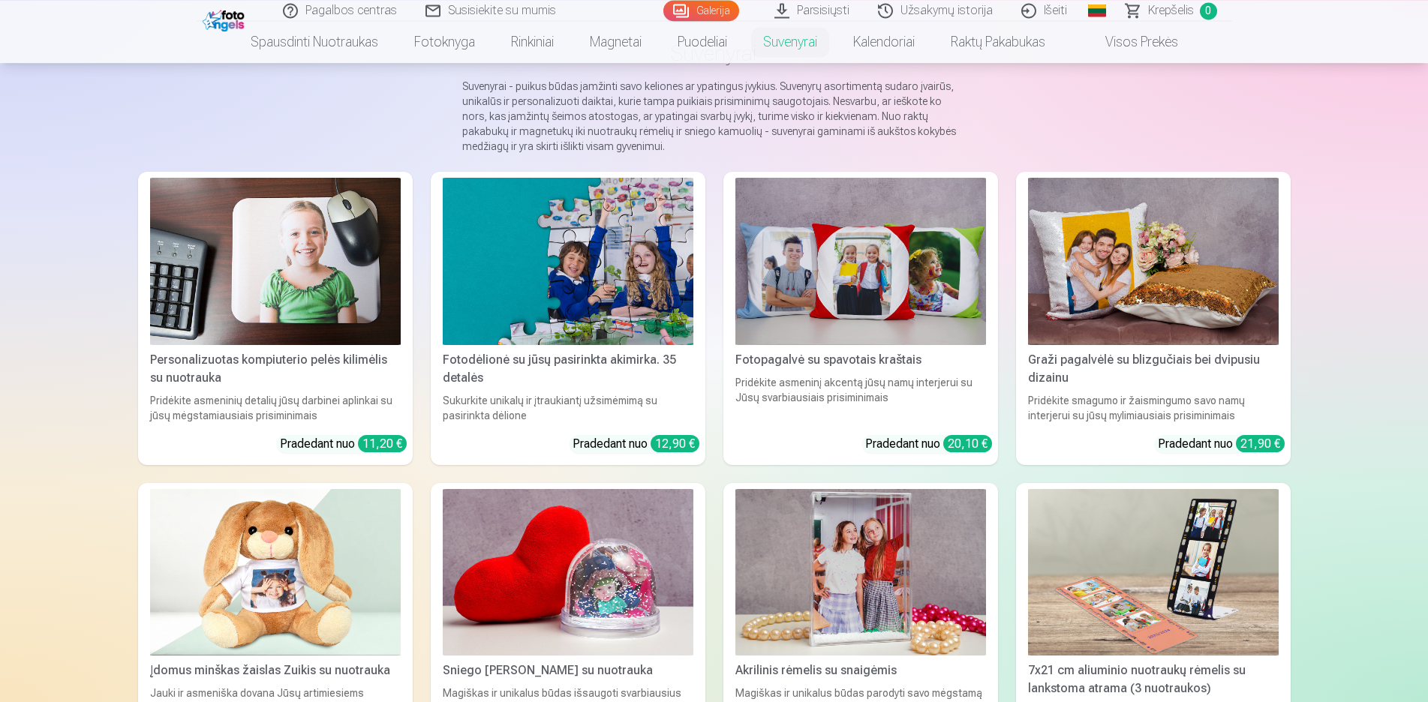
scroll to position [153, 0]
